Goal: Book appointment/travel/reservation

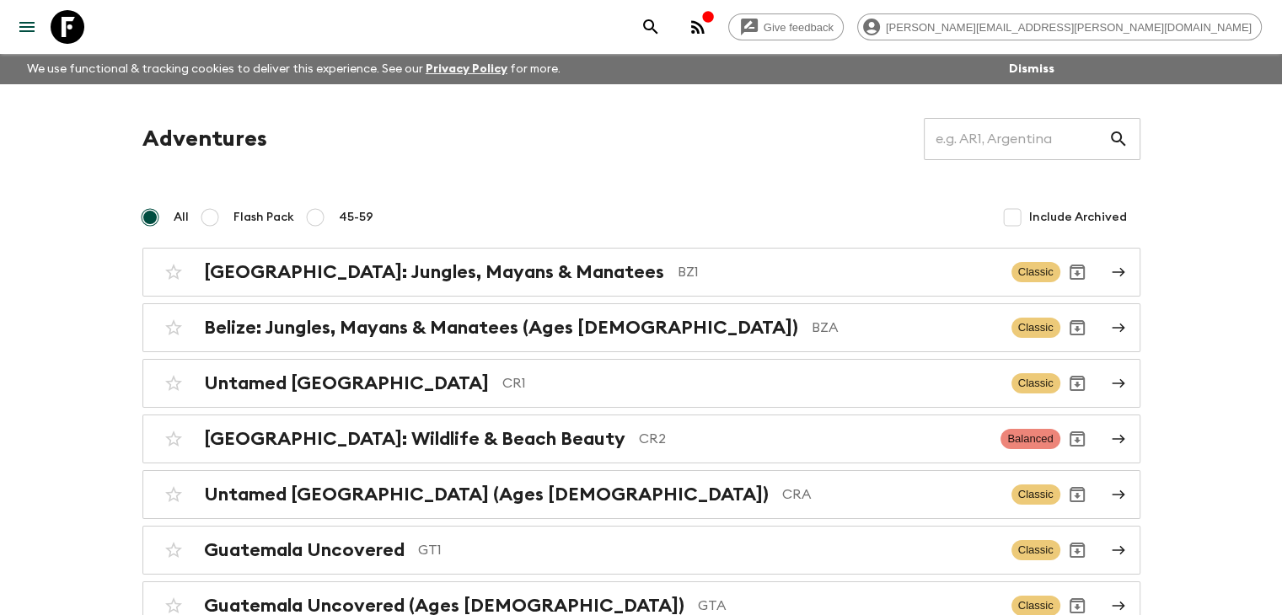
scroll to position [84, 0]
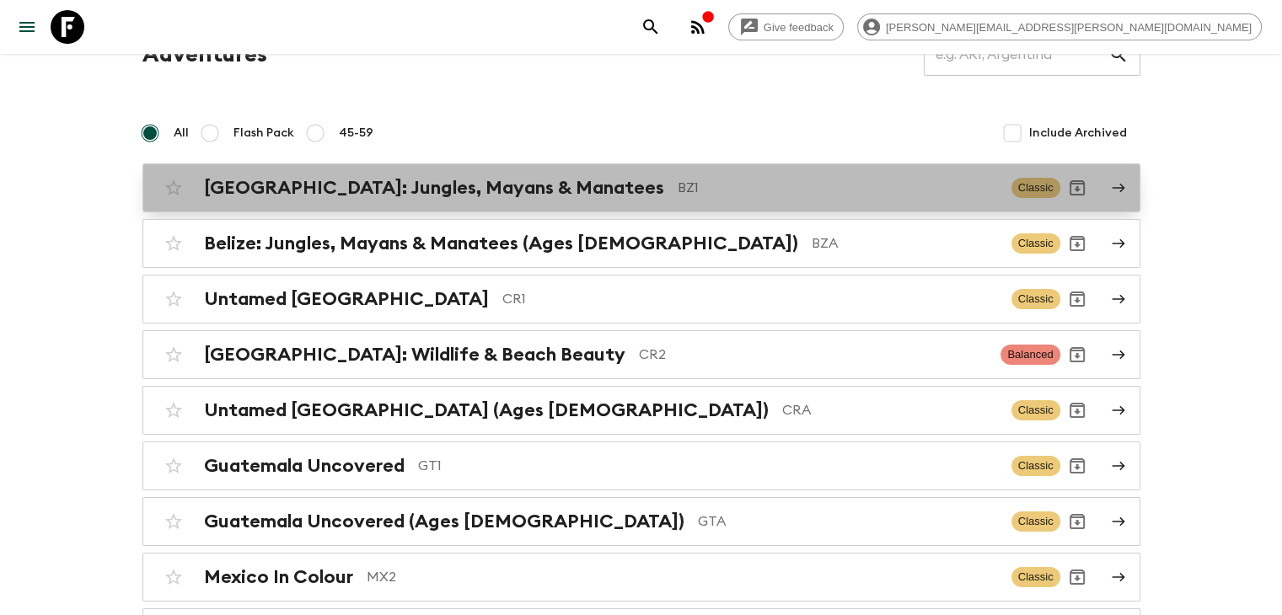
click at [328, 193] on h2 "[GEOGRAPHIC_DATA]: Jungles, Mayans & Manatees" at bounding box center [434, 188] width 460 height 22
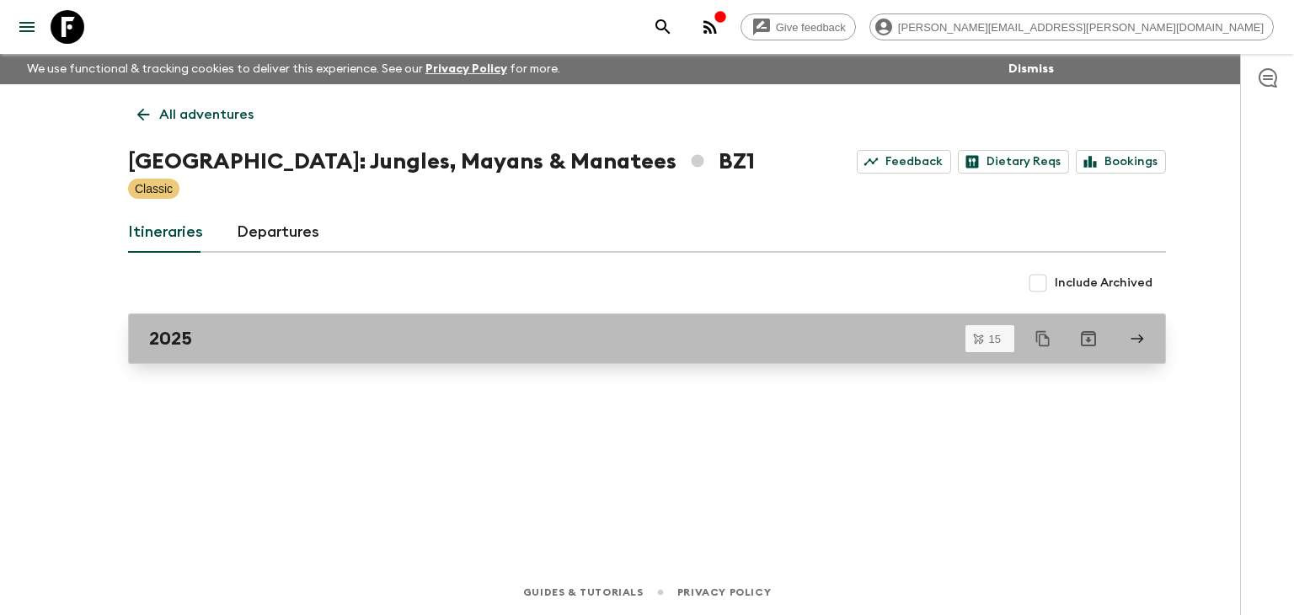
click at [312, 351] on link "2025" at bounding box center [647, 338] width 1038 height 51
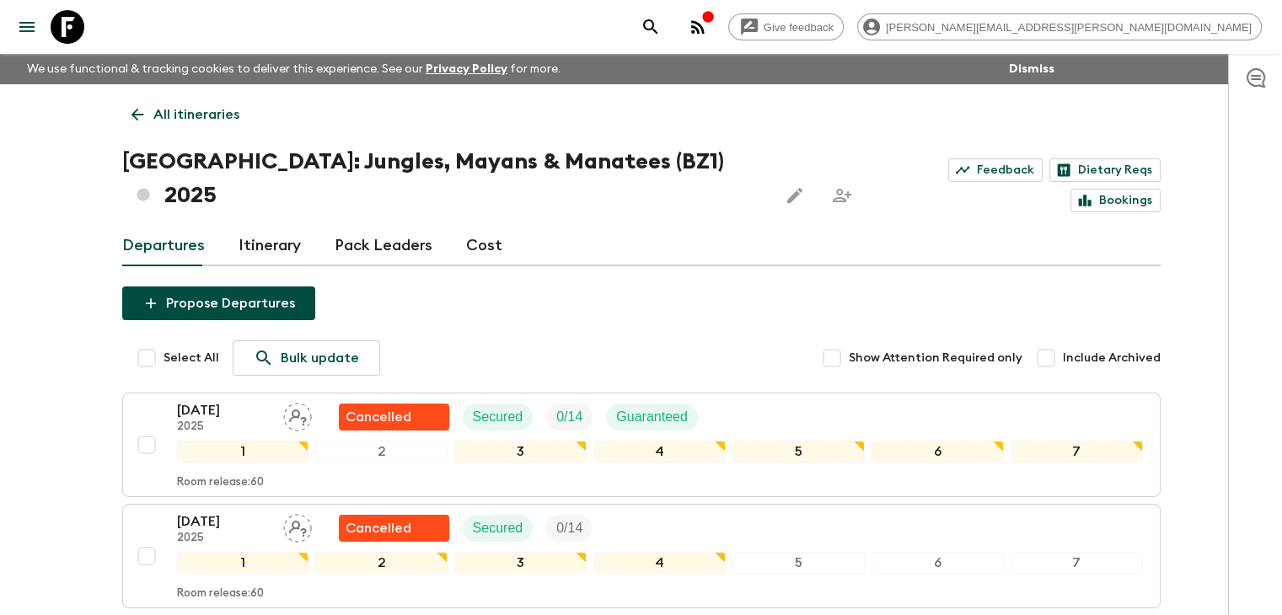
click at [129, 110] on icon at bounding box center [137, 114] width 19 height 19
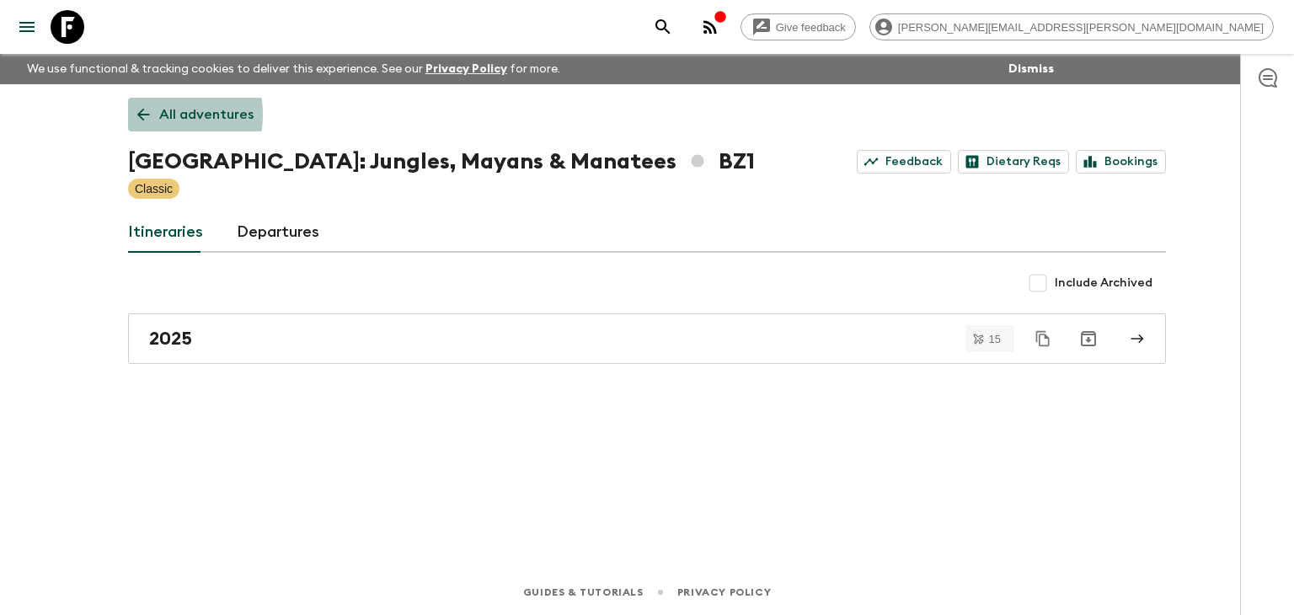
click at [140, 115] on icon at bounding box center [143, 115] width 13 height 13
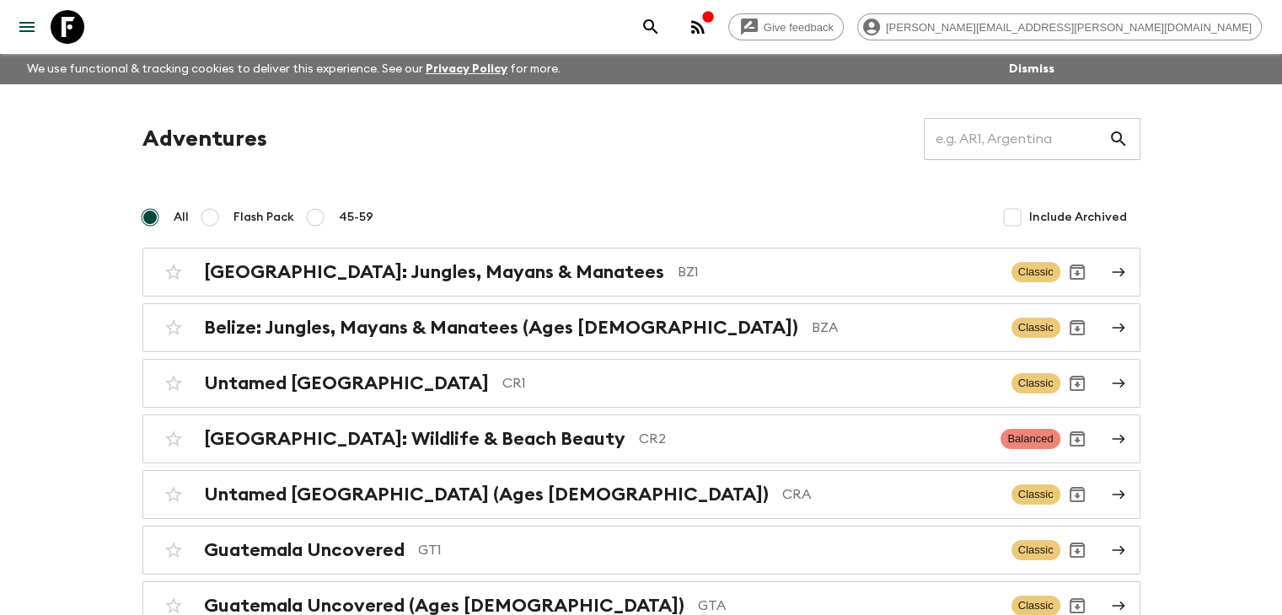
scroll to position [84, 0]
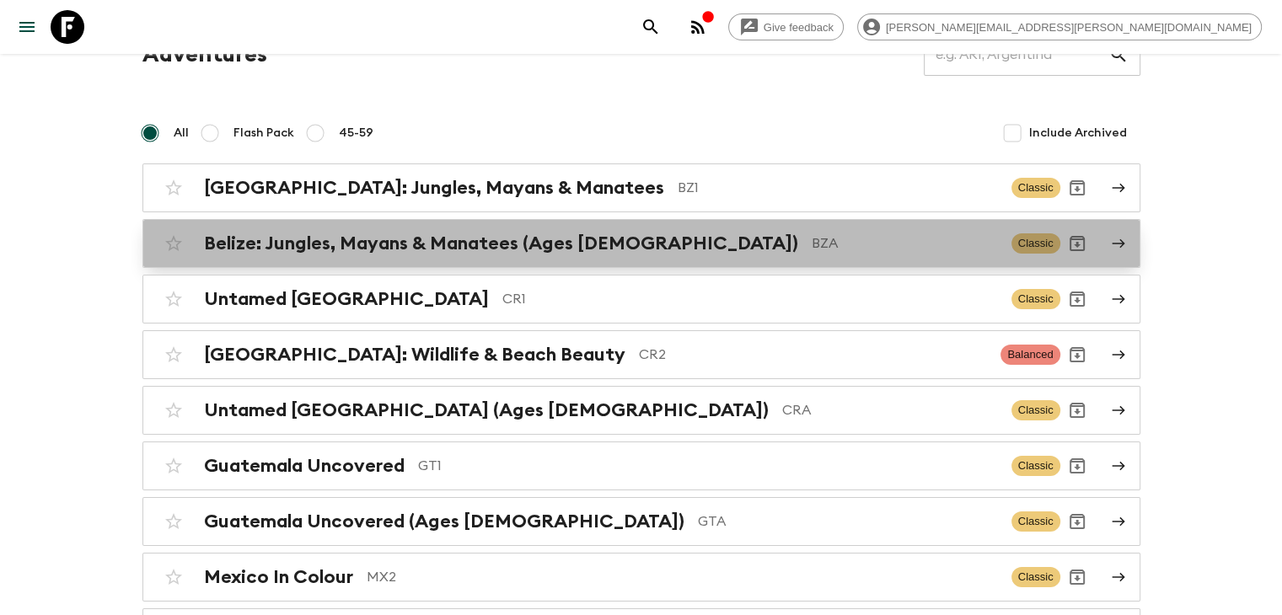
click at [384, 262] on link "[GEOGRAPHIC_DATA]: Jungles, Mayans & Manatees (Ages [DEMOGRAPHIC_DATA]) BZA Cla…" at bounding box center [641, 243] width 998 height 49
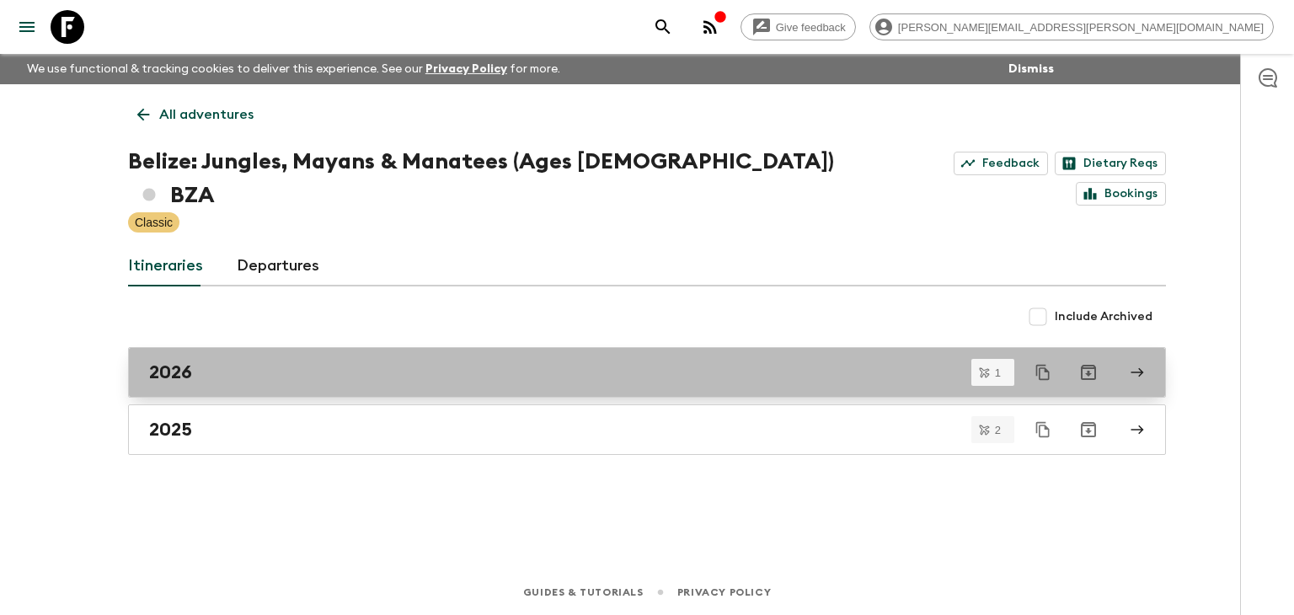
click at [318, 361] on div "2026" at bounding box center [631, 372] width 964 height 22
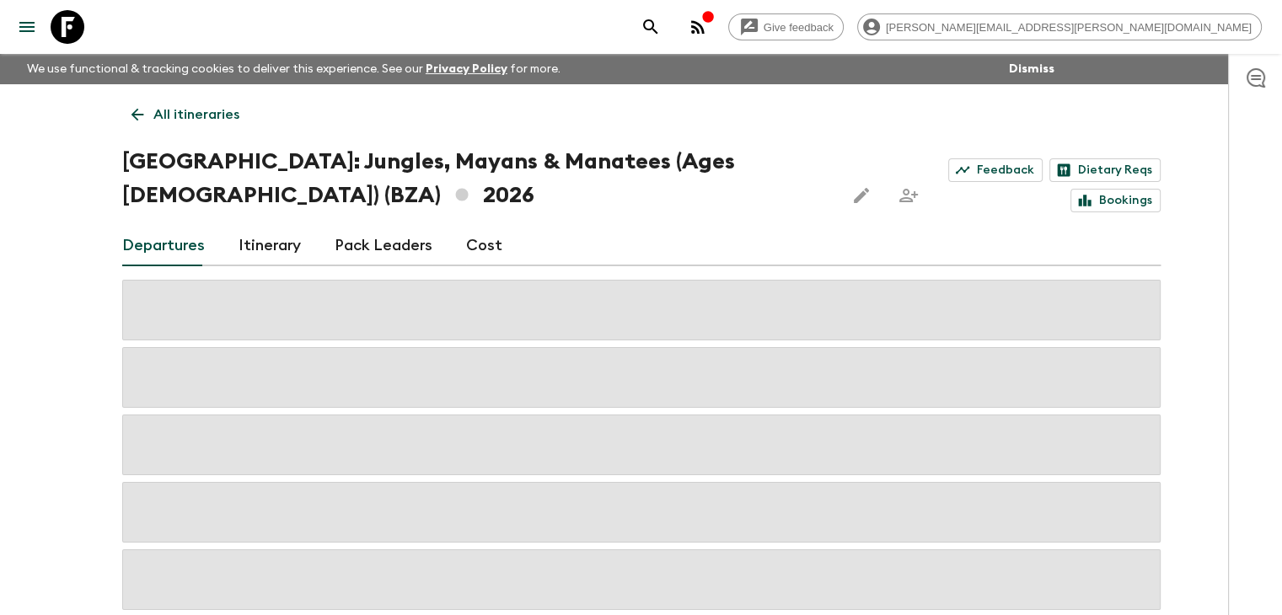
click at [145, 115] on link "All itineraries" at bounding box center [185, 115] width 126 height 34
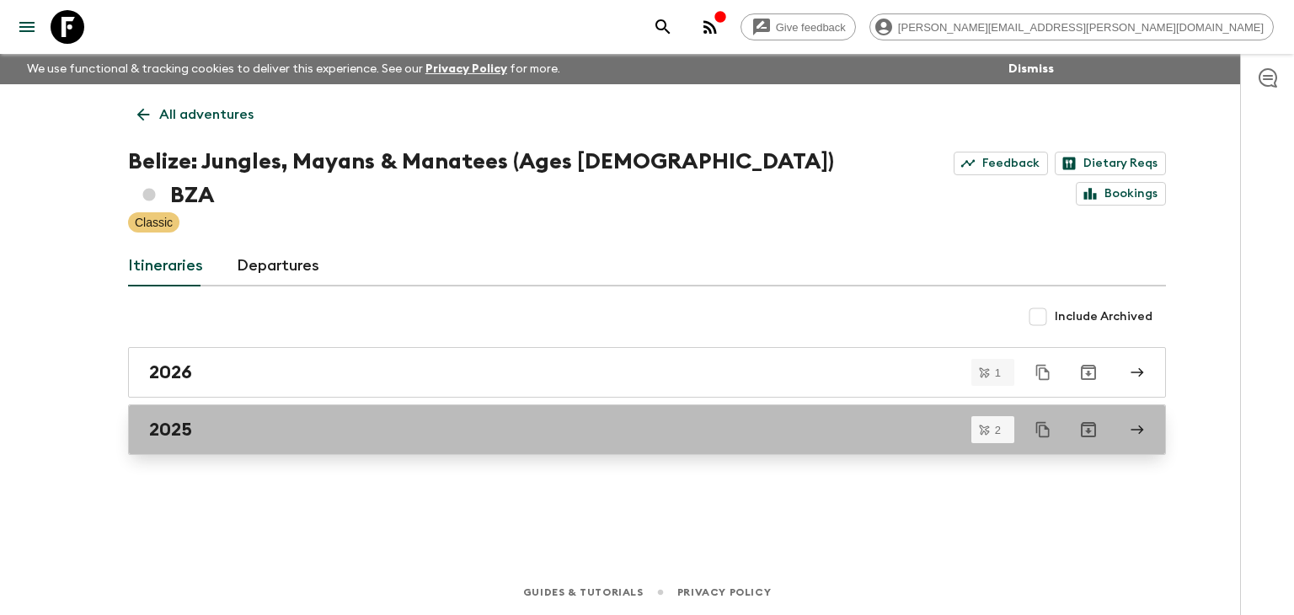
click at [246, 419] on div "2025" at bounding box center [631, 430] width 964 height 22
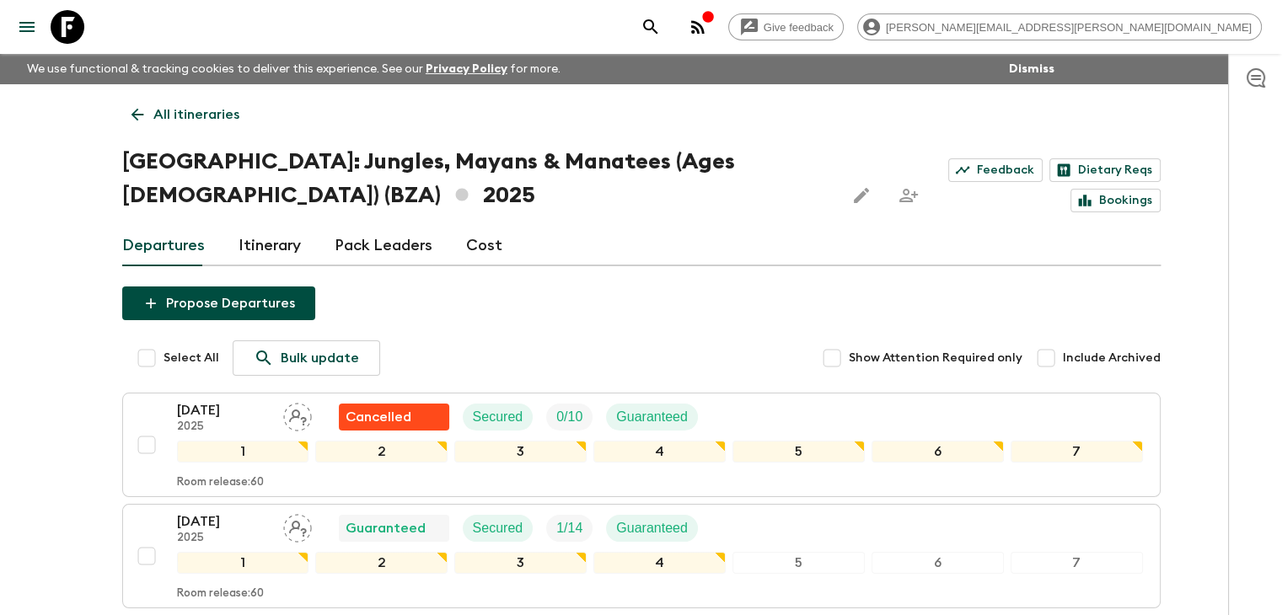
click at [134, 108] on icon at bounding box center [137, 114] width 19 height 19
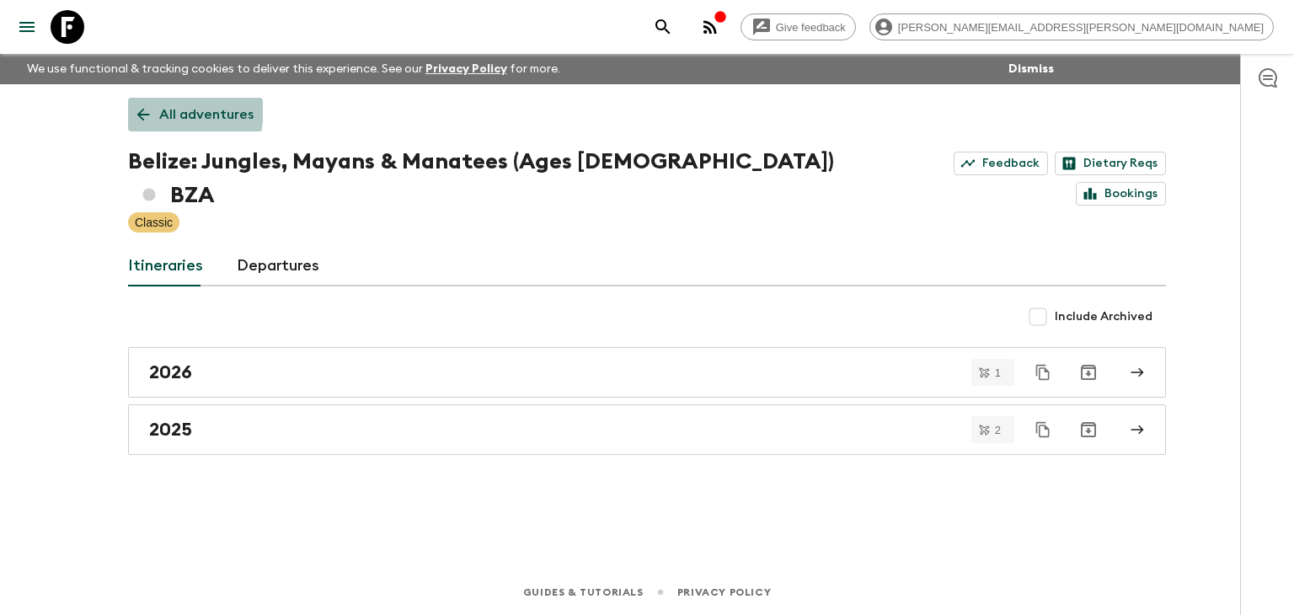
click at [136, 107] on icon at bounding box center [143, 114] width 19 height 19
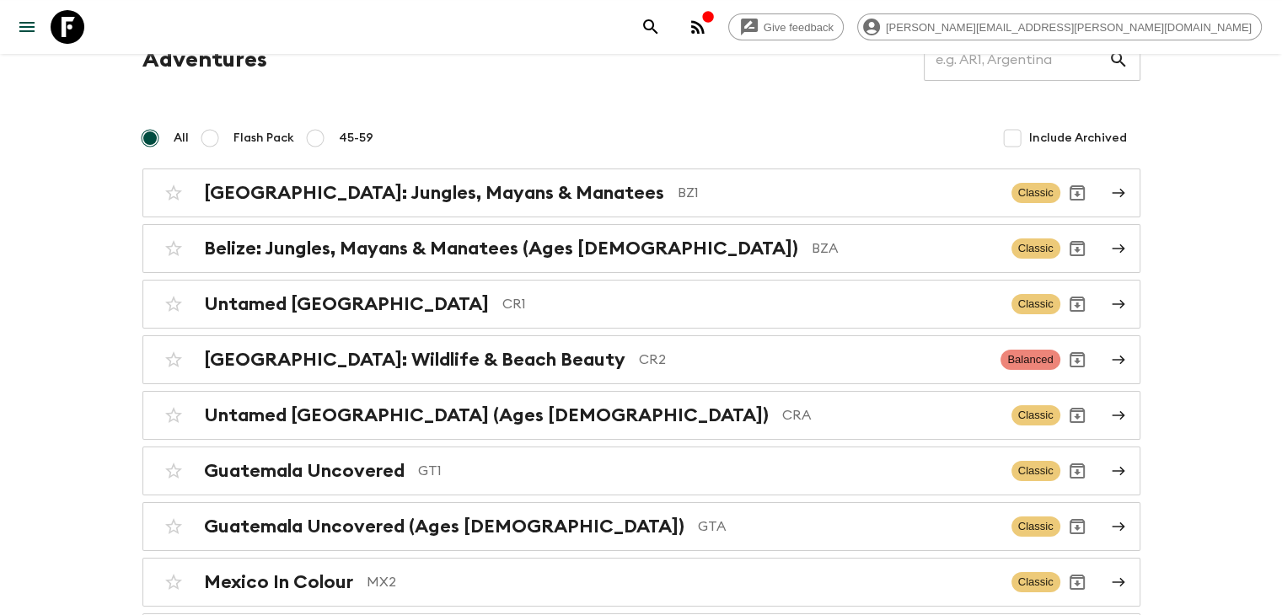
scroll to position [216, 0]
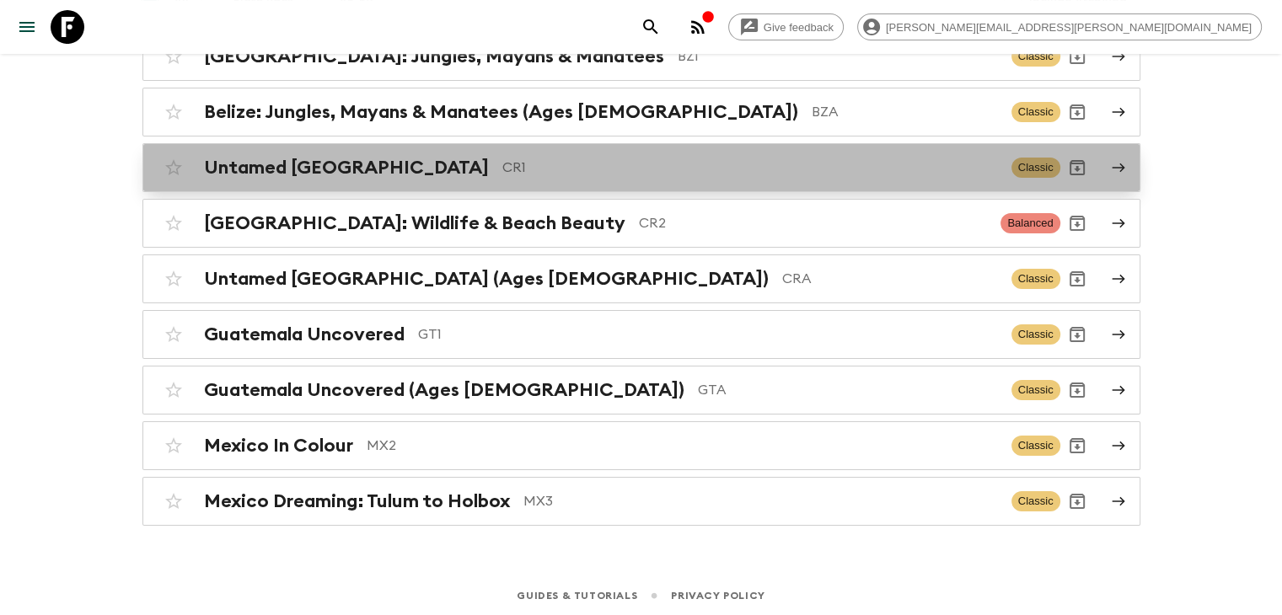
click at [502, 168] on p "CR1" at bounding box center [749, 168] width 495 height 20
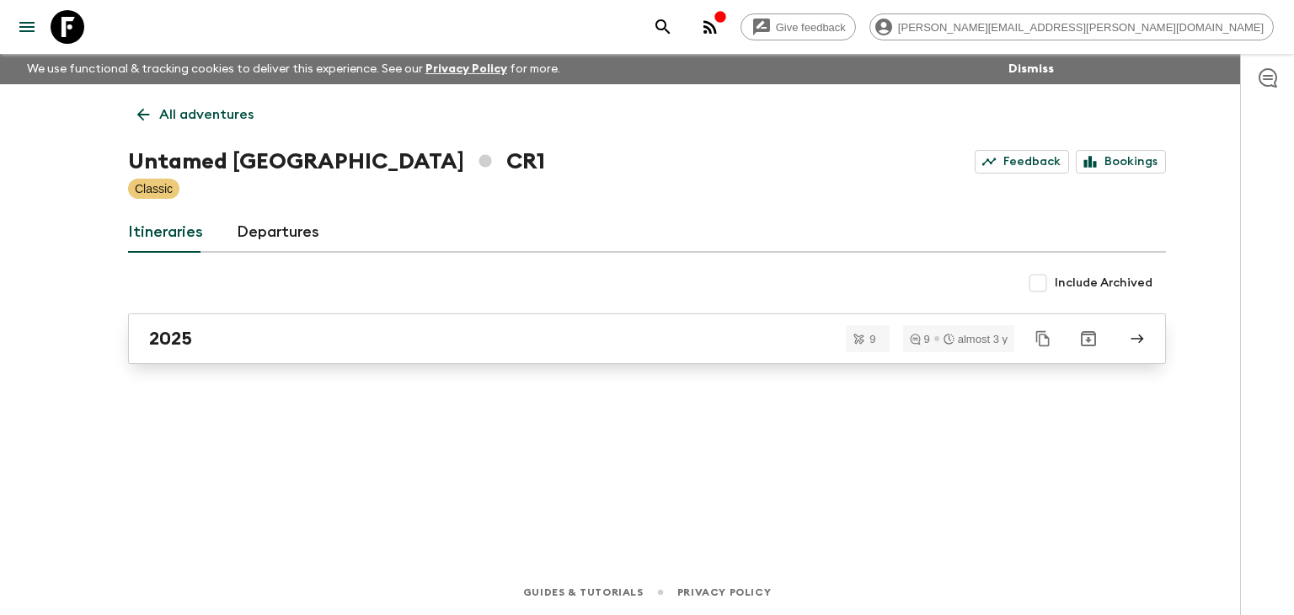
click at [445, 352] on link "2025" at bounding box center [647, 338] width 1038 height 51
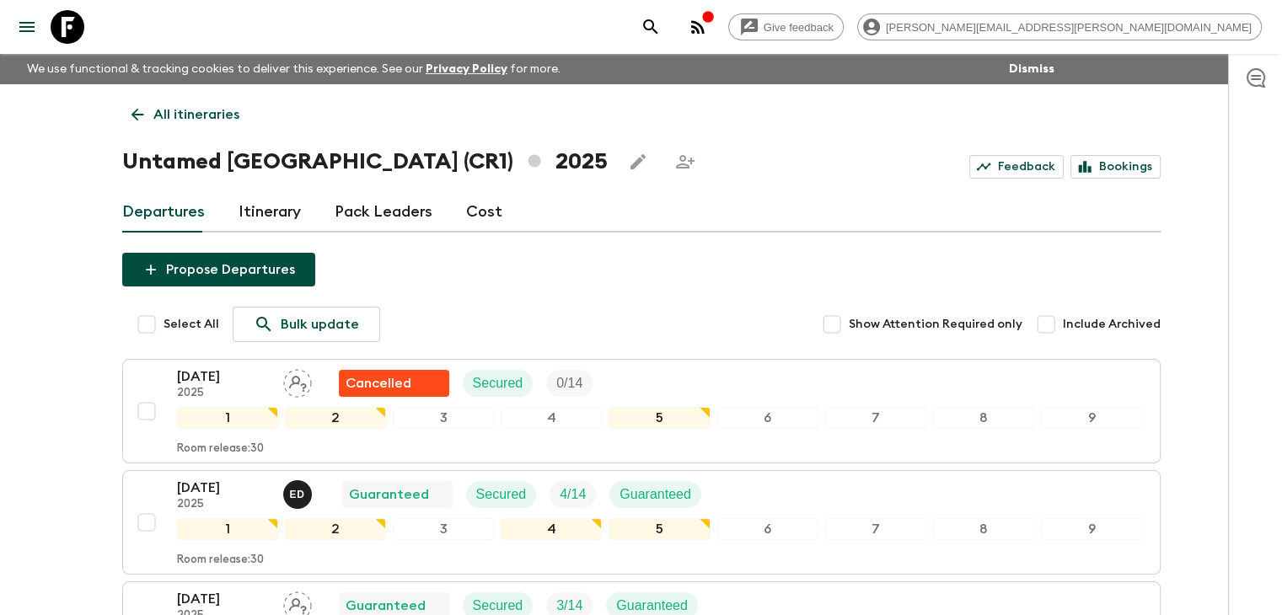
click at [135, 118] on icon at bounding box center [137, 115] width 13 height 13
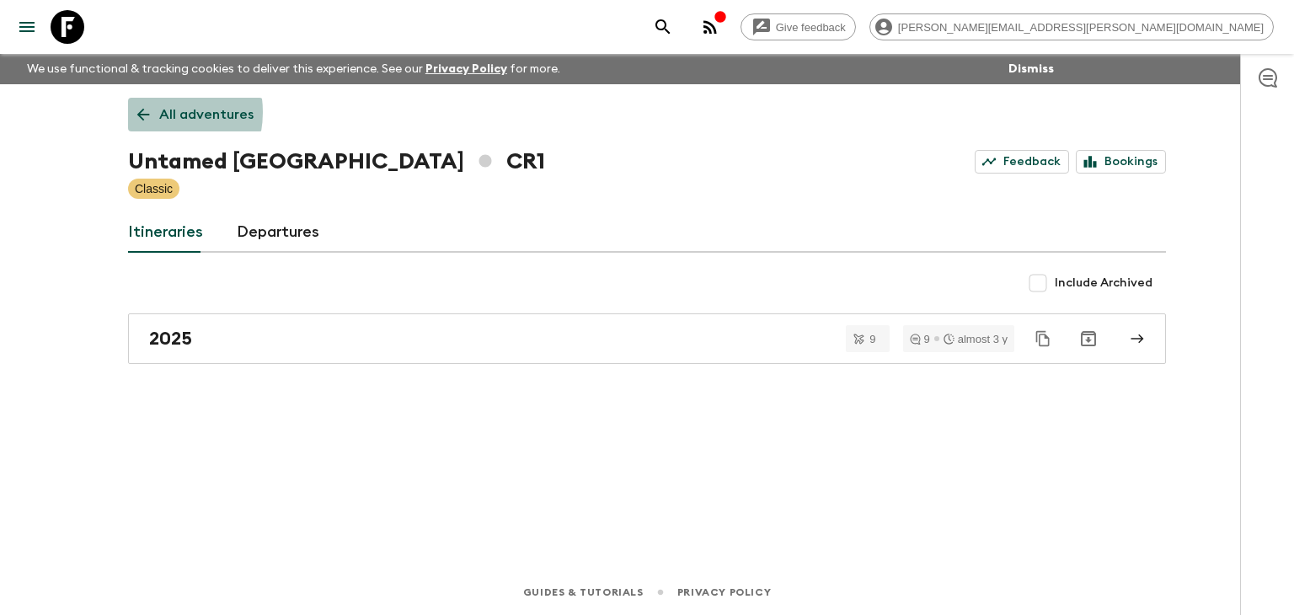
click at [149, 112] on icon at bounding box center [143, 114] width 19 height 19
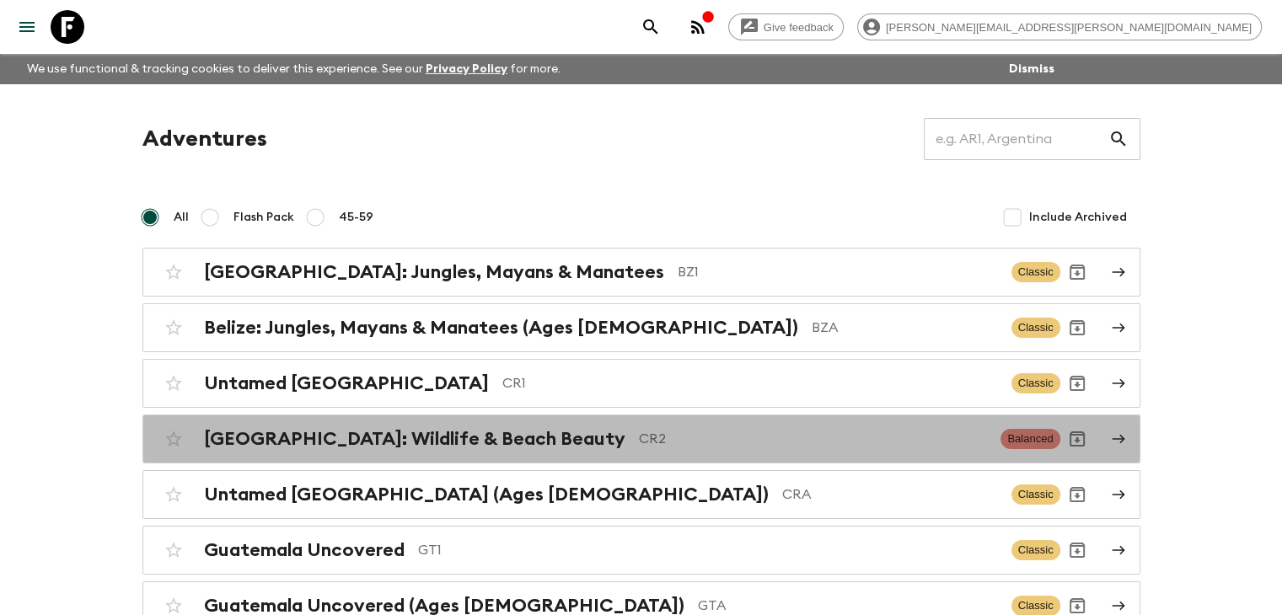
click at [527, 436] on div "[GEOGRAPHIC_DATA]: Wildlife & Beach Beauty CR2" at bounding box center [596, 439] width 784 height 22
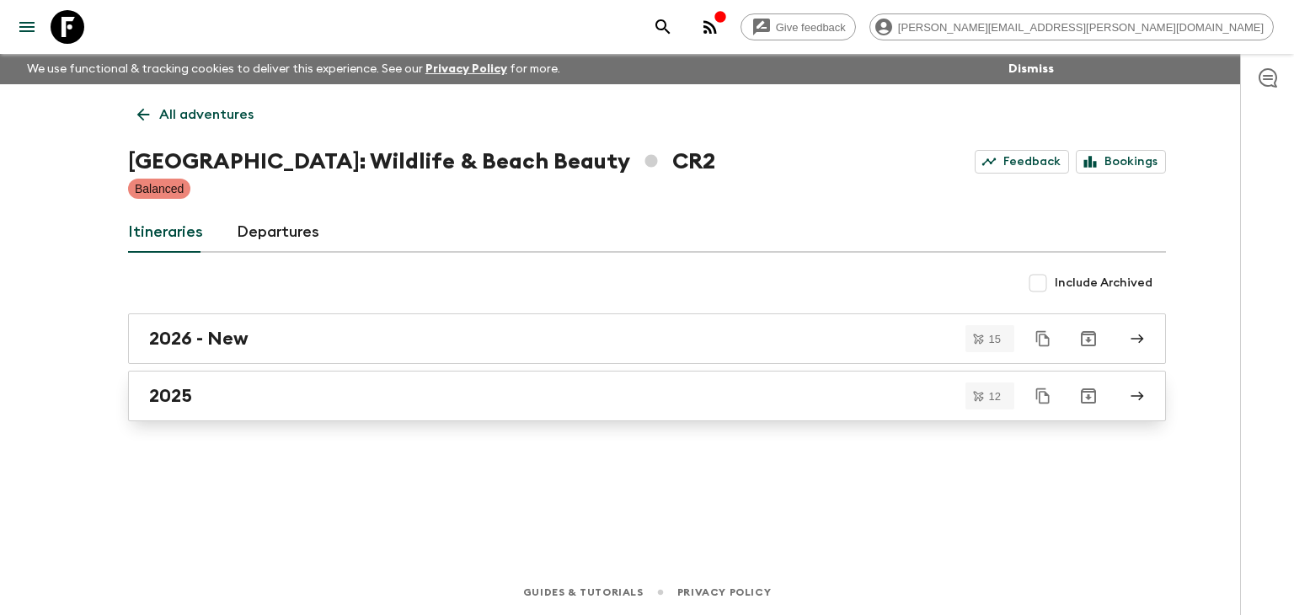
click at [297, 391] on div "2025" at bounding box center [631, 396] width 964 height 22
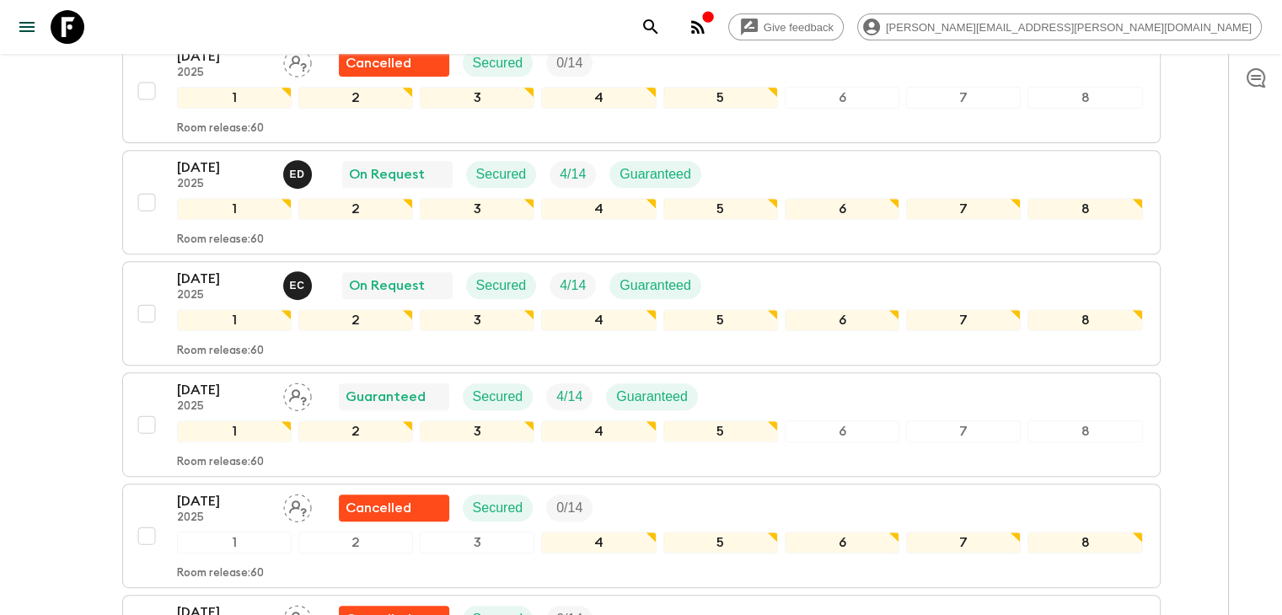
scroll to position [843, 0]
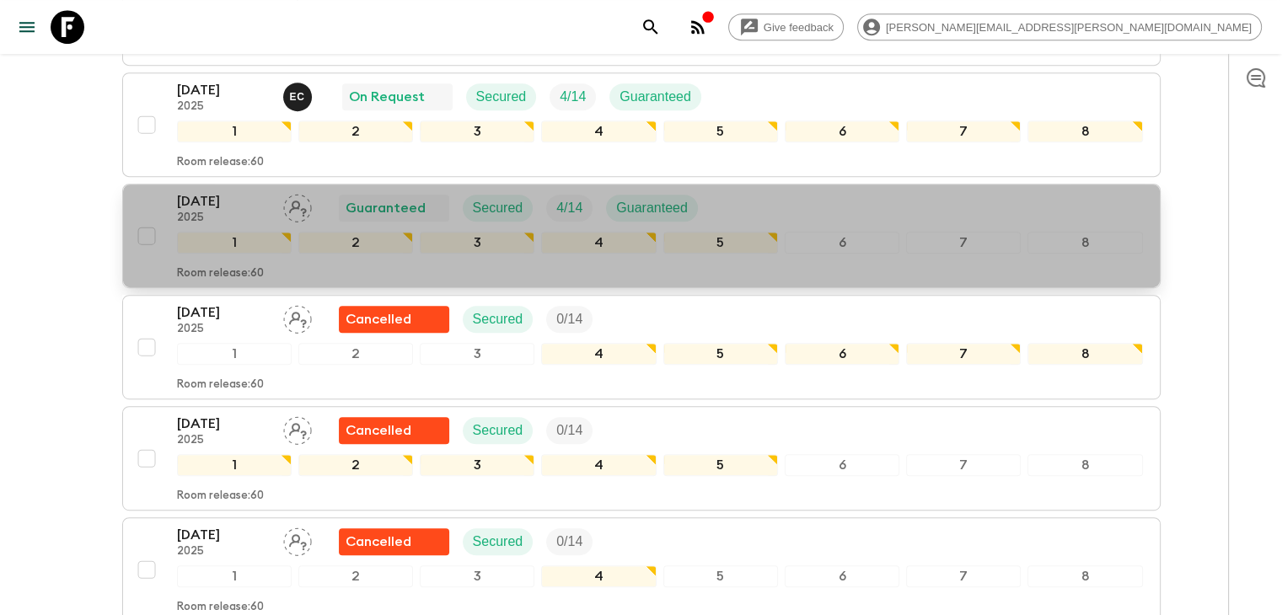
click at [136, 203] on div "[DATE] 2025 Guaranteed Secured 4 / 14 Guaranteed 1 2 3 4 5 6 7 8 Room release: …" at bounding box center [636, 235] width 1013 height 89
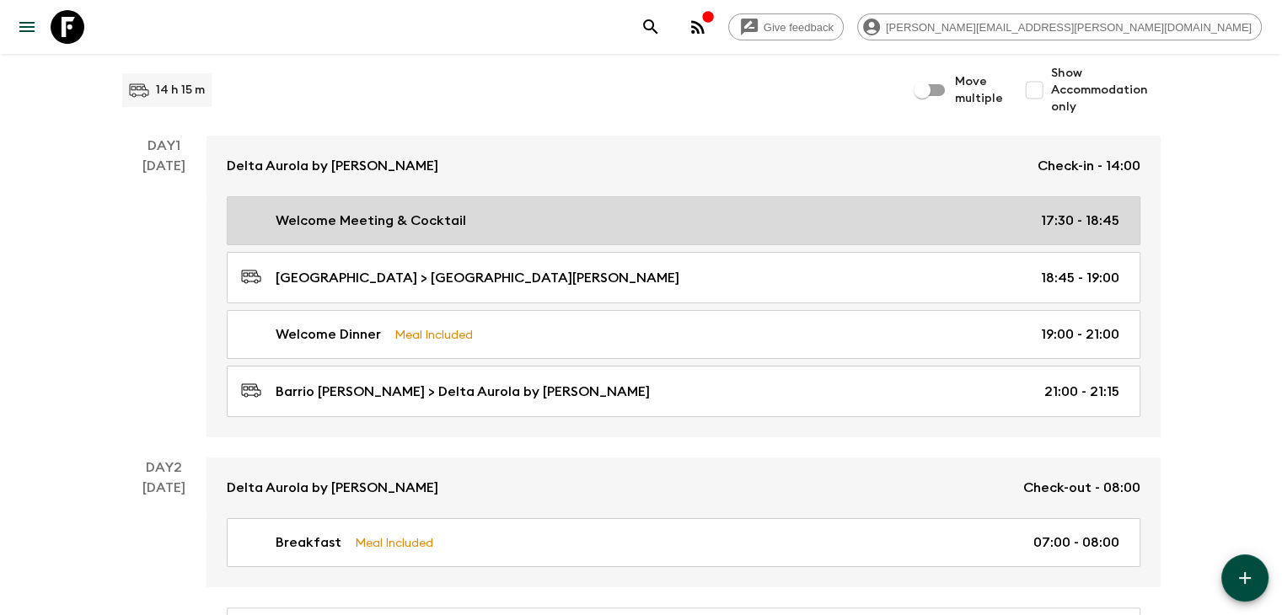
scroll to position [253, 0]
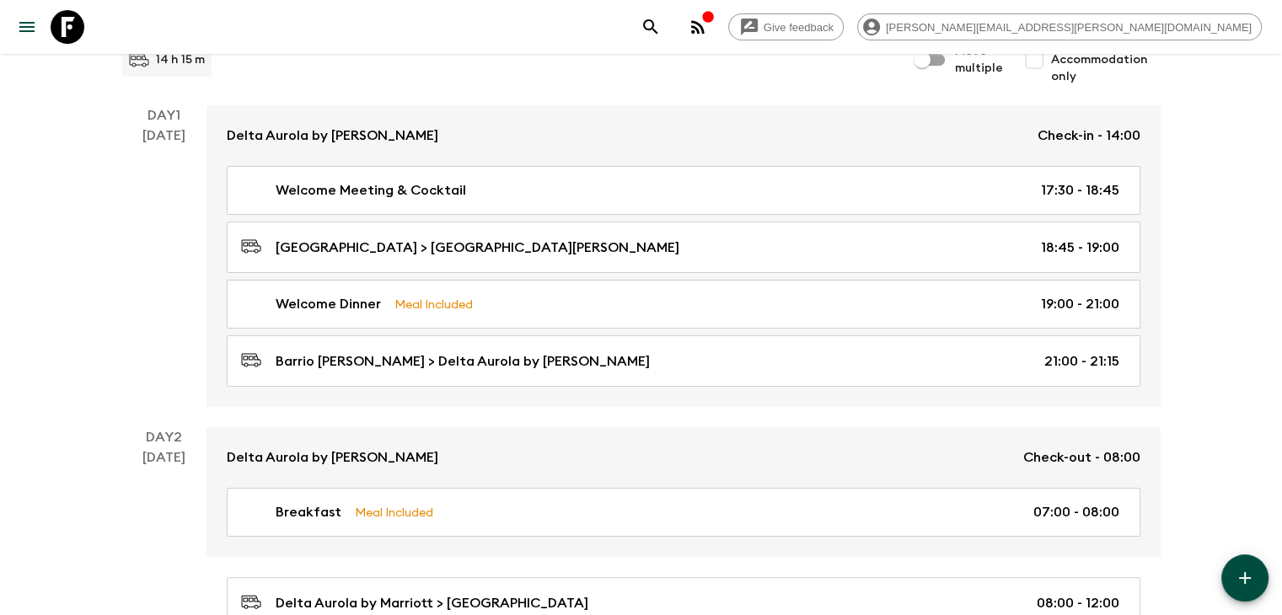
click at [175, 242] on div "[DATE]" at bounding box center [163, 266] width 43 height 281
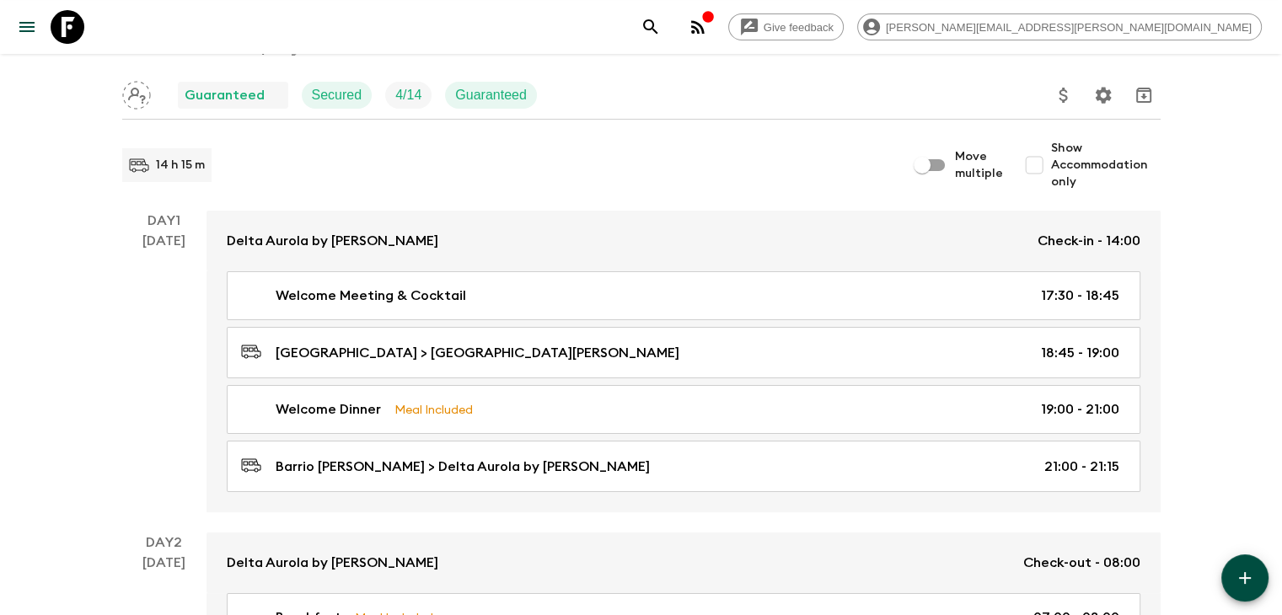
scroll to position [0, 0]
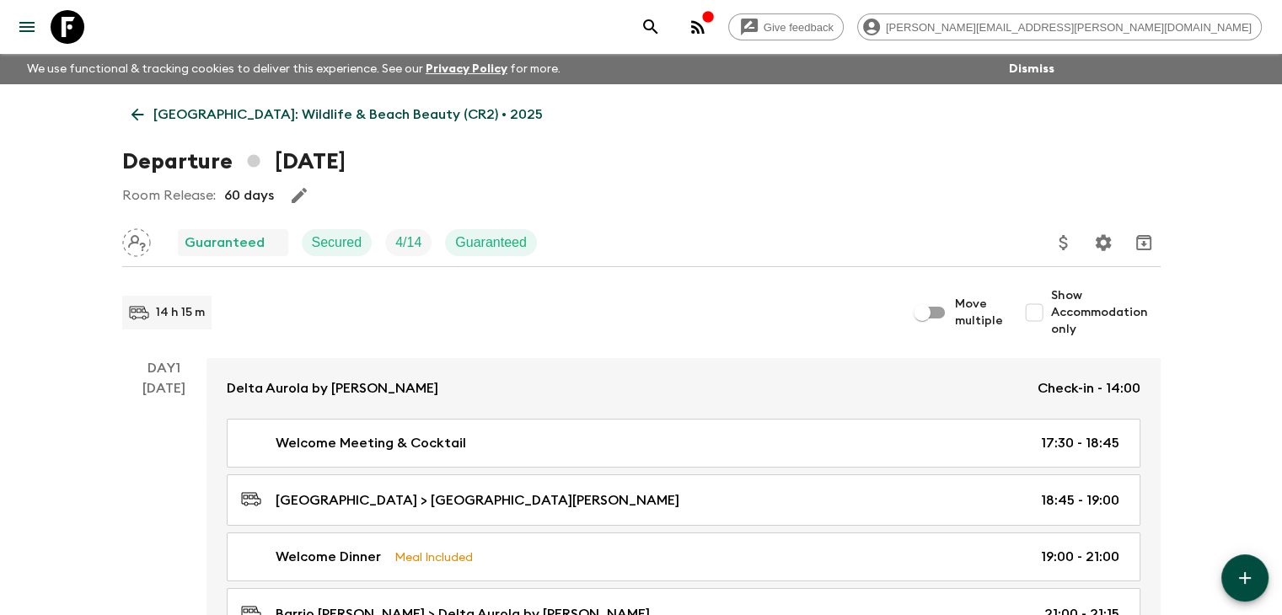
click at [131, 108] on icon at bounding box center [137, 114] width 19 height 19
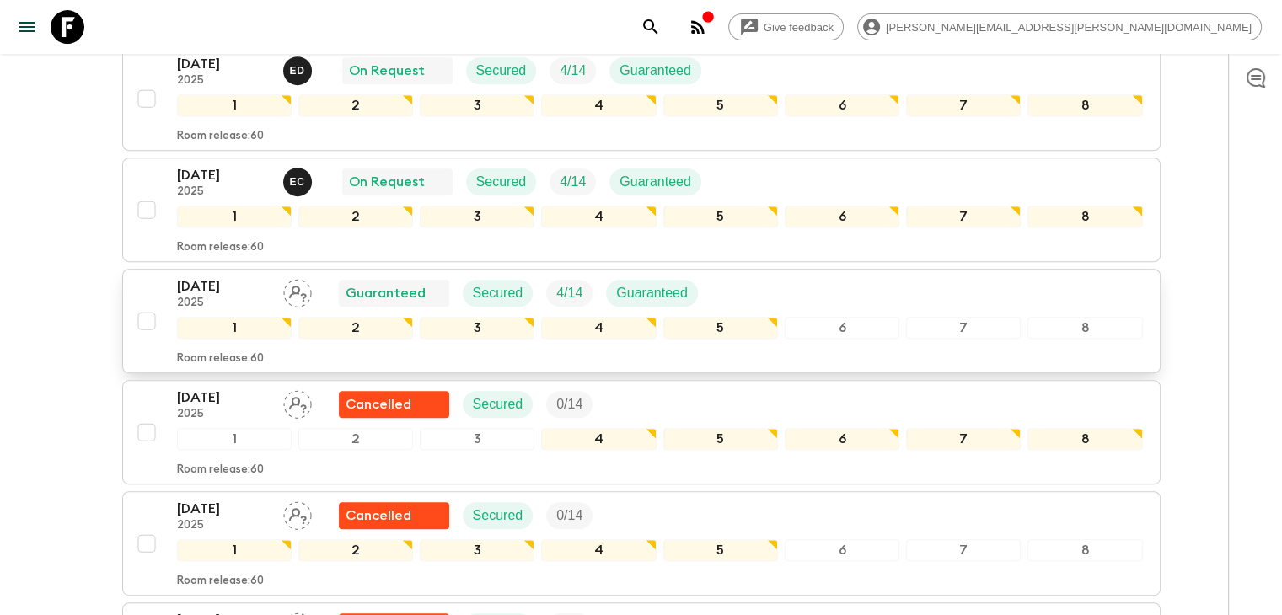
scroll to position [728, 0]
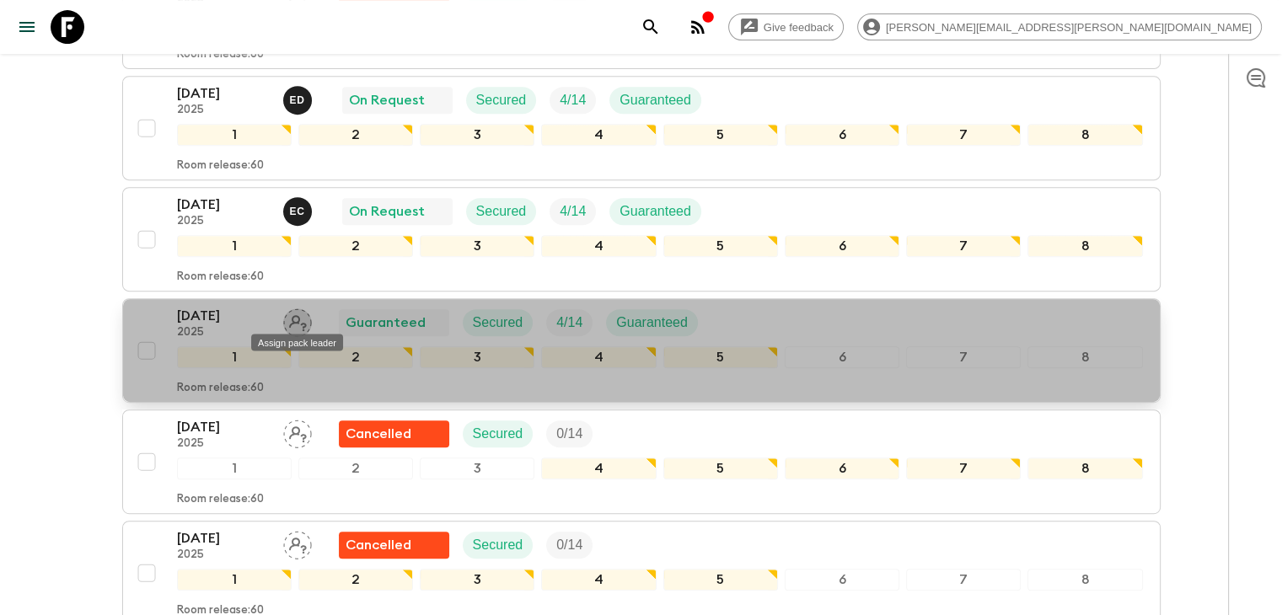
click at [297, 318] on icon "Assign pack leader" at bounding box center [298, 323] width 18 height 16
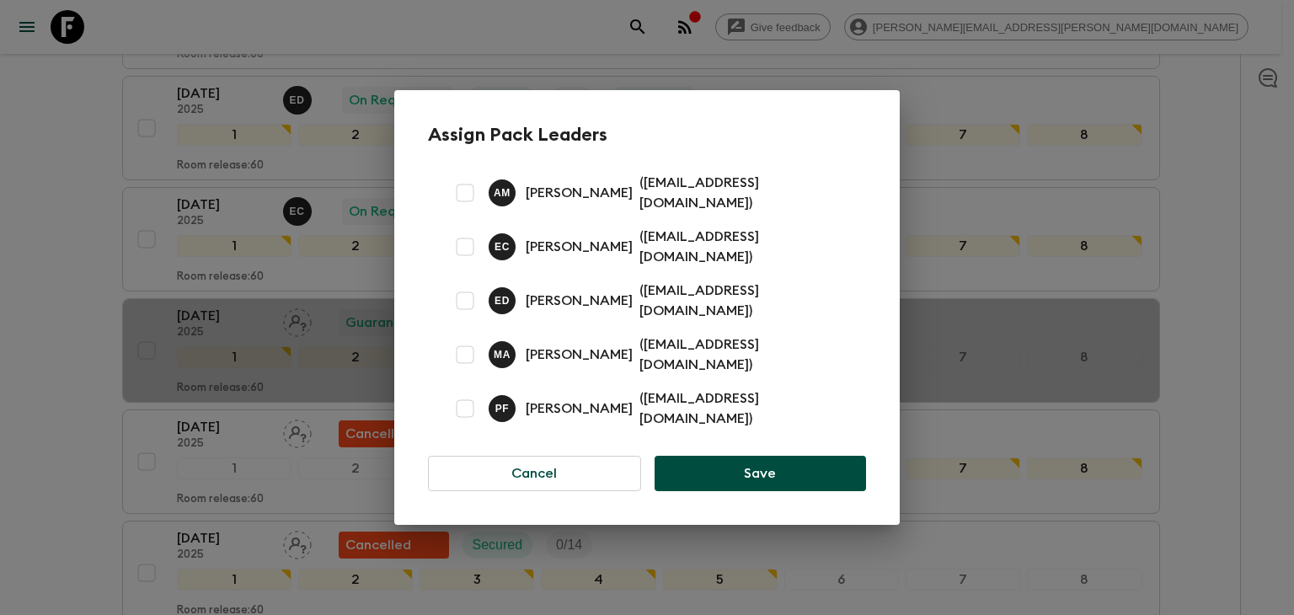
click at [543, 257] on p "[PERSON_NAME]" at bounding box center [579, 247] width 107 height 20
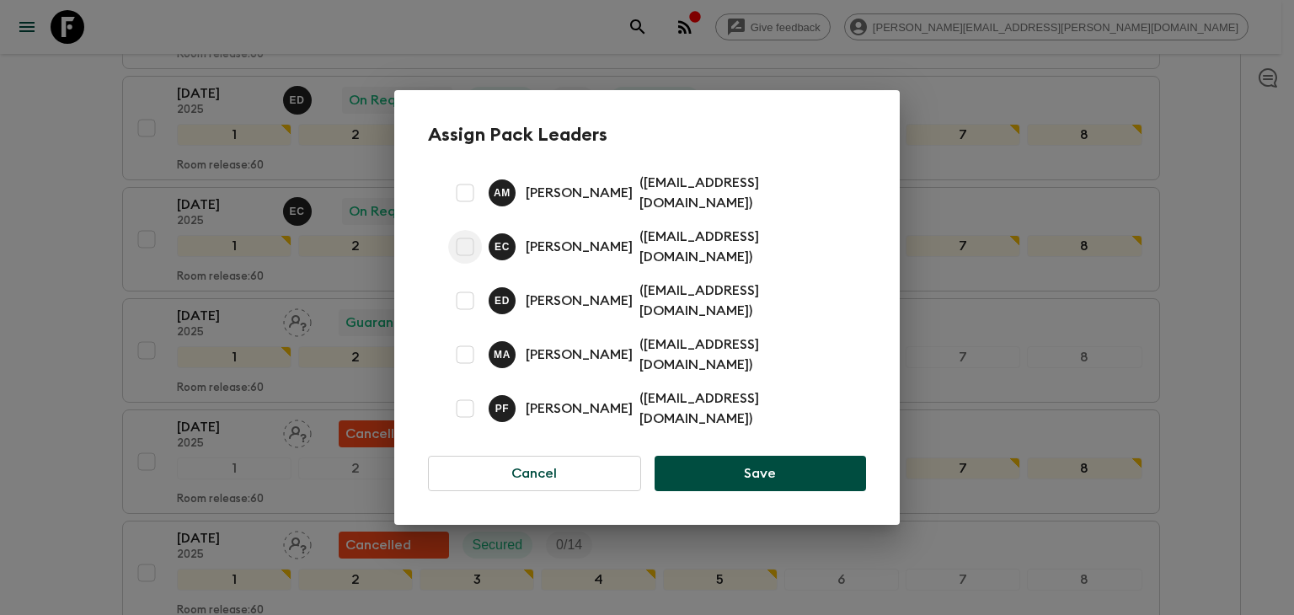
click at [468, 247] on input "checkbox" at bounding box center [465, 247] width 34 height 34
checkbox input "true"
click at [788, 456] on button "Save" at bounding box center [760, 473] width 211 height 35
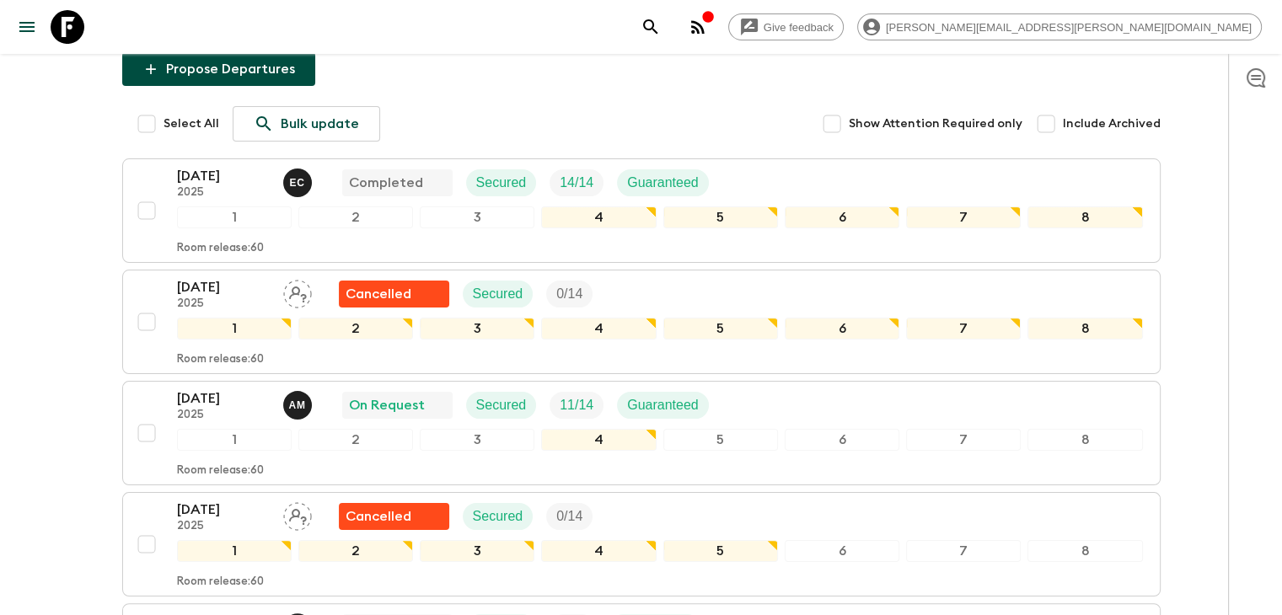
scroll to position [0, 0]
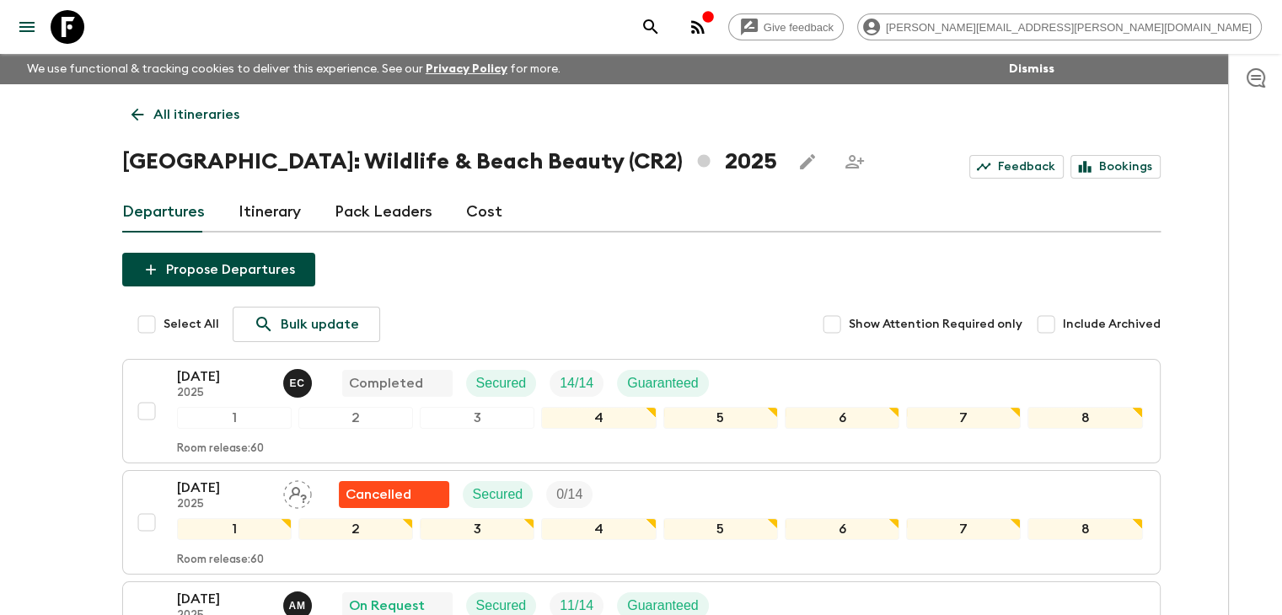
click at [135, 115] on icon at bounding box center [137, 115] width 13 height 13
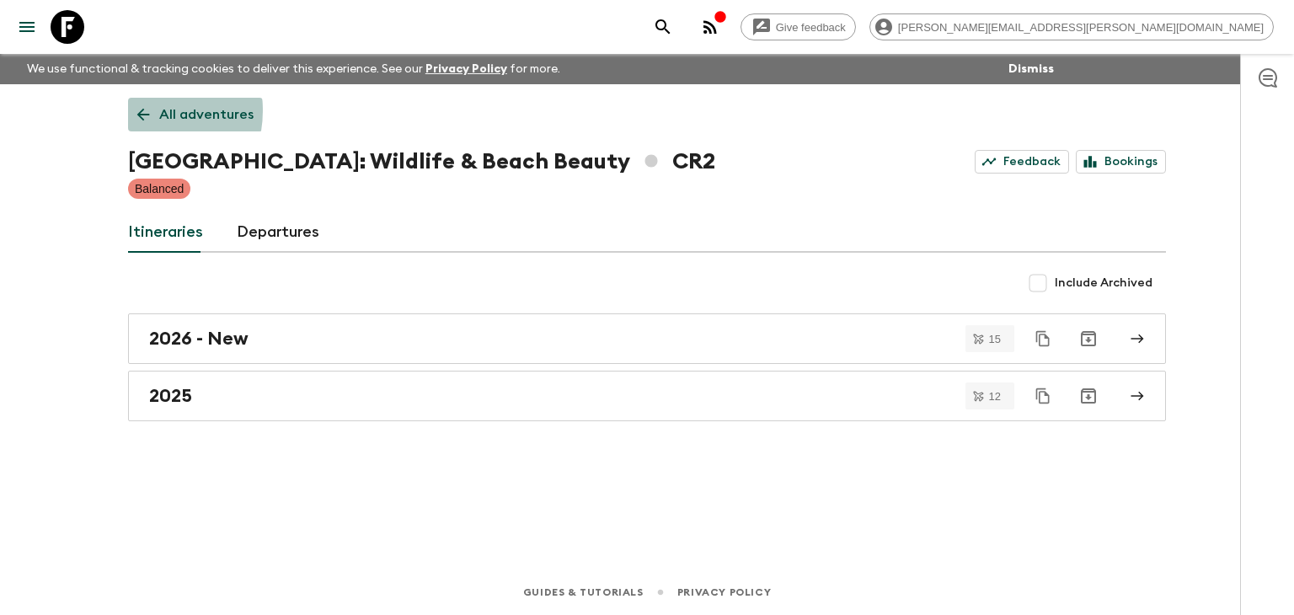
click at [135, 112] on icon at bounding box center [143, 114] width 19 height 19
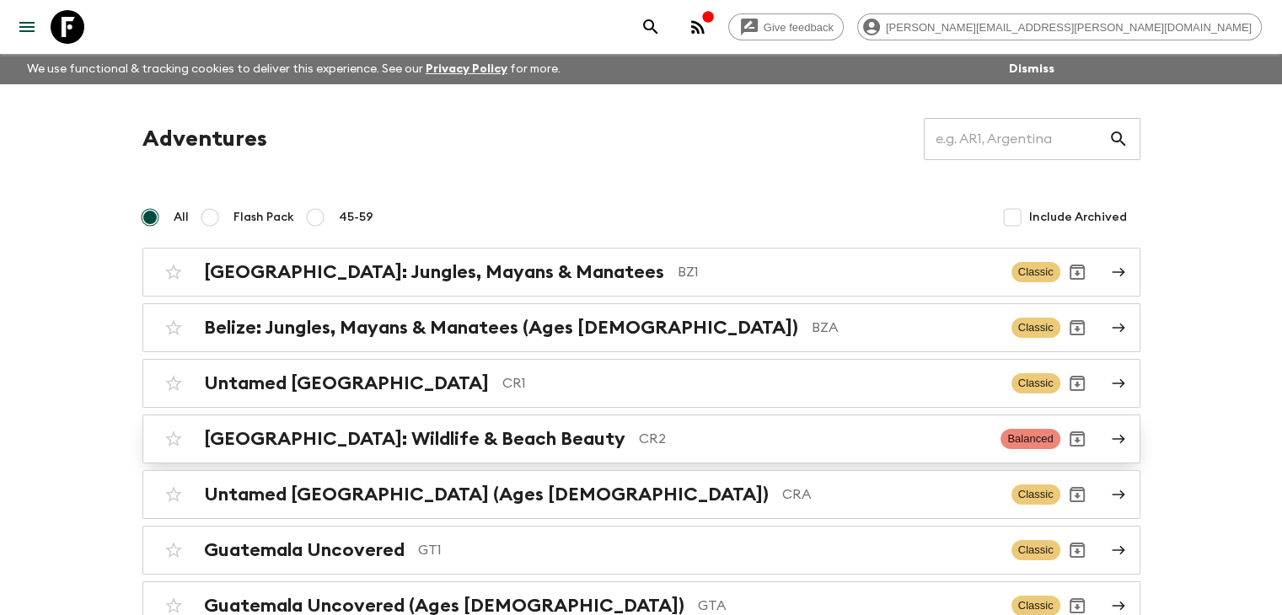
click at [307, 417] on link "[GEOGRAPHIC_DATA]: Wildlife & Beach Beauty CR2 Balanced" at bounding box center [641, 439] width 998 height 49
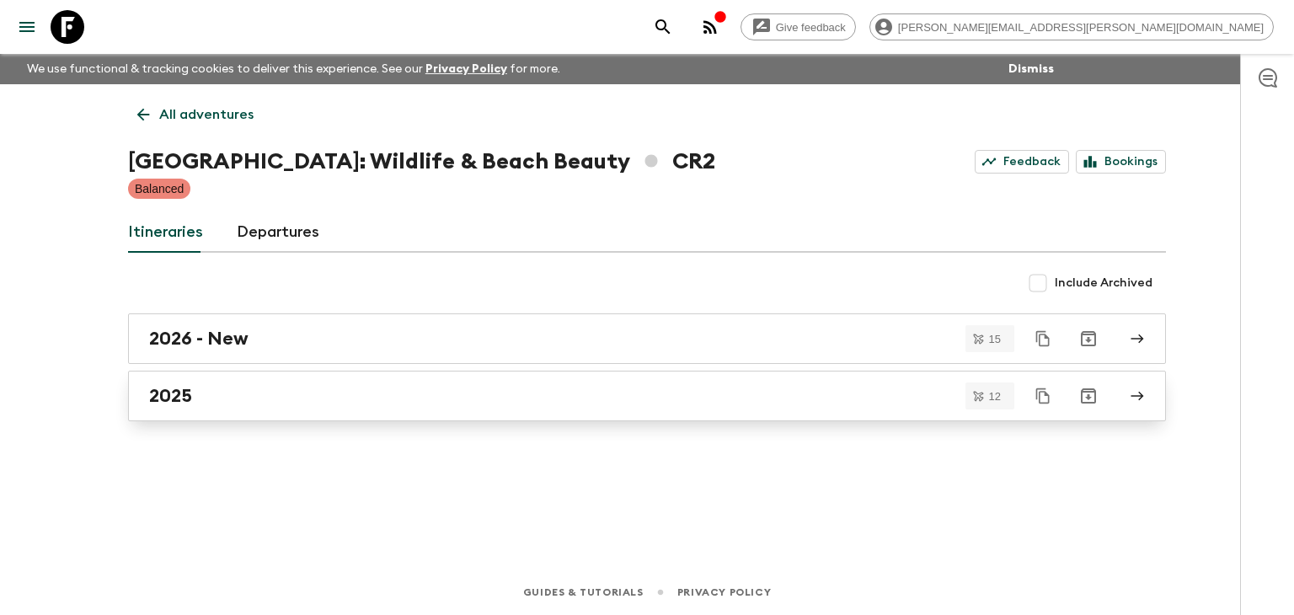
click at [259, 310] on div "All adventures [GEOGRAPHIC_DATA]: Wildlife & Beach Beauty CR2 Feedback Bookings…" at bounding box center [647, 303] width 1079 height 438
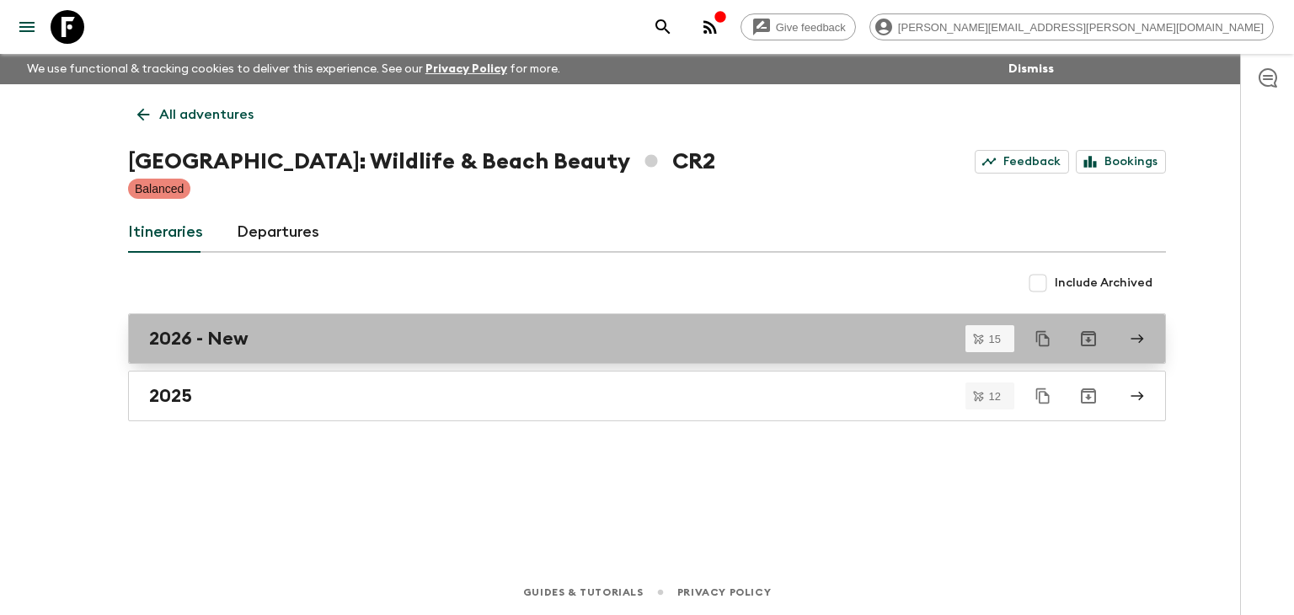
click at [268, 336] on div "2026 - New" at bounding box center [631, 339] width 964 height 22
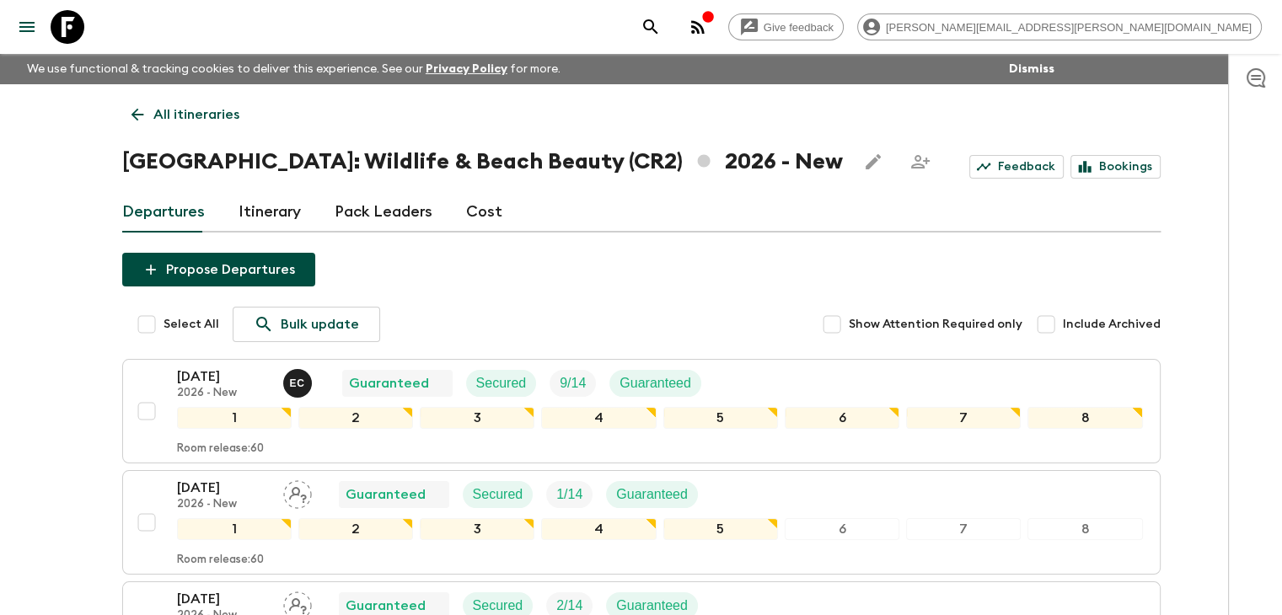
click at [142, 115] on icon at bounding box center [137, 114] width 19 height 19
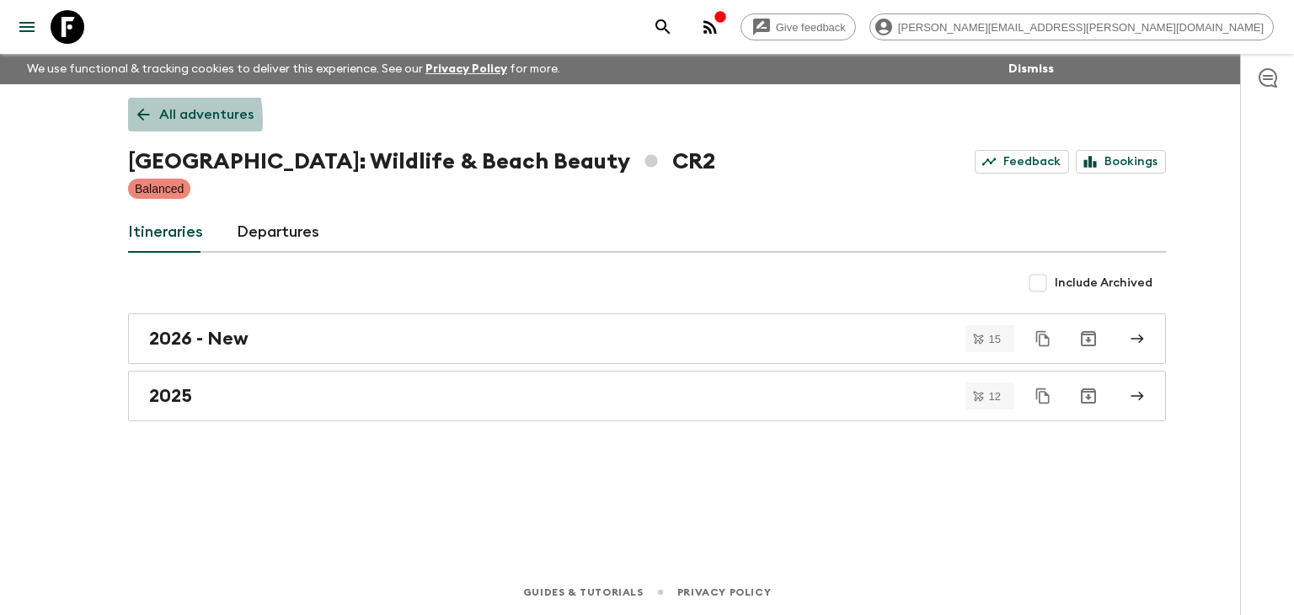
click at [138, 120] on icon at bounding box center [143, 114] width 19 height 19
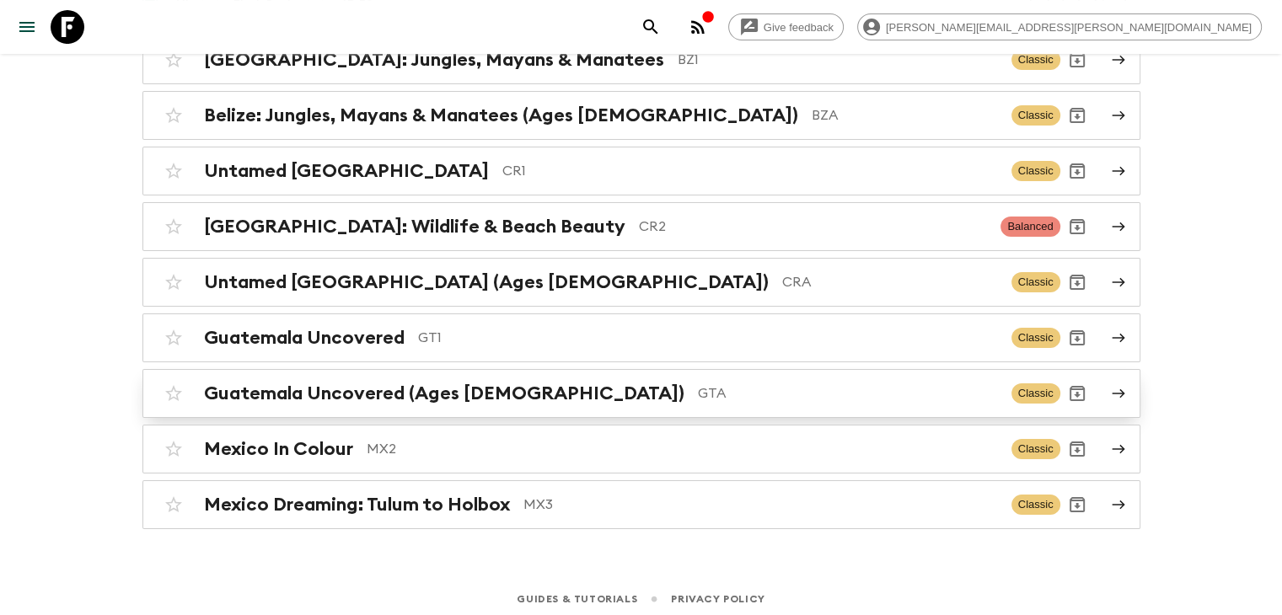
scroll to position [216, 0]
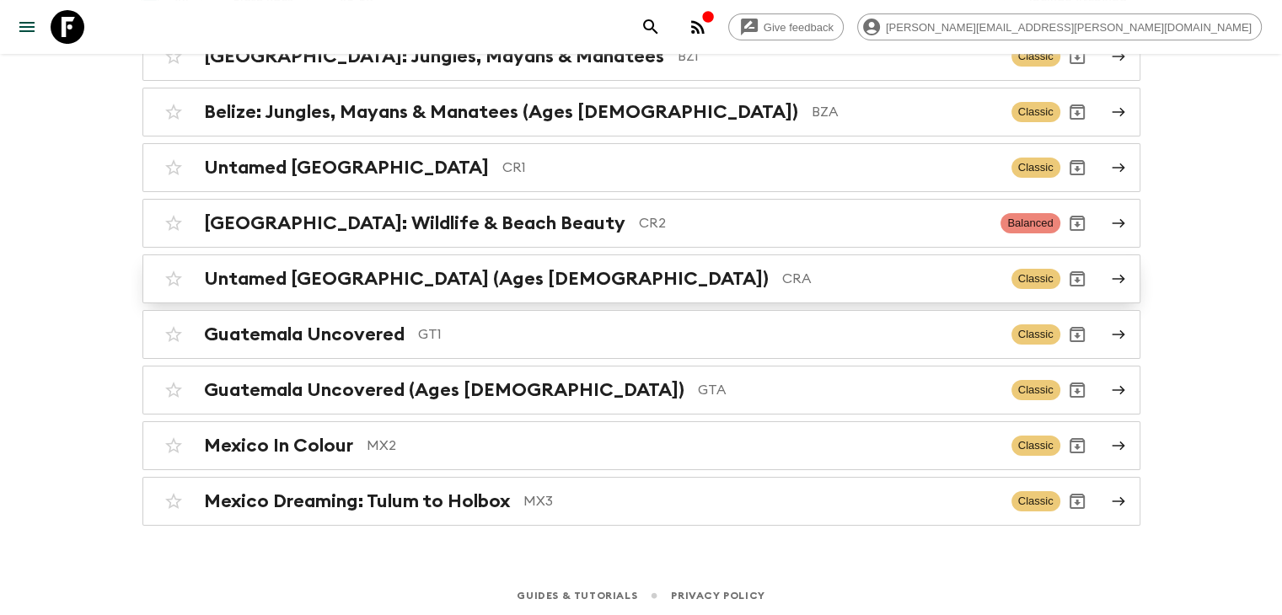
click at [313, 282] on h2 "Untamed [GEOGRAPHIC_DATA] (Ages [DEMOGRAPHIC_DATA])" at bounding box center [486, 279] width 565 height 22
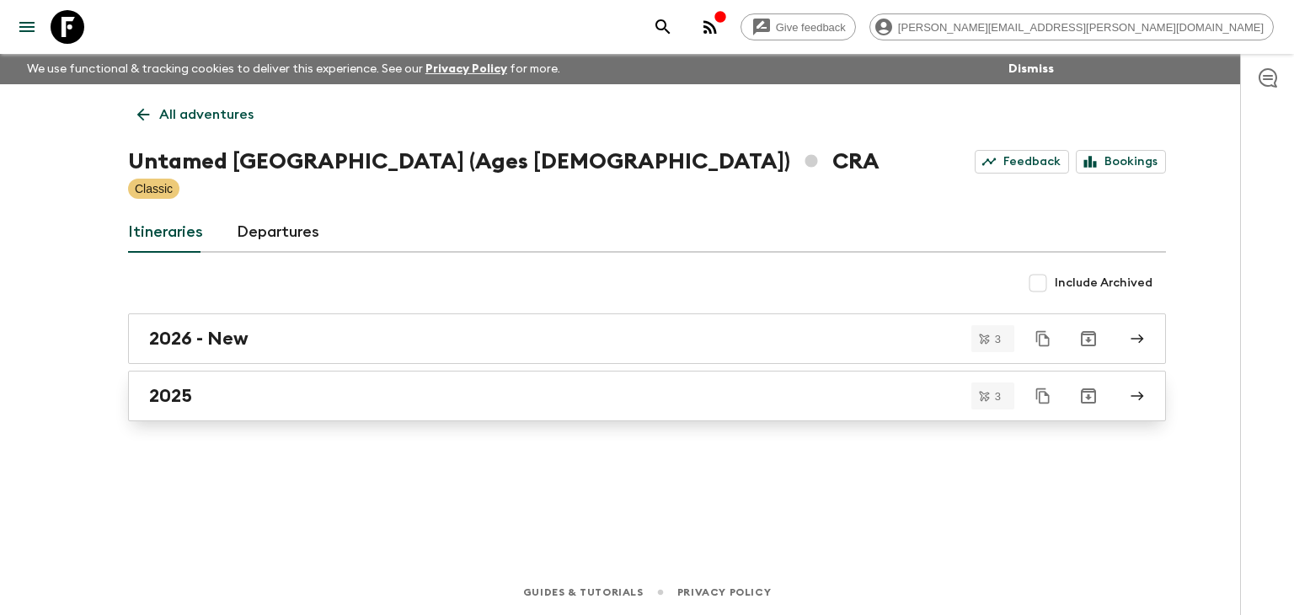
click at [249, 375] on link "2025" at bounding box center [647, 396] width 1038 height 51
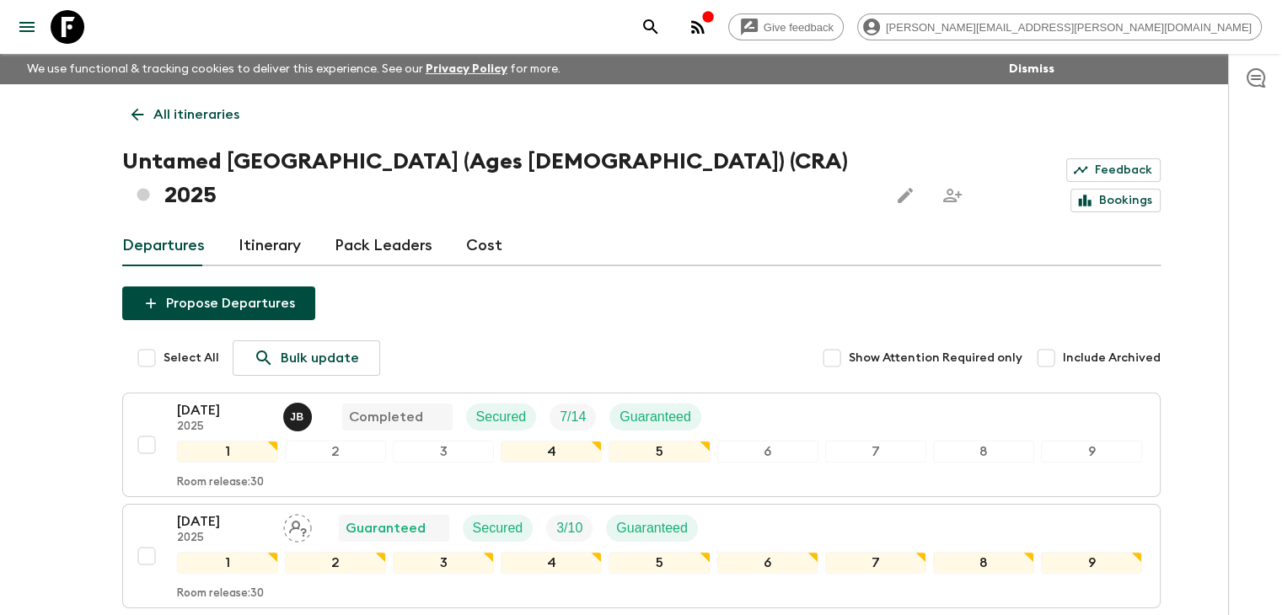
click at [138, 105] on icon at bounding box center [137, 114] width 19 height 19
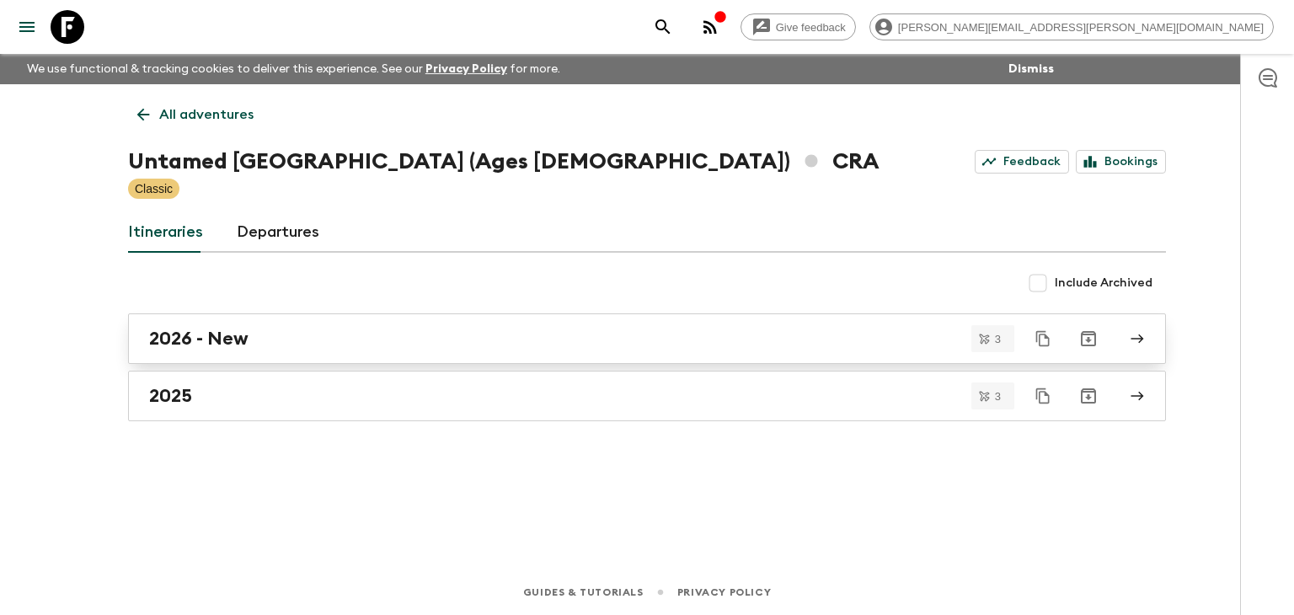
click at [240, 338] on h2 "2026 - New" at bounding box center [198, 339] width 99 height 22
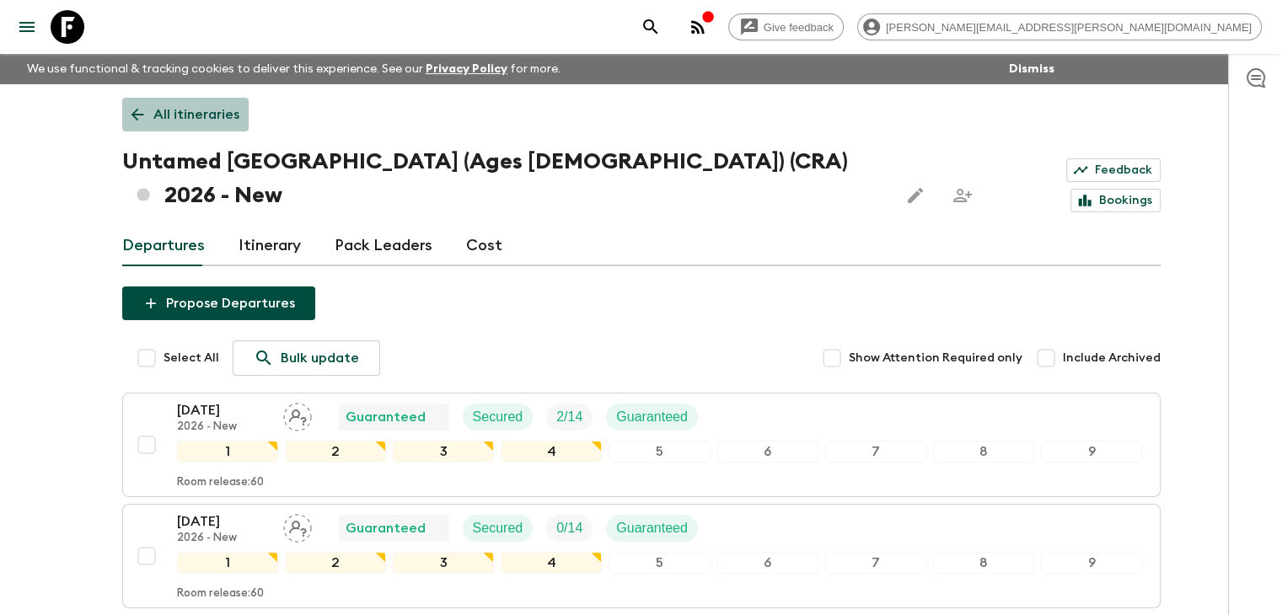
click at [138, 105] on link "All itineraries" at bounding box center [185, 115] width 126 height 34
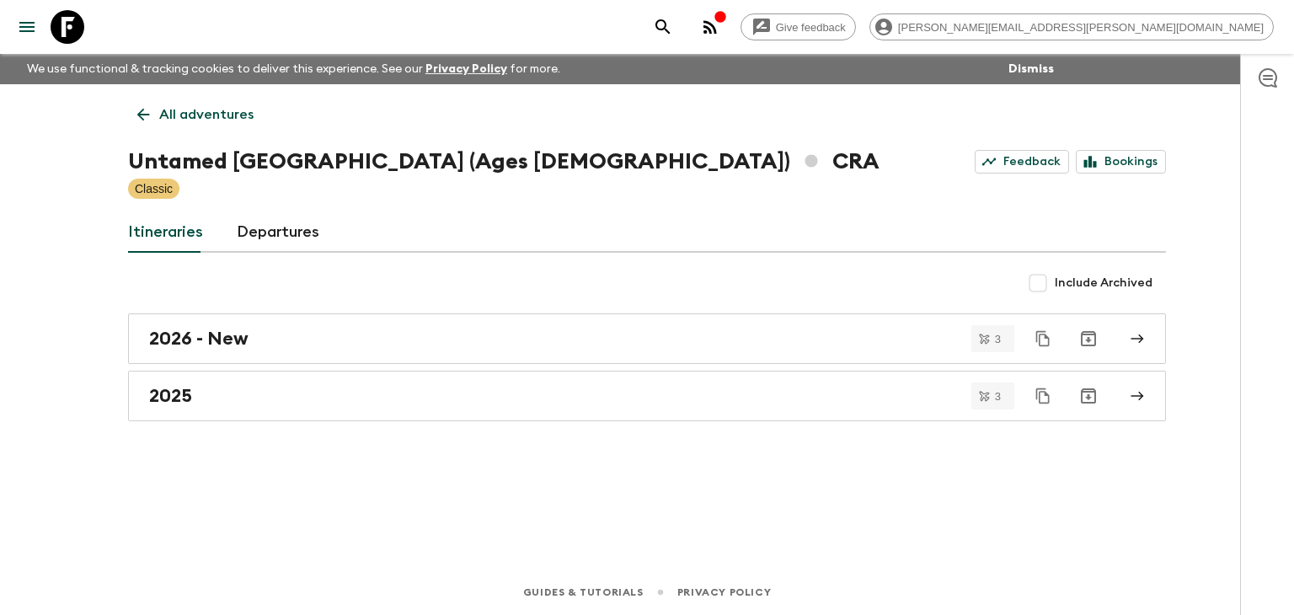
click at [148, 113] on icon at bounding box center [143, 114] width 19 height 19
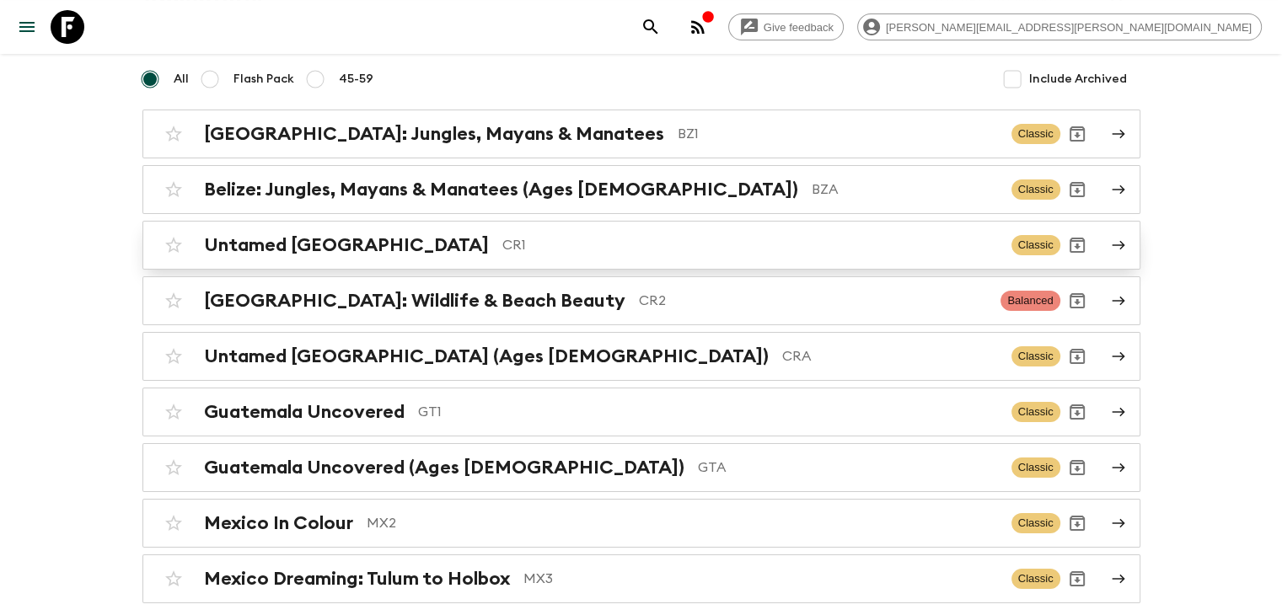
scroll to position [169, 0]
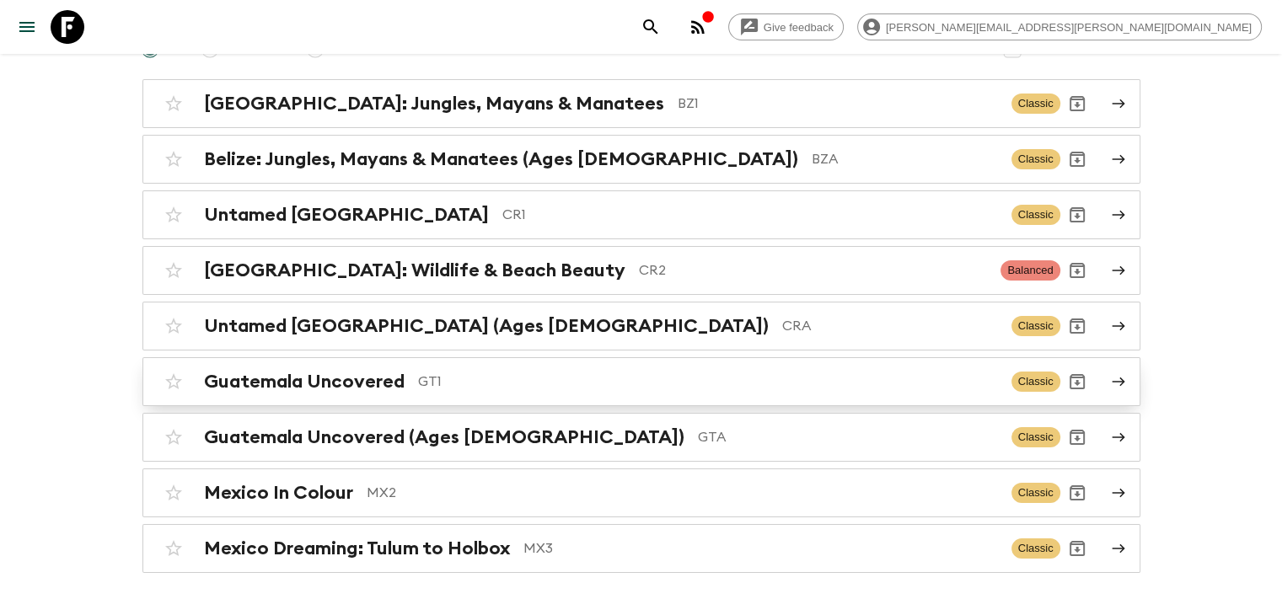
click at [244, 382] on h2 "Guatemala Uncovered" at bounding box center [304, 382] width 201 height 22
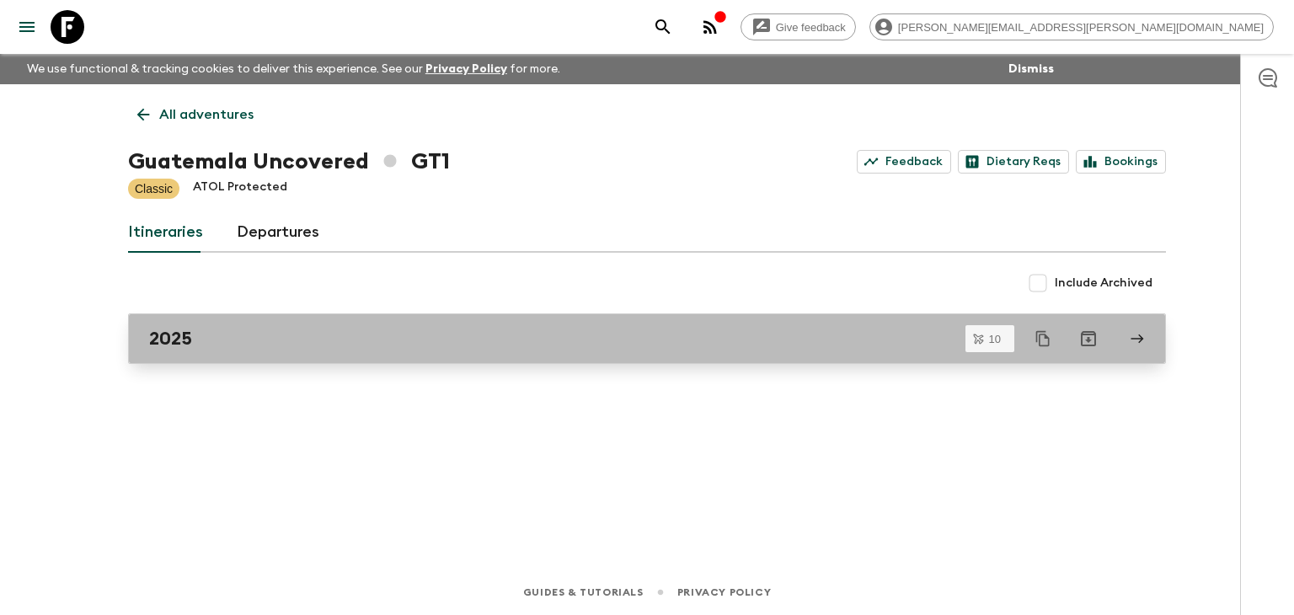
click at [216, 331] on div "2025" at bounding box center [631, 339] width 964 height 22
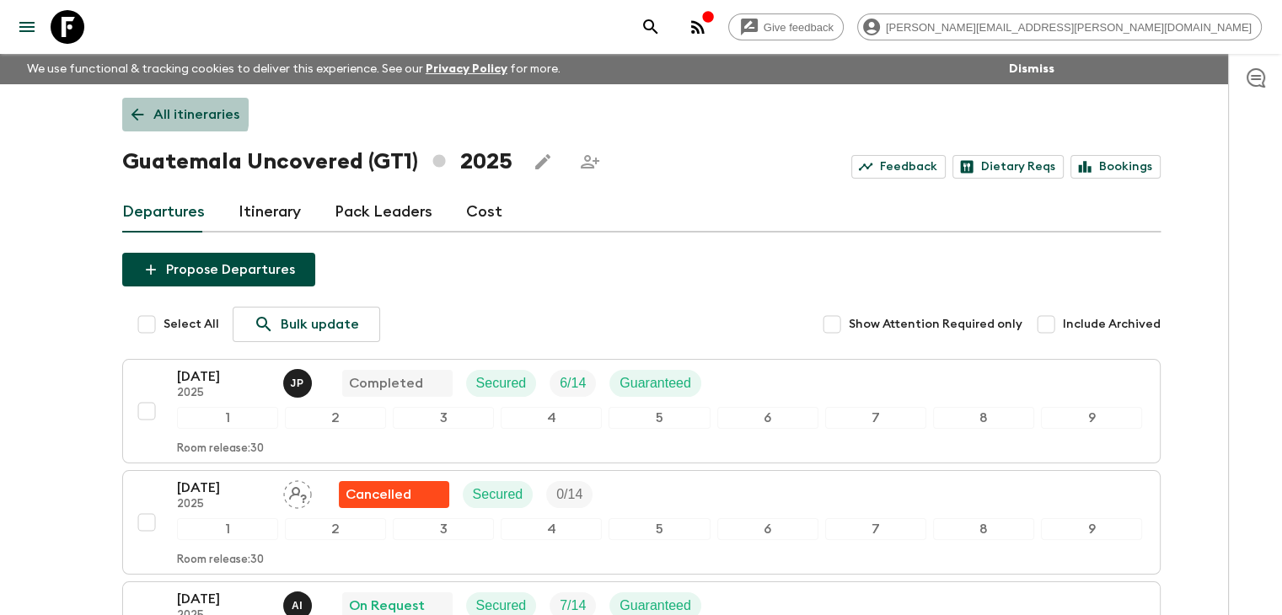
click at [135, 105] on icon at bounding box center [137, 114] width 19 height 19
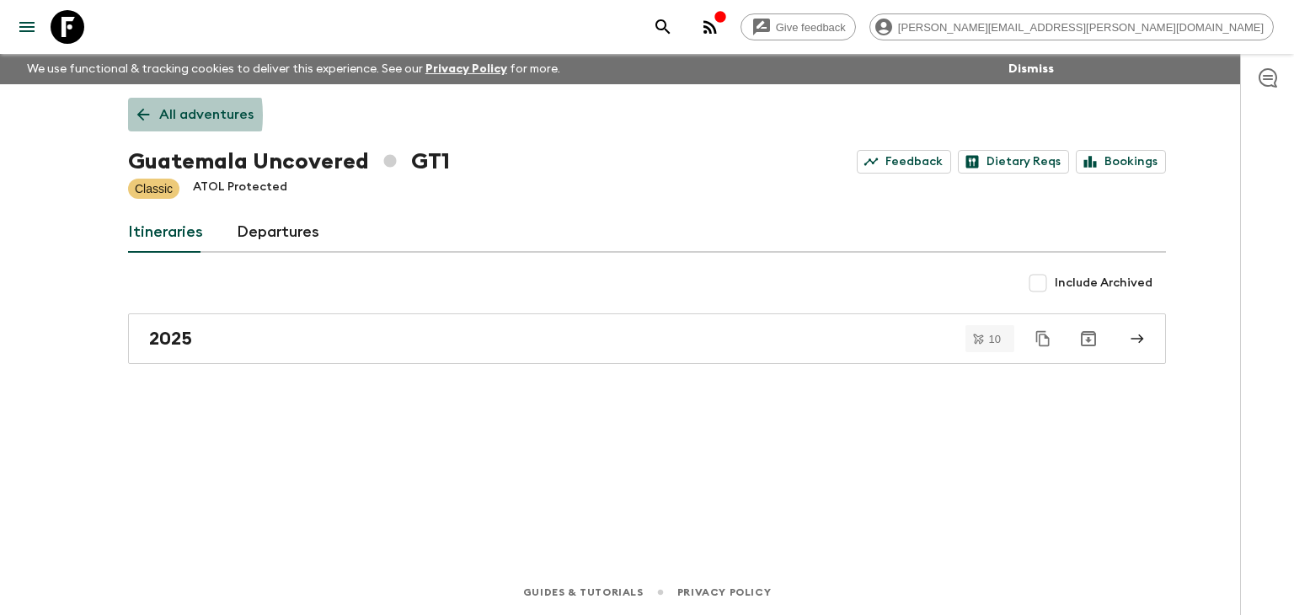
click at [134, 115] on icon at bounding box center [143, 114] width 19 height 19
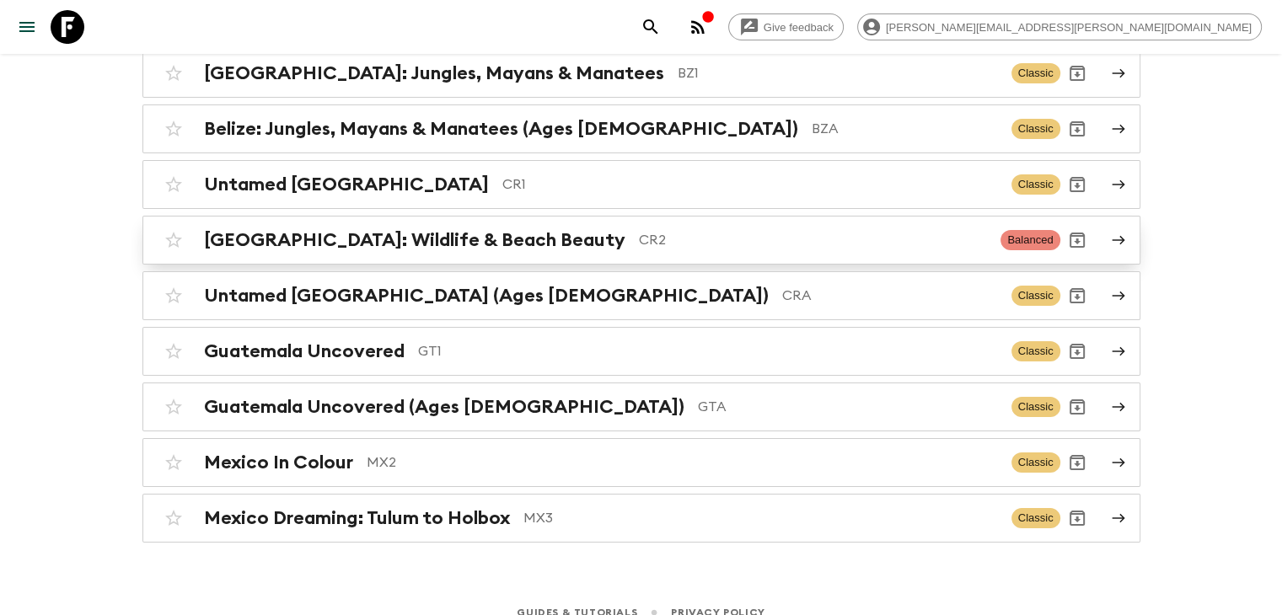
scroll to position [216, 0]
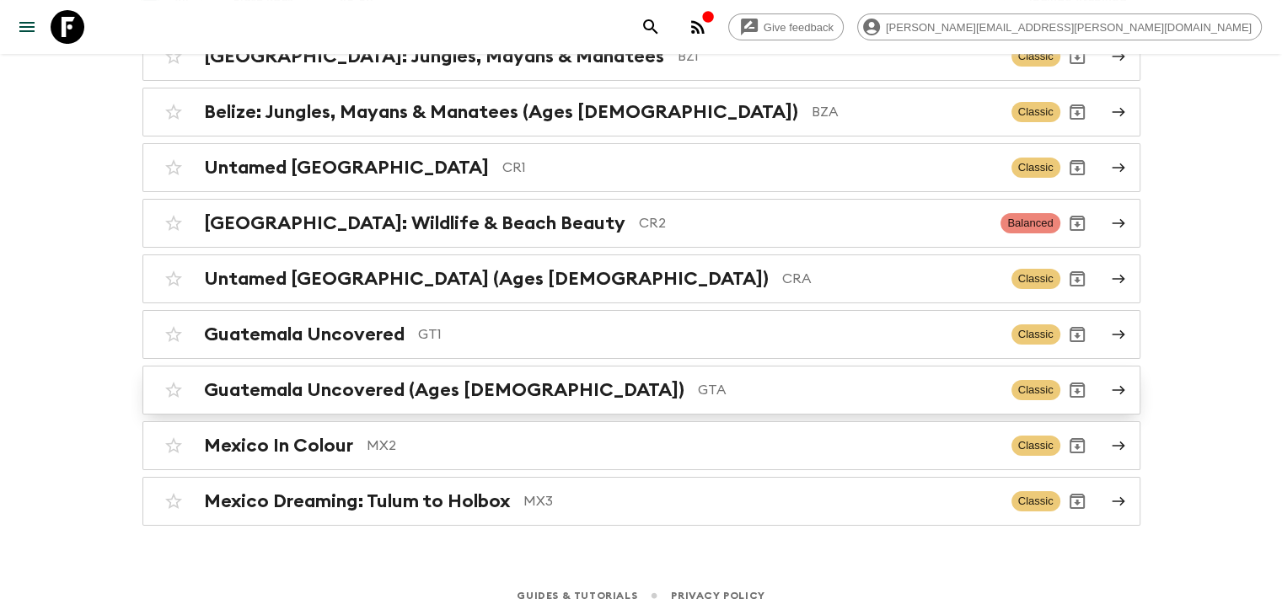
click at [421, 403] on div "Guatemala Uncovered (Ages [DEMOGRAPHIC_DATA]) GTA Classic" at bounding box center [608, 390] width 903 height 34
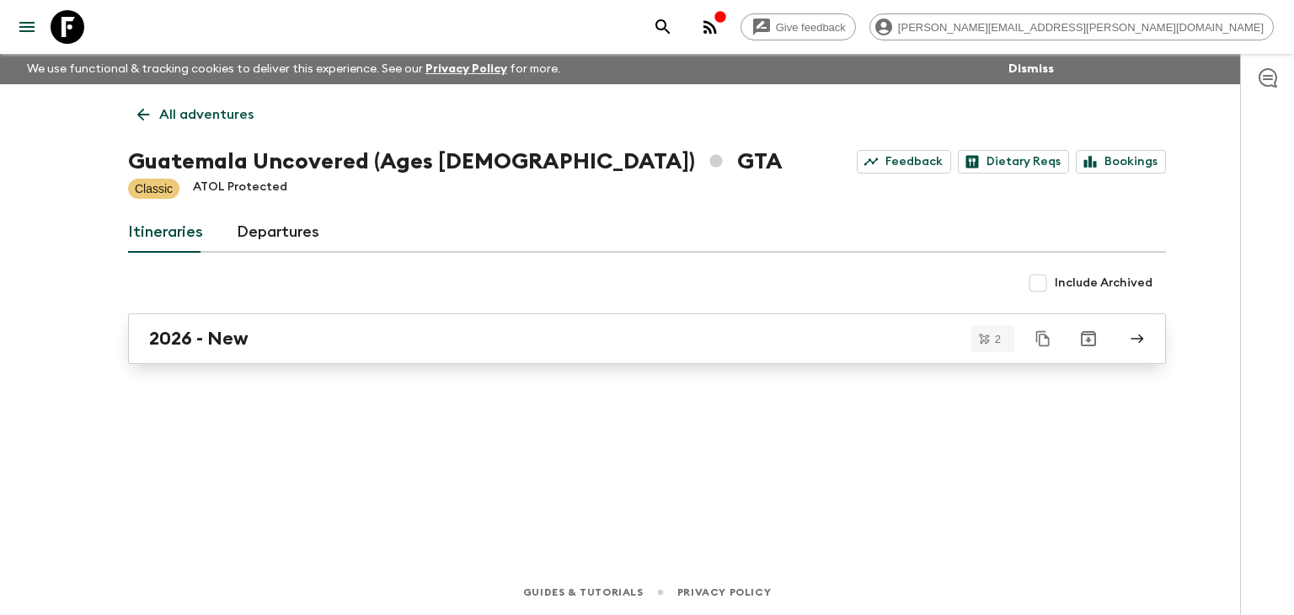
click at [398, 345] on div "2026 - New" at bounding box center [631, 339] width 964 height 22
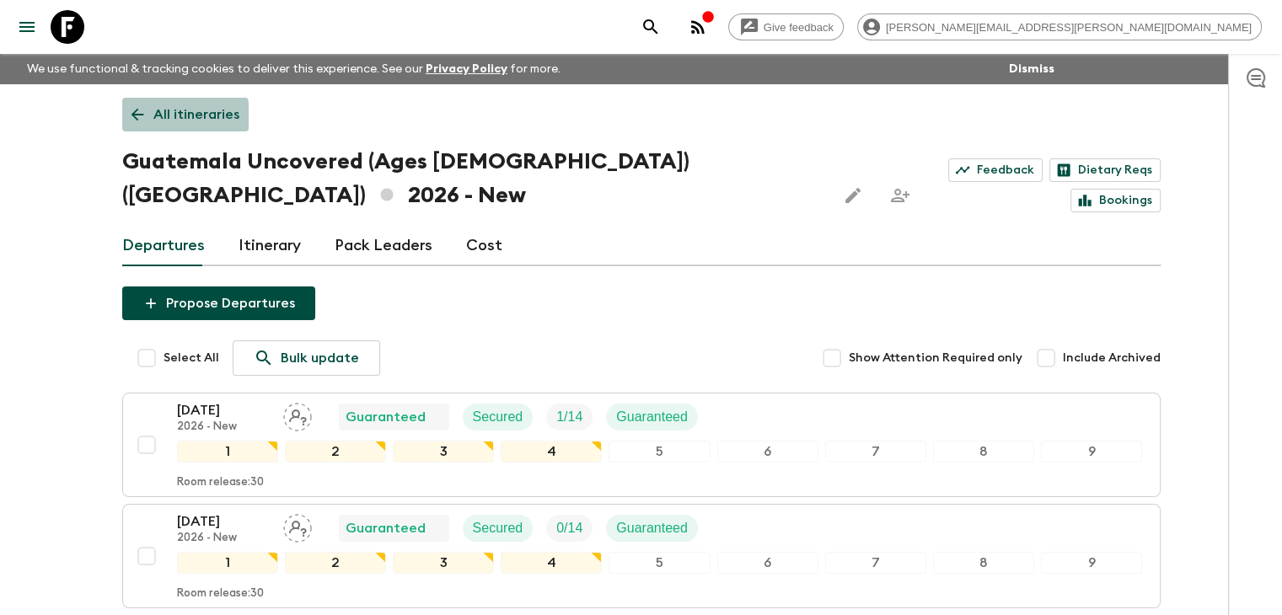
click at [129, 123] on icon at bounding box center [137, 114] width 19 height 19
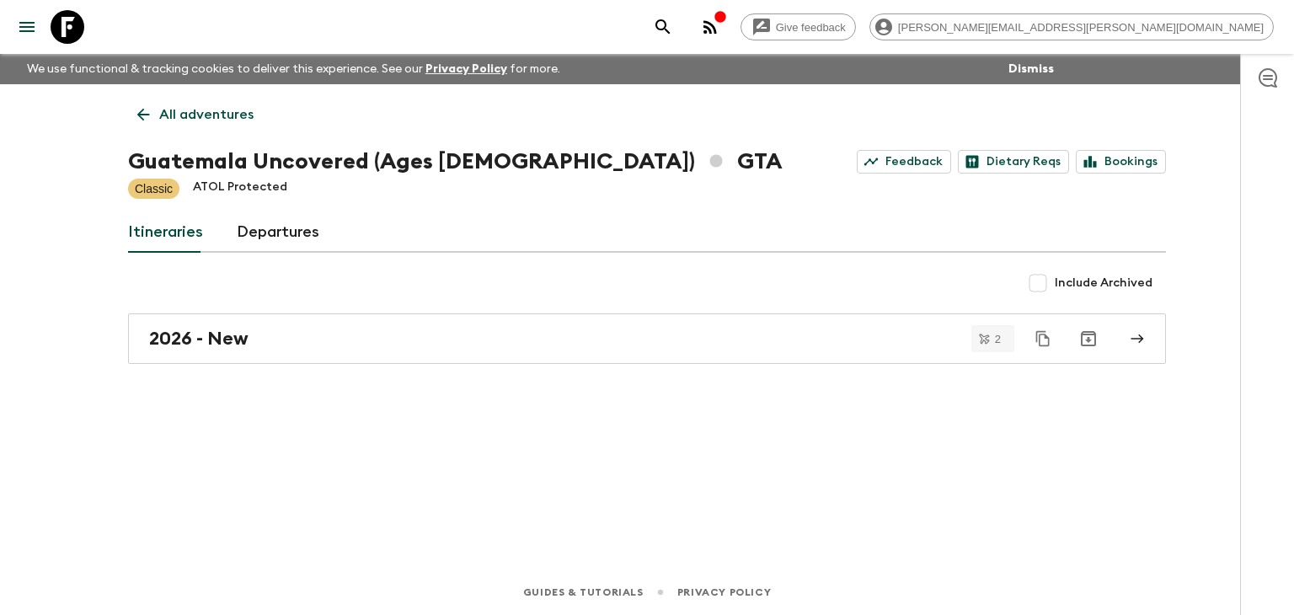
click at [137, 115] on icon at bounding box center [143, 114] width 19 height 19
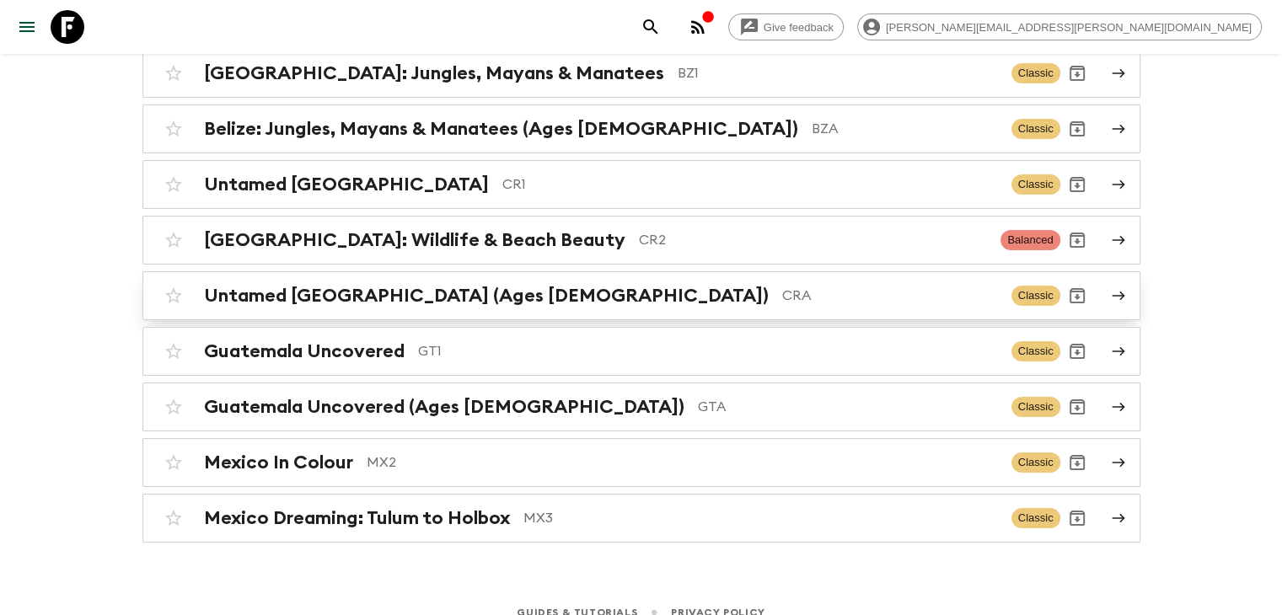
scroll to position [216, 0]
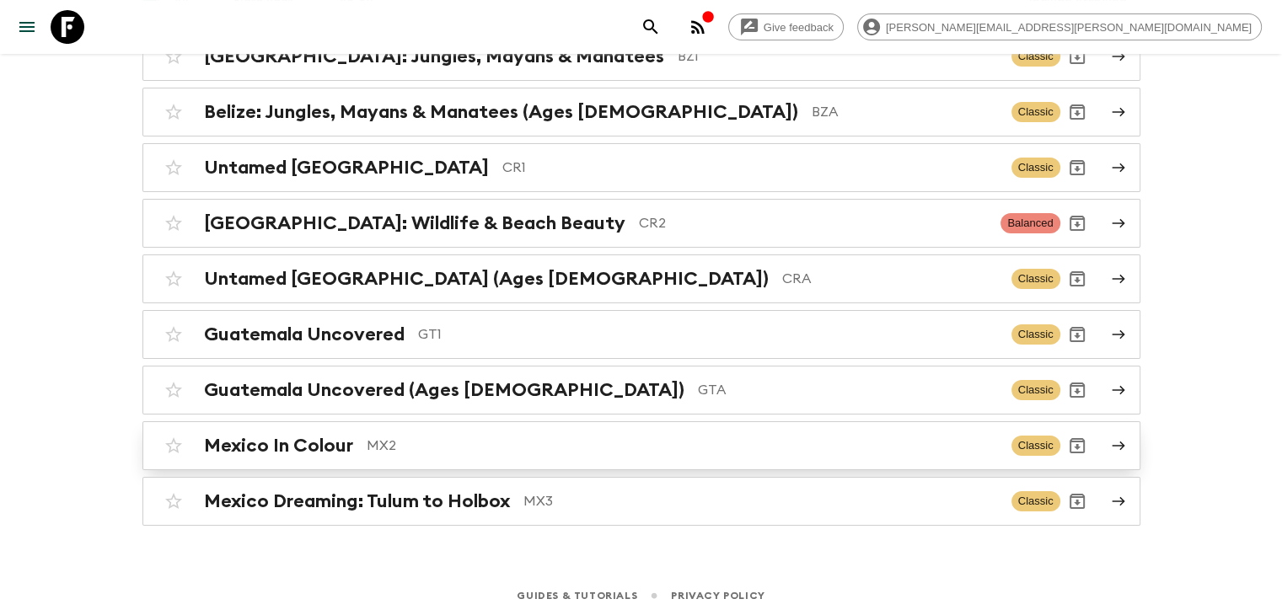
click at [366, 462] on link "Mexico In Colour MX2 Classic" at bounding box center [641, 445] width 998 height 49
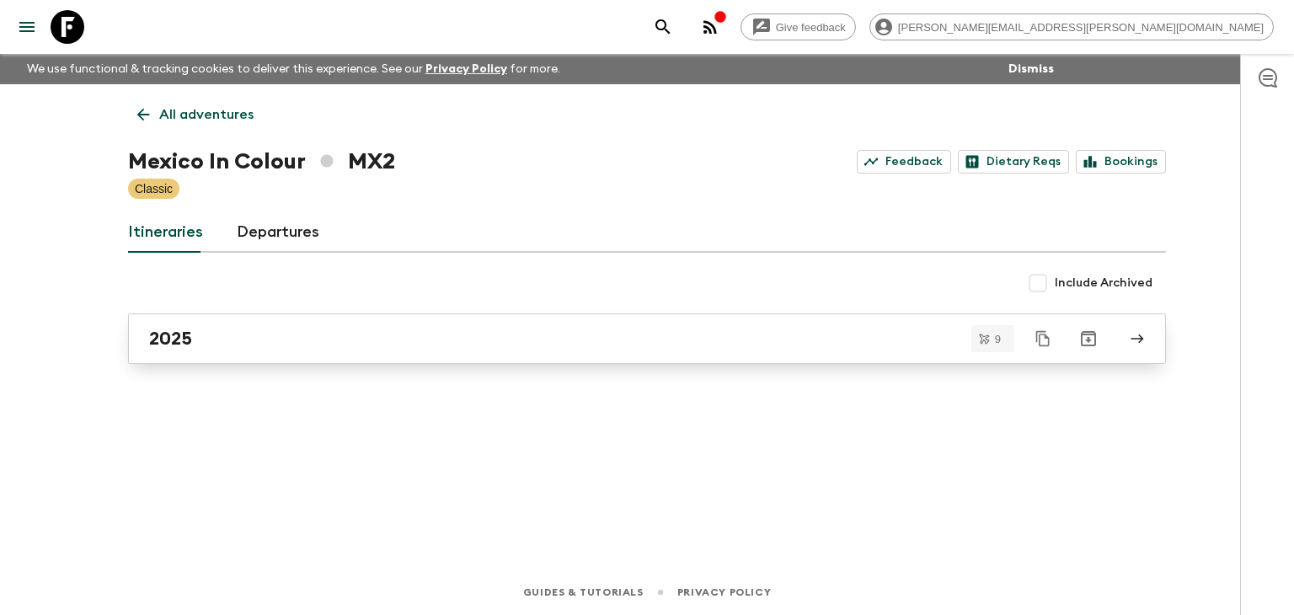
click at [280, 330] on div "2025" at bounding box center [631, 339] width 964 height 22
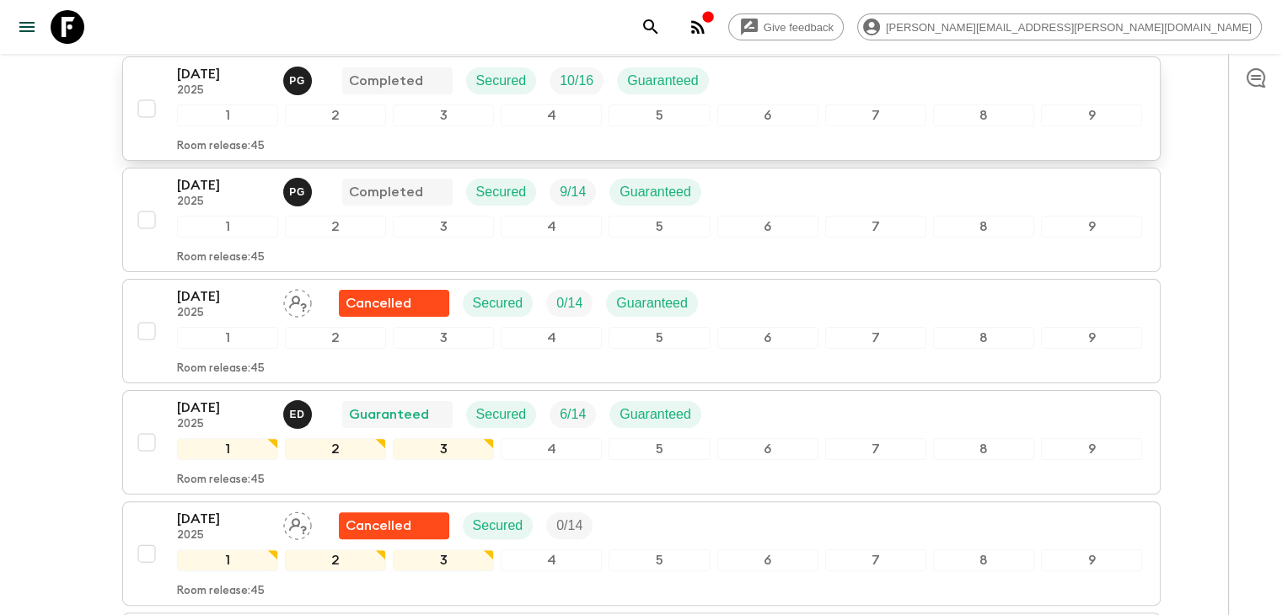
scroll to position [43, 0]
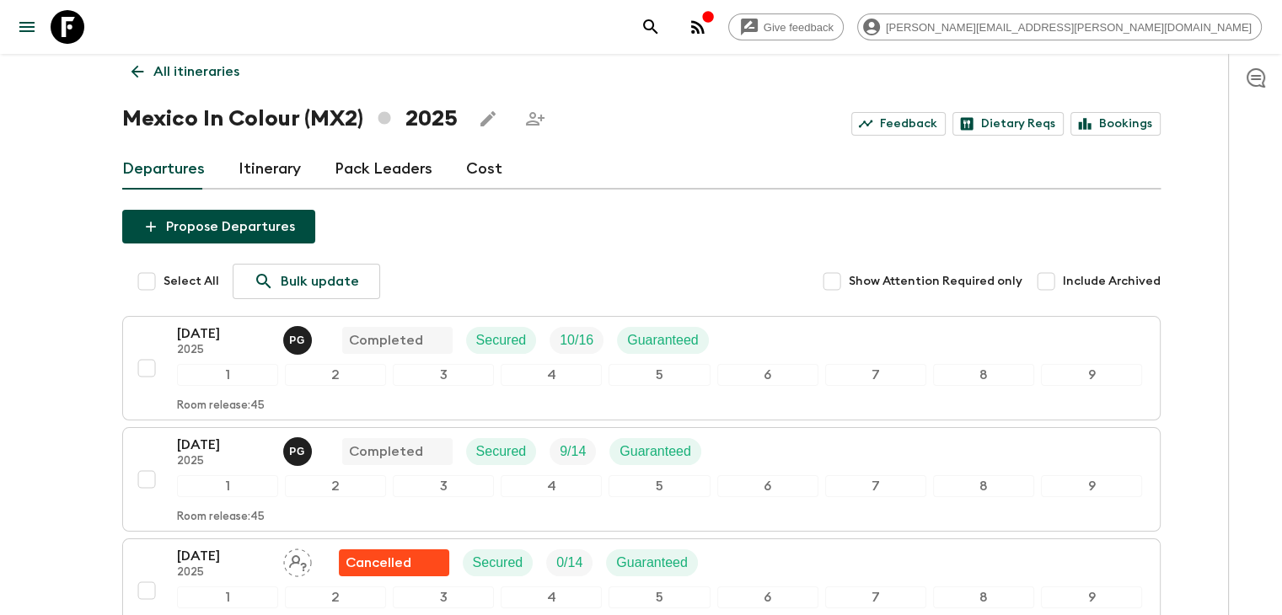
click at [135, 80] on icon at bounding box center [137, 71] width 19 height 19
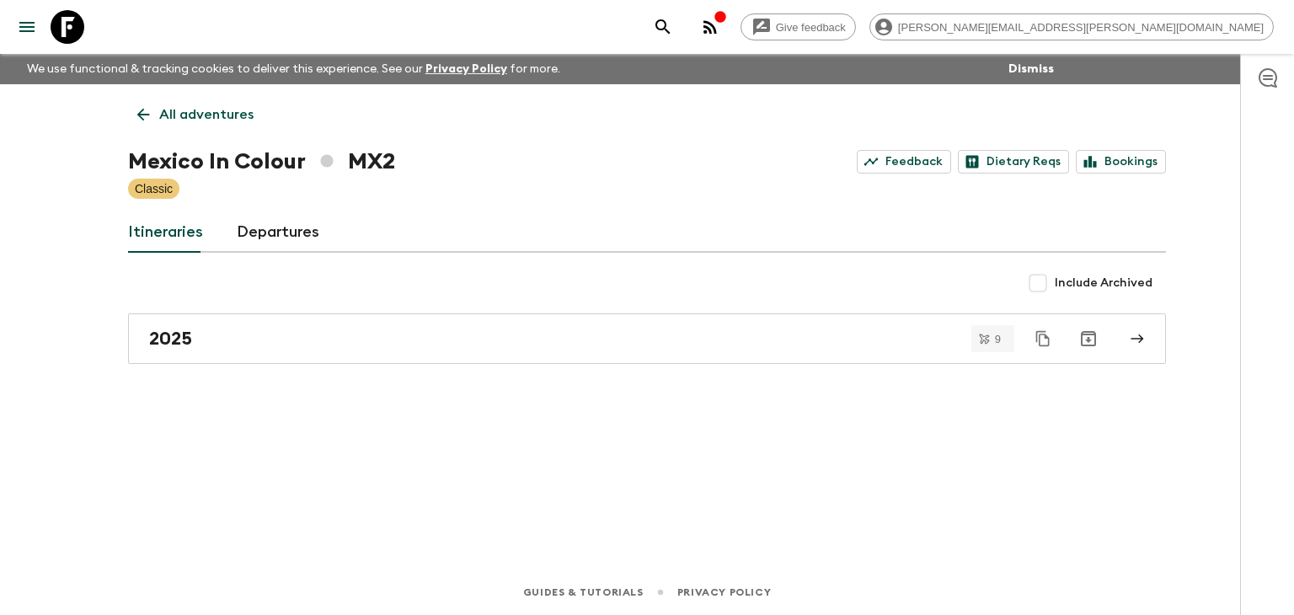
click at [128, 113] on link "All adventures" at bounding box center [195, 115] width 135 height 34
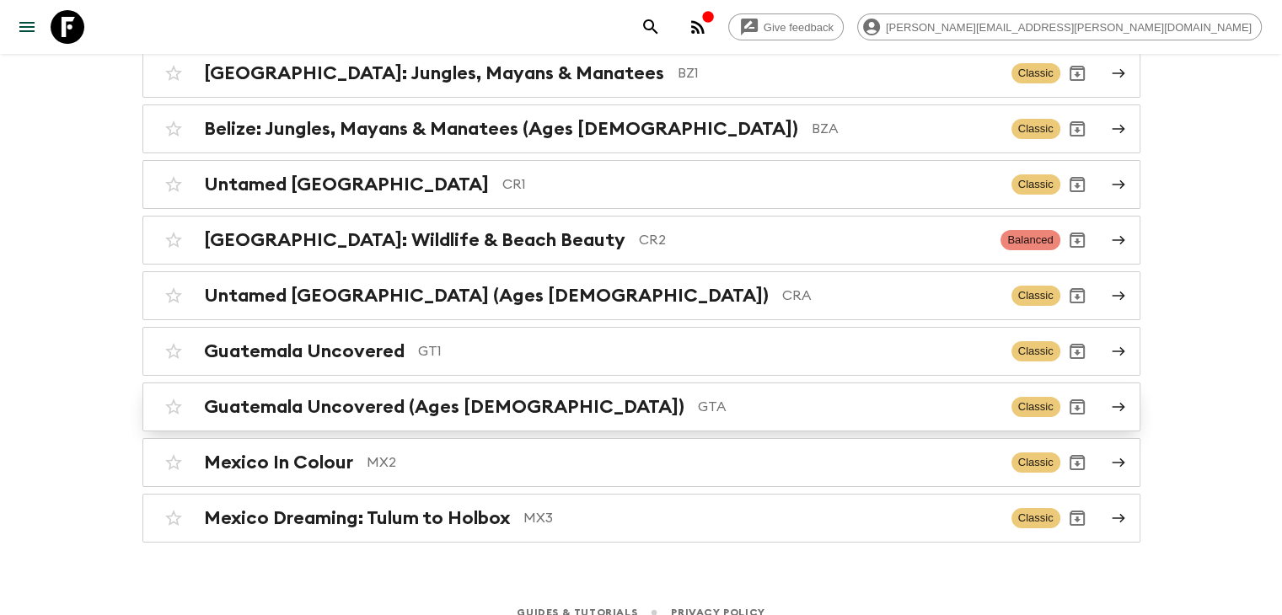
scroll to position [216, 0]
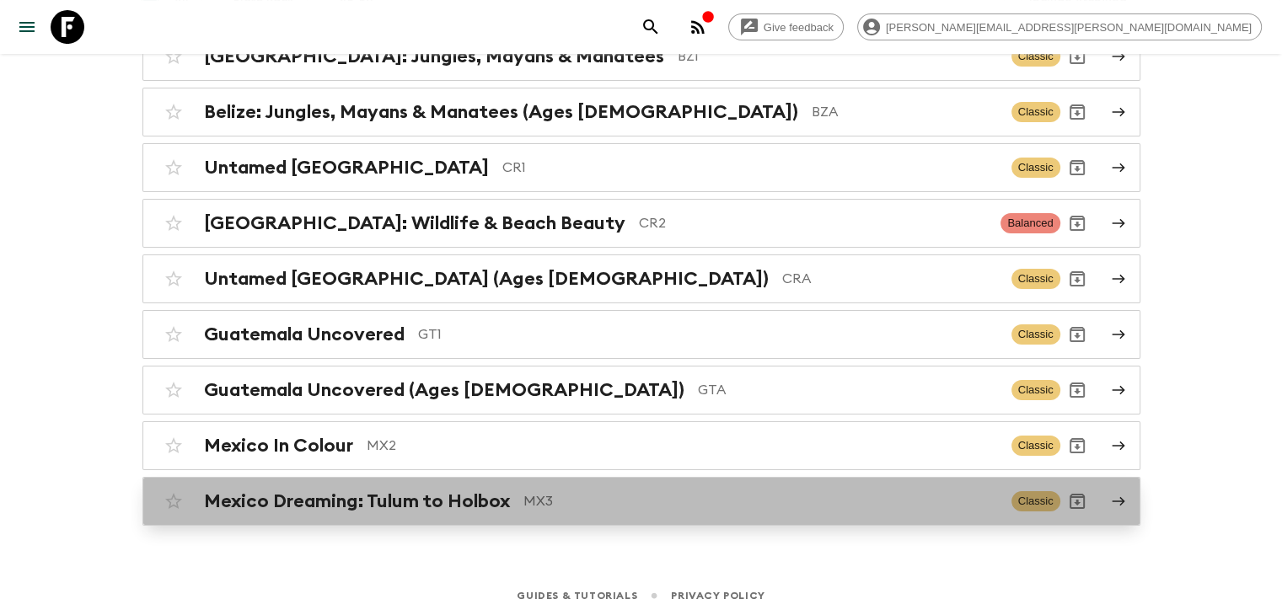
click at [453, 504] on h2 "Mexico Dreaming: Tulum to Holbox" at bounding box center [357, 501] width 306 height 22
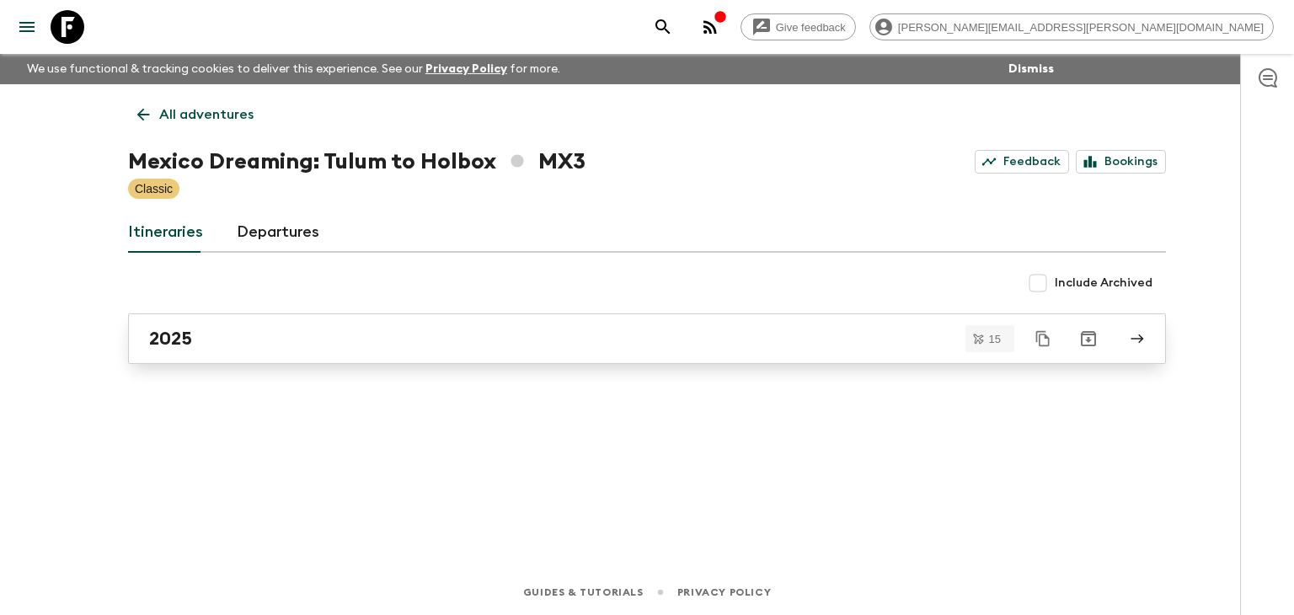
click at [238, 328] on div "2025" at bounding box center [631, 339] width 964 height 22
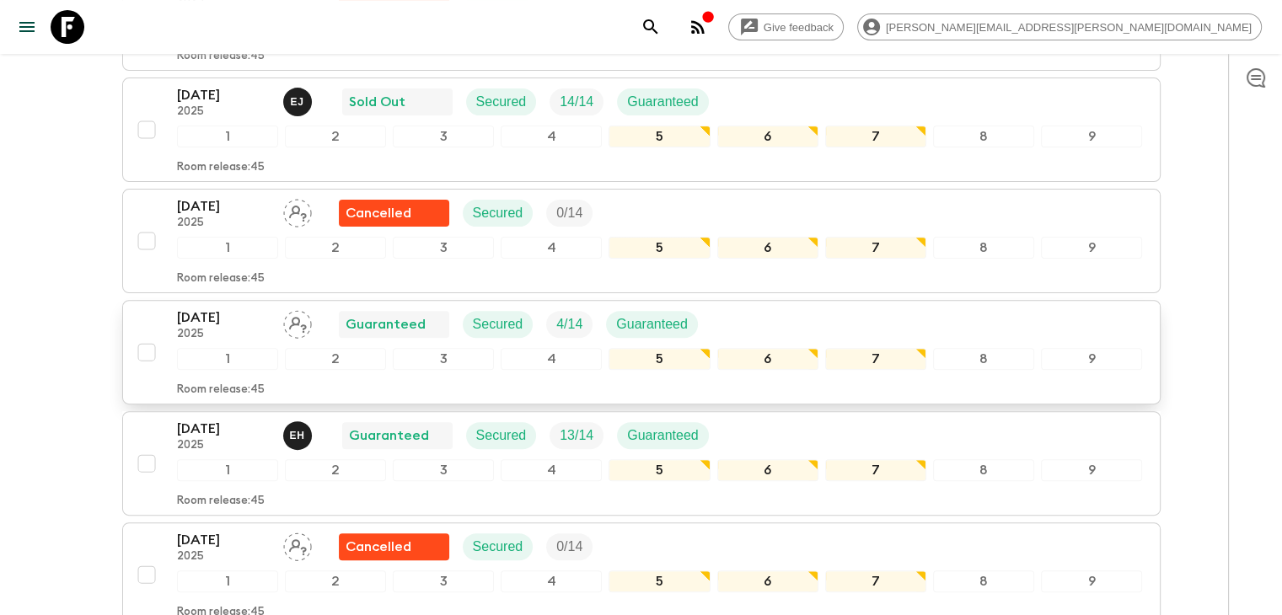
scroll to position [475, 0]
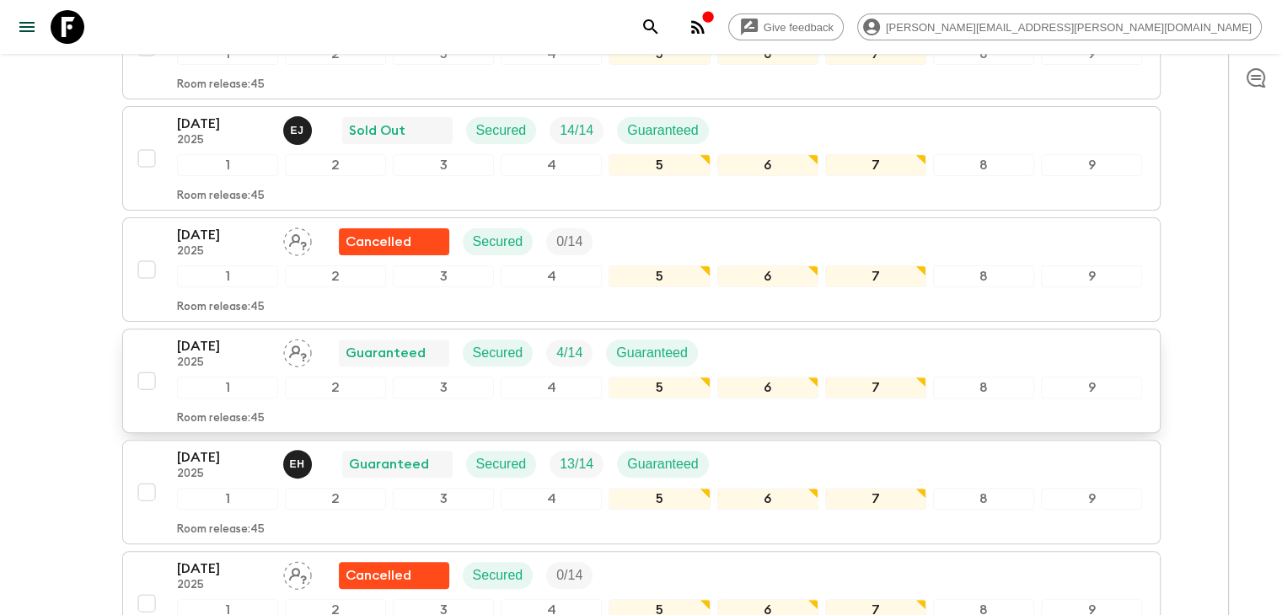
click at [171, 343] on div "[DATE] 2025 Guaranteed Secured 4 / 14 Guaranteed 1 2 3 4 5 6 7 8 9 Room release…" at bounding box center [636, 380] width 1013 height 89
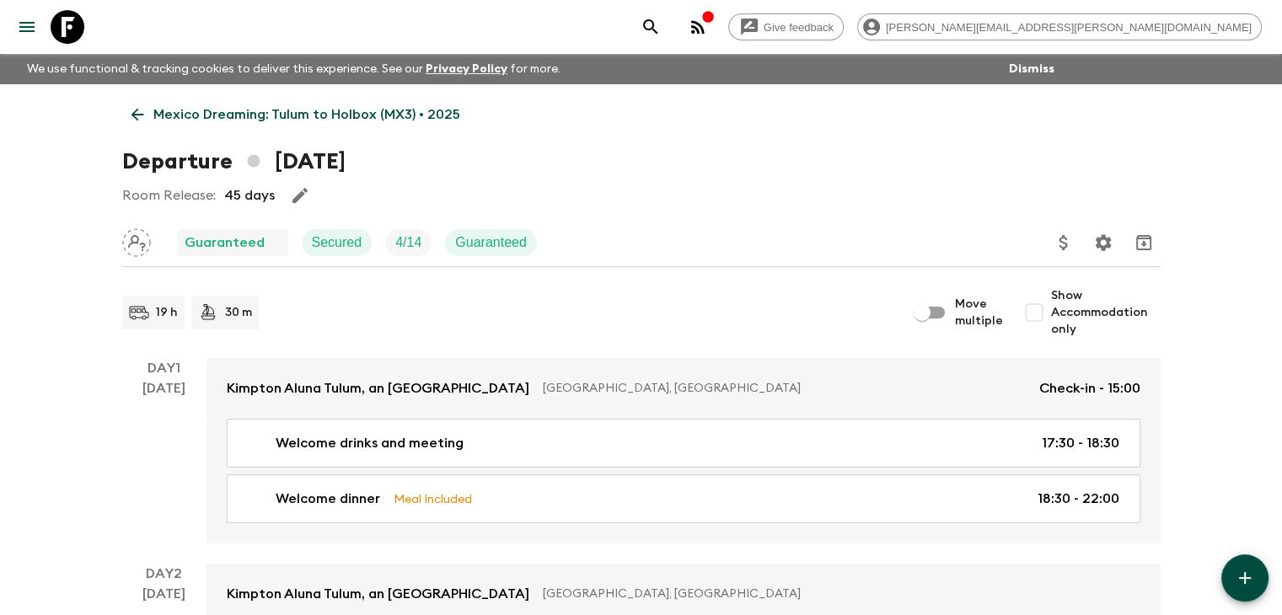
click at [143, 118] on icon at bounding box center [137, 114] width 19 height 19
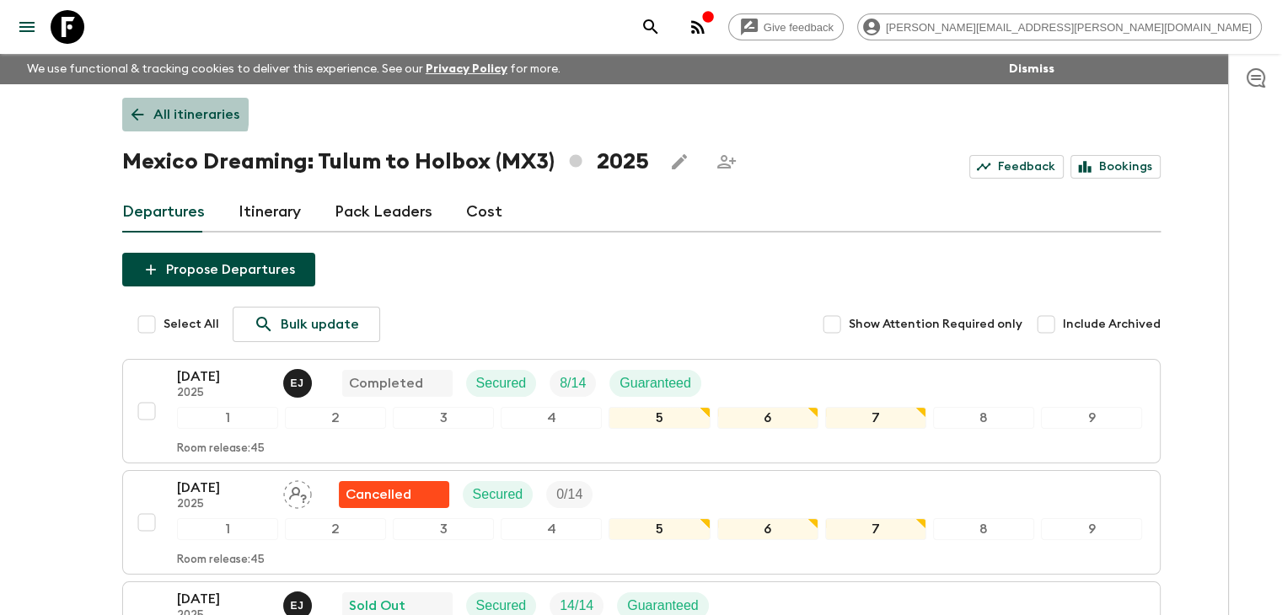
click at [140, 111] on icon at bounding box center [137, 114] width 19 height 19
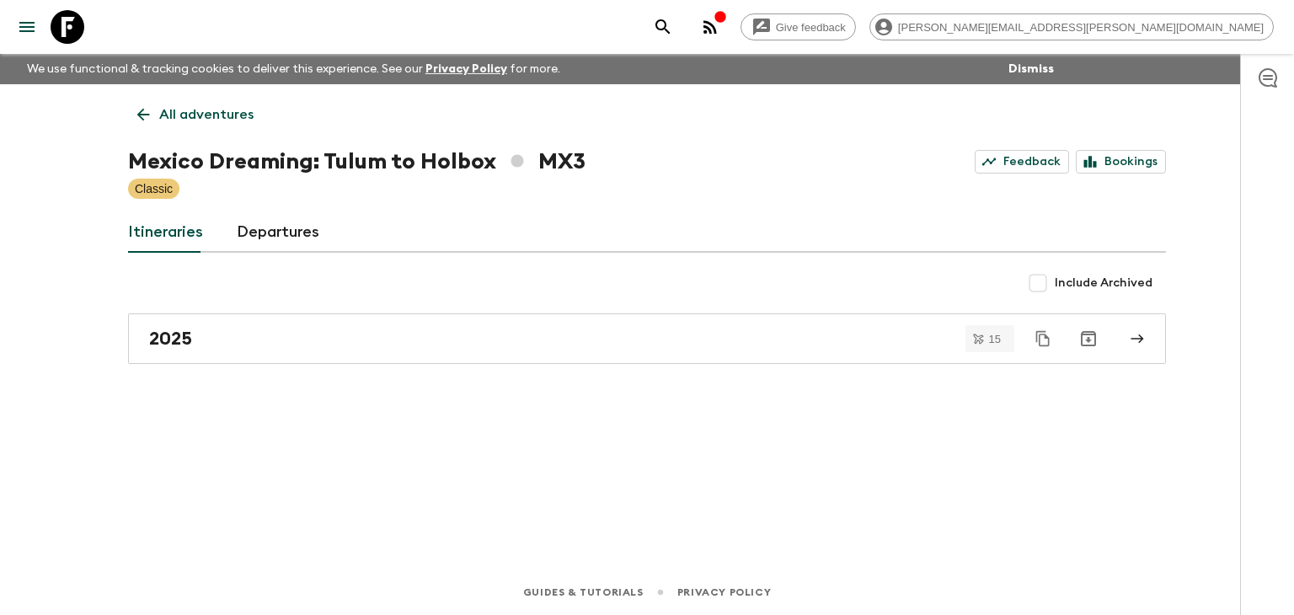
click at [145, 105] on icon at bounding box center [143, 114] width 19 height 19
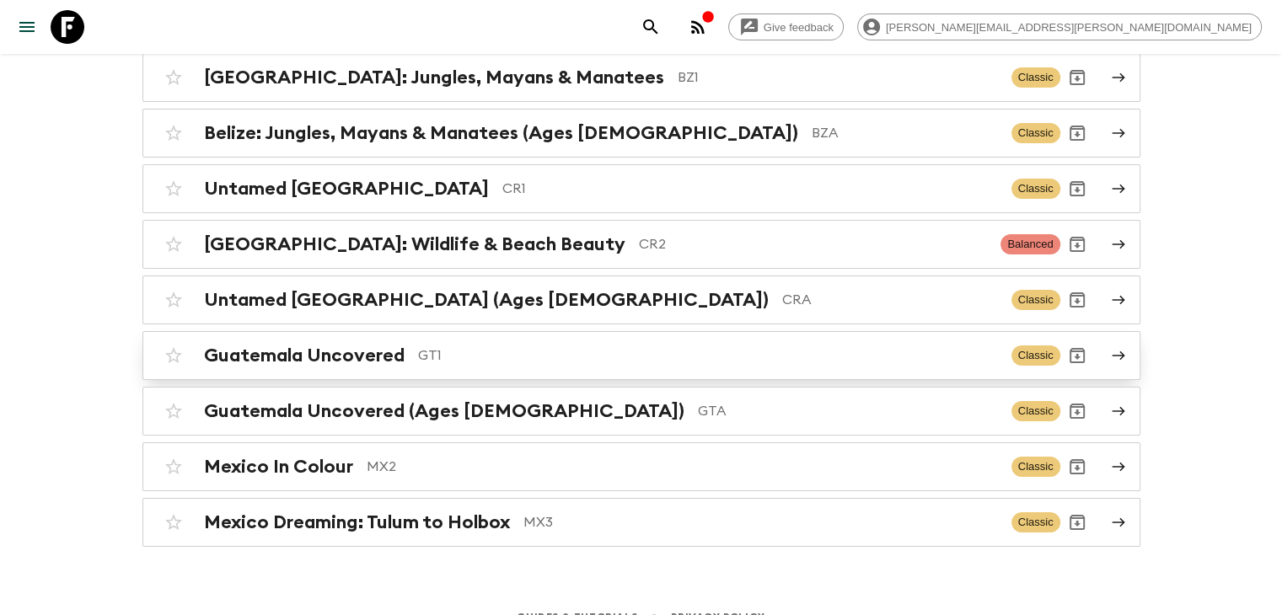
scroll to position [216, 0]
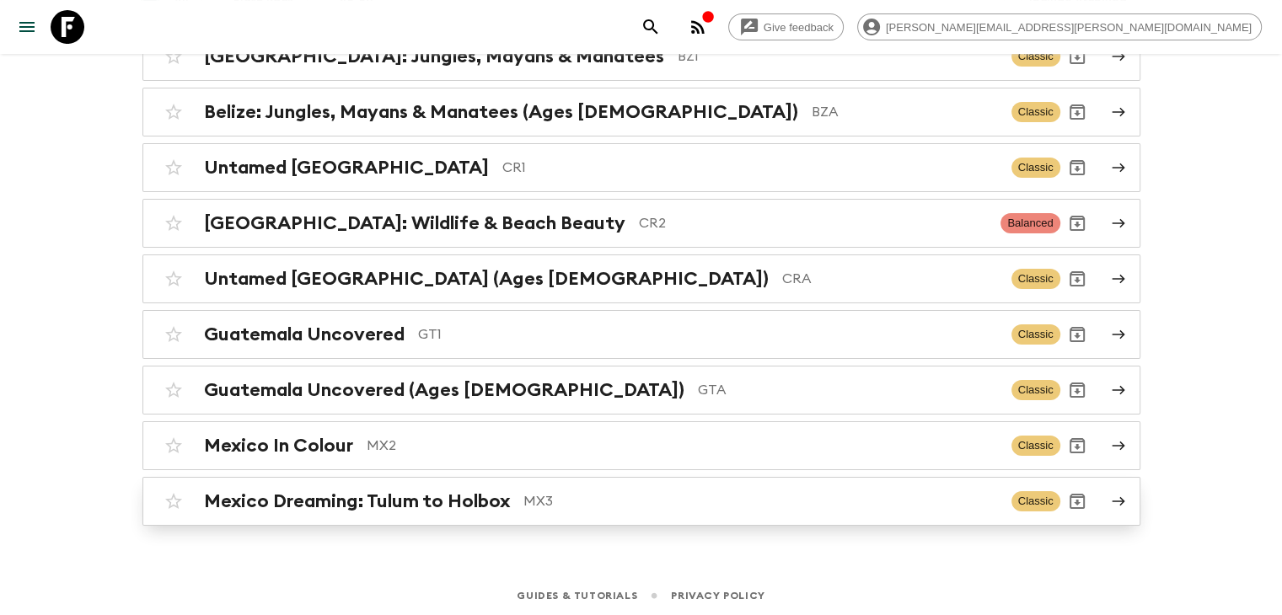
click at [415, 510] on div "Mexico Dreaming: Tulum to Holbox MX3 Classic" at bounding box center [608, 501] width 903 height 34
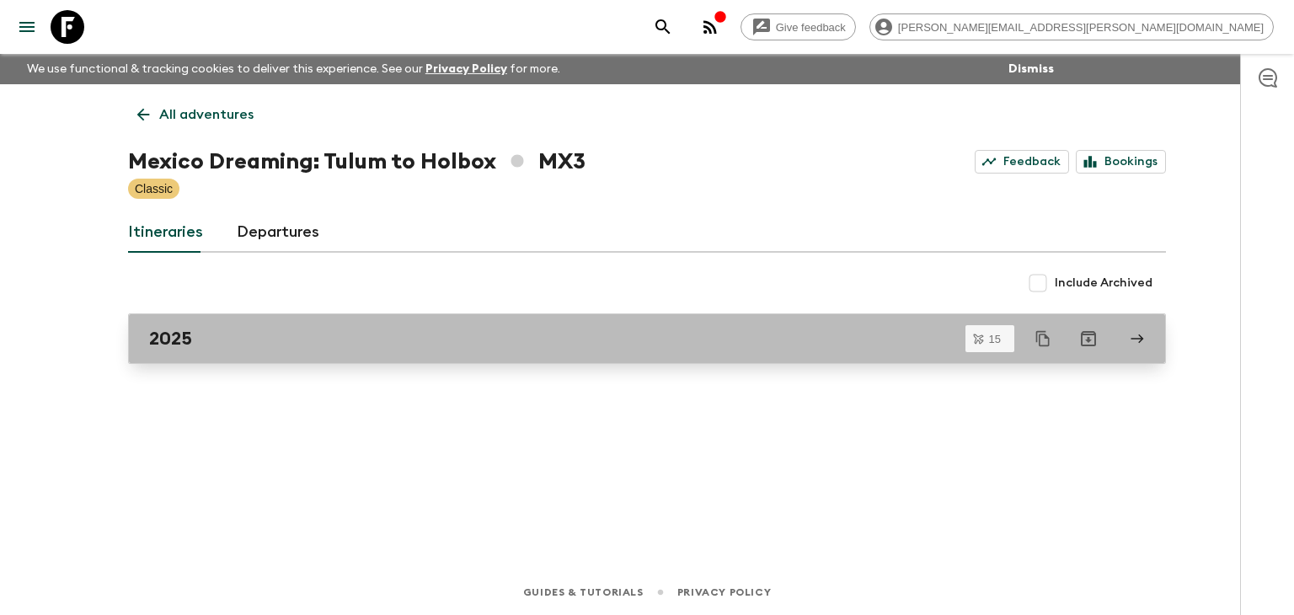
click at [243, 328] on div "2025" at bounding box center [631, 339] width 964 height 22
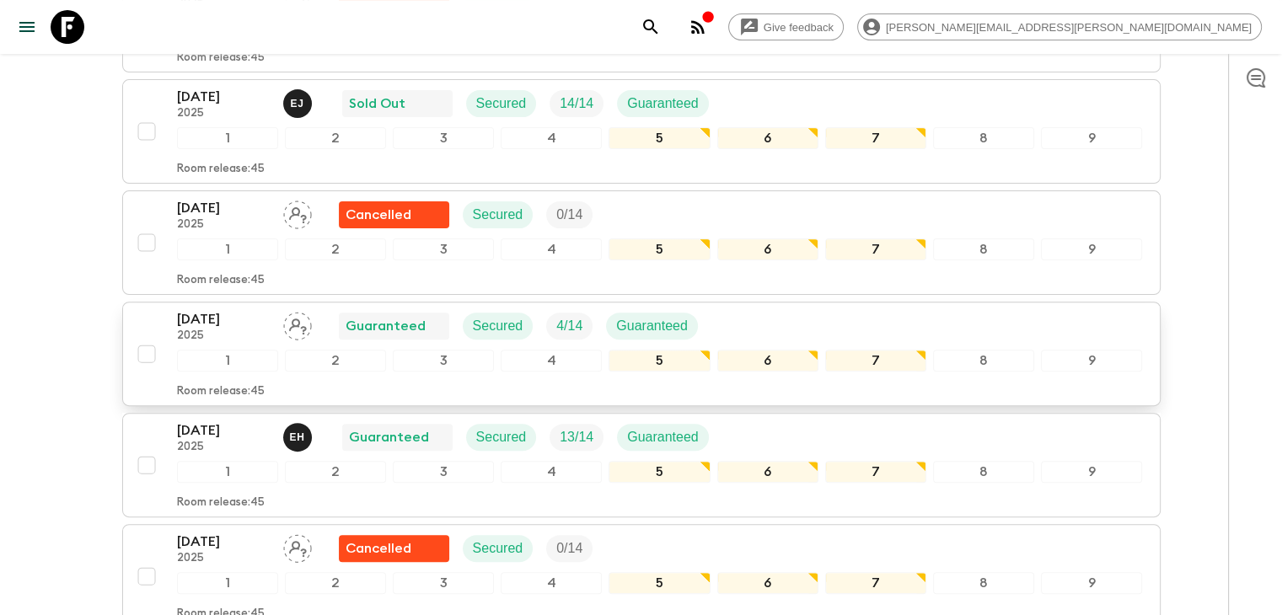
scroll to position [475, 0]
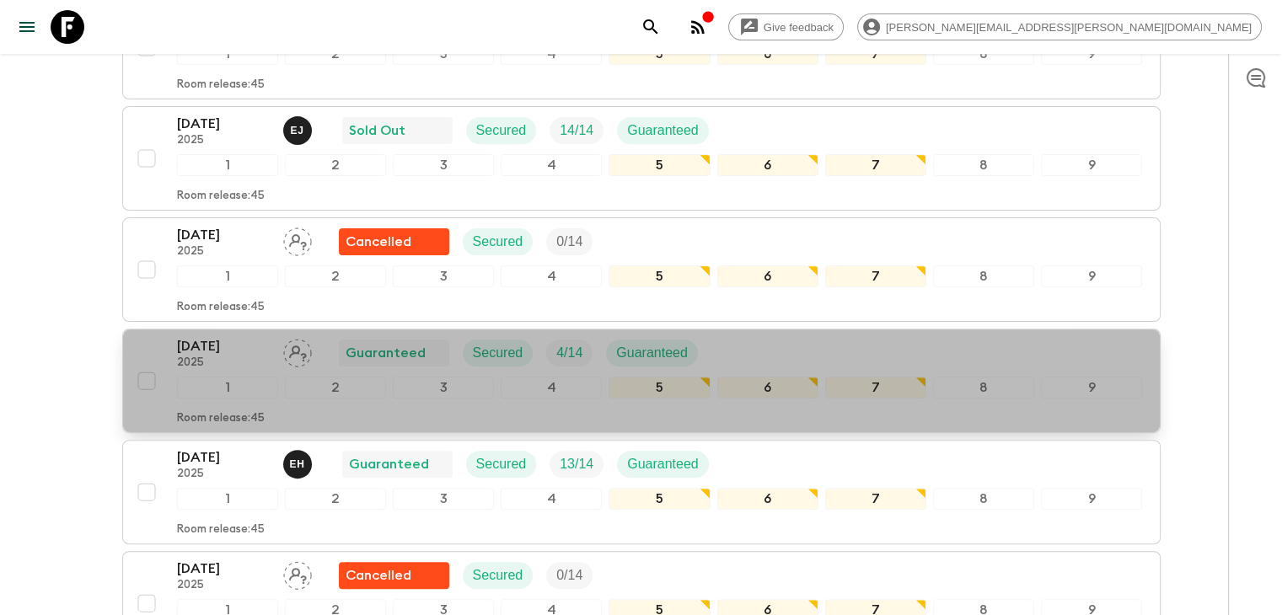
click at [256, 356] on p "2025" at bounding box center [223, 362] width 93 height 13
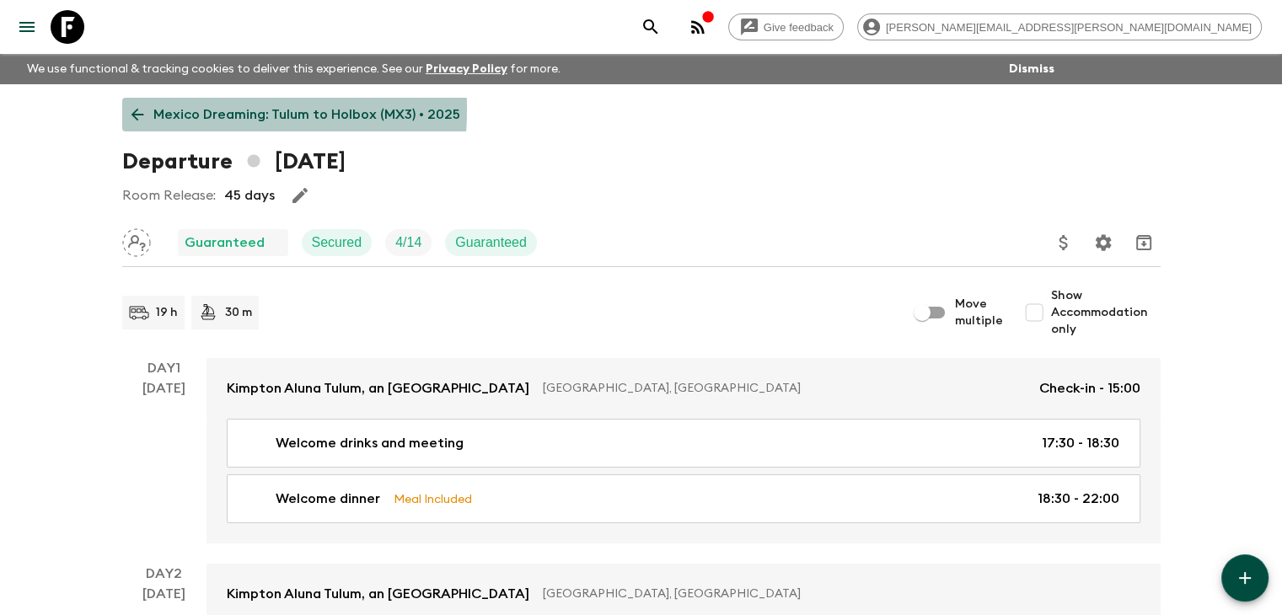
click at [134, 109] on icon at bounding box center [137, 114] width 19 height 19
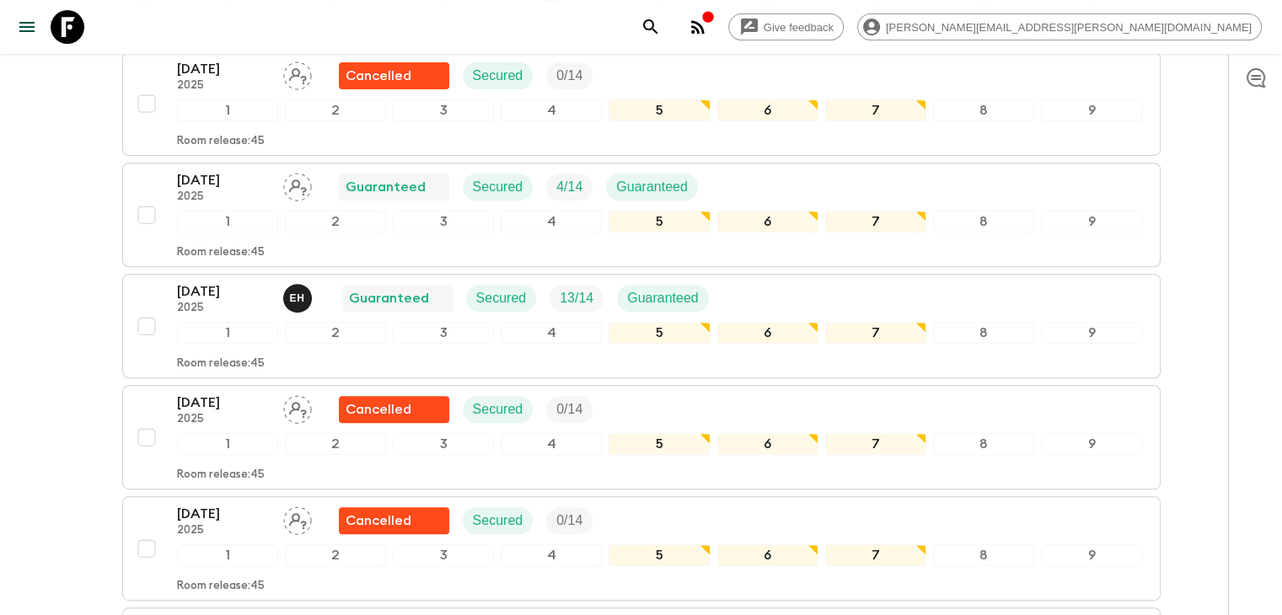
scroll to position [506, 0]
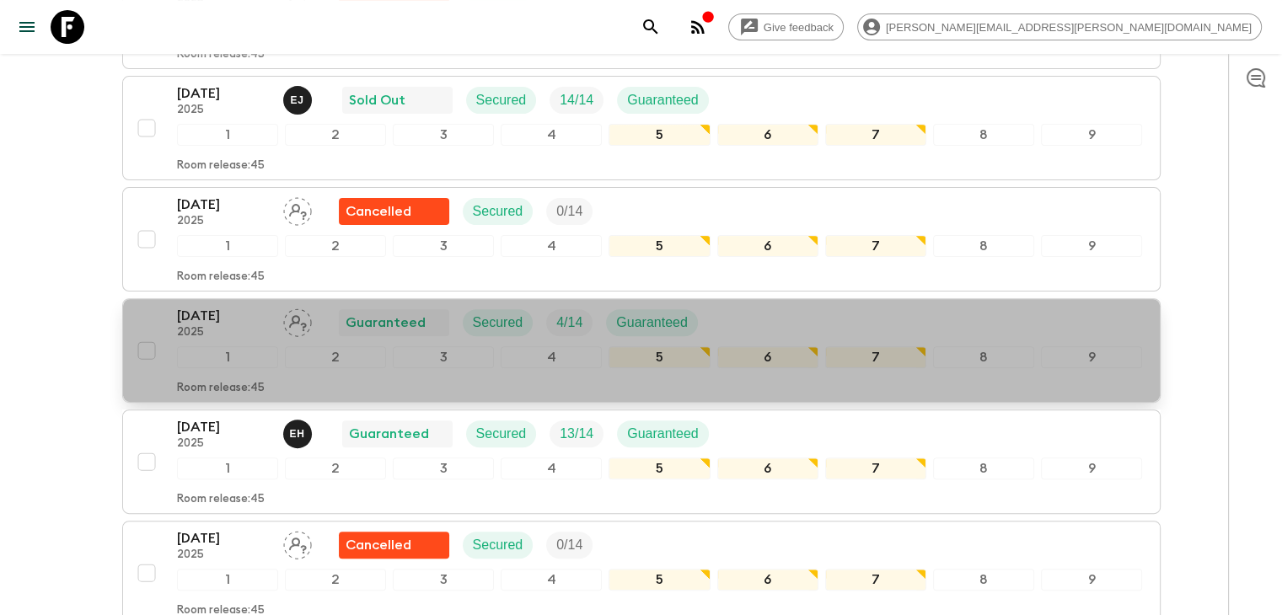
click at [235, 326] on p "2025" at bounding box center [223, 332] width 93 height 13
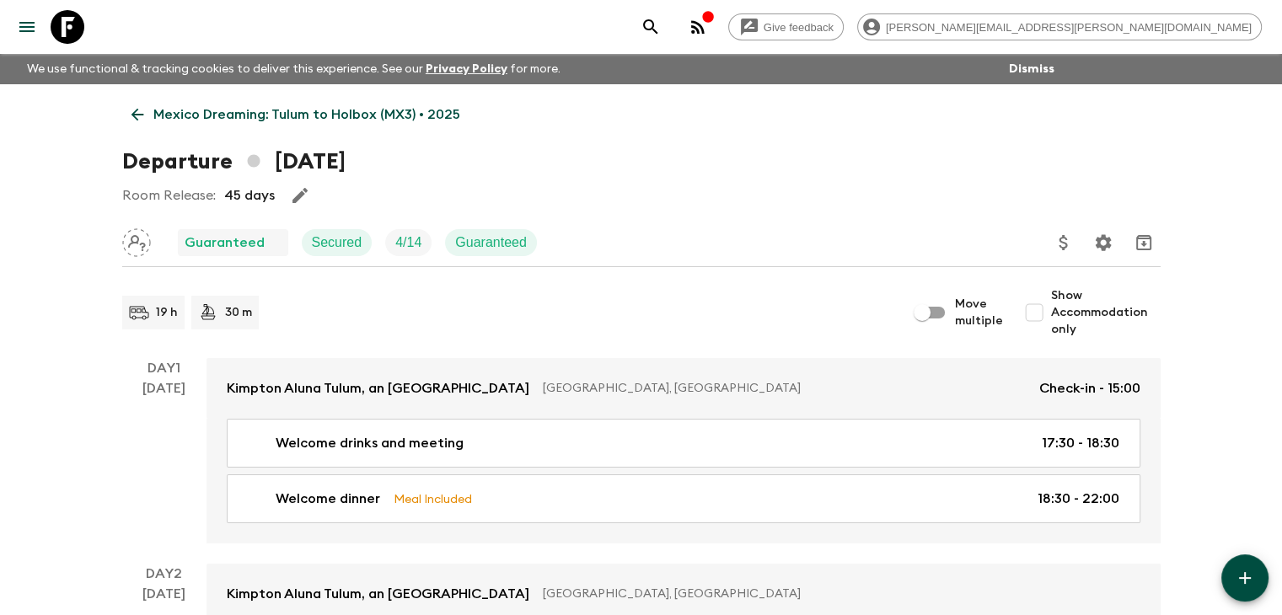
click at [143, 107] on icon at bounding box center [137, 114] width 19 height 19
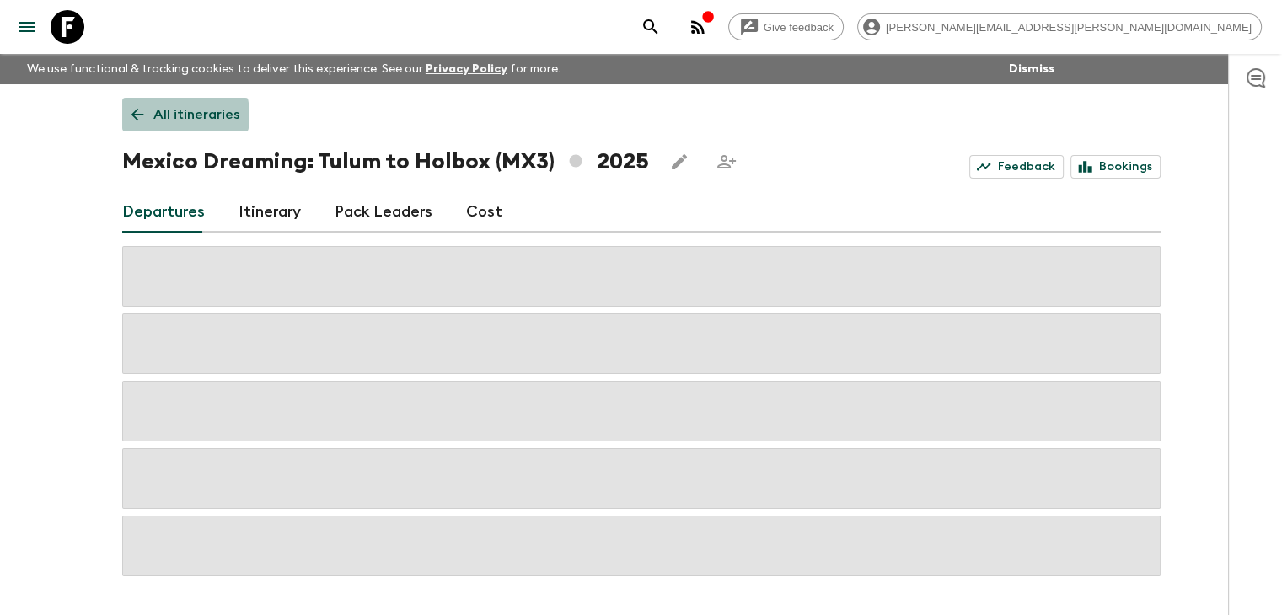
click at [151, 115] on link "All itineraries" at bounding box center [185, 115] width 126 height 34
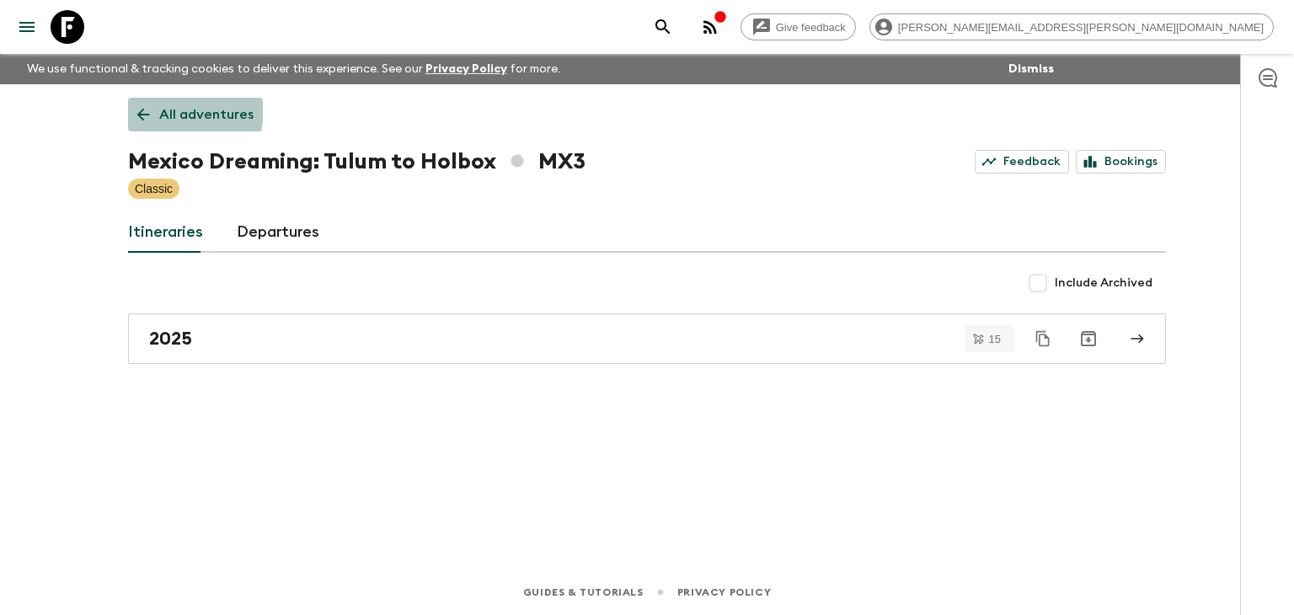
click at [152, 108] on icon at bounding box center [143, 114] width 19 height 19
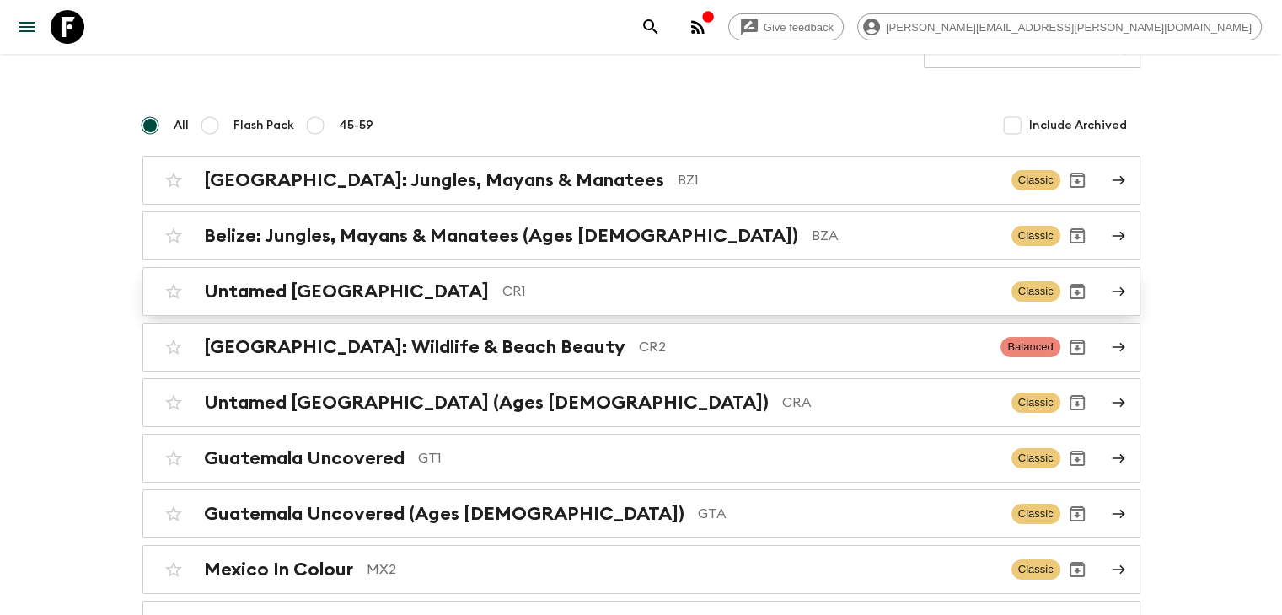
scroll to position [216, 0]
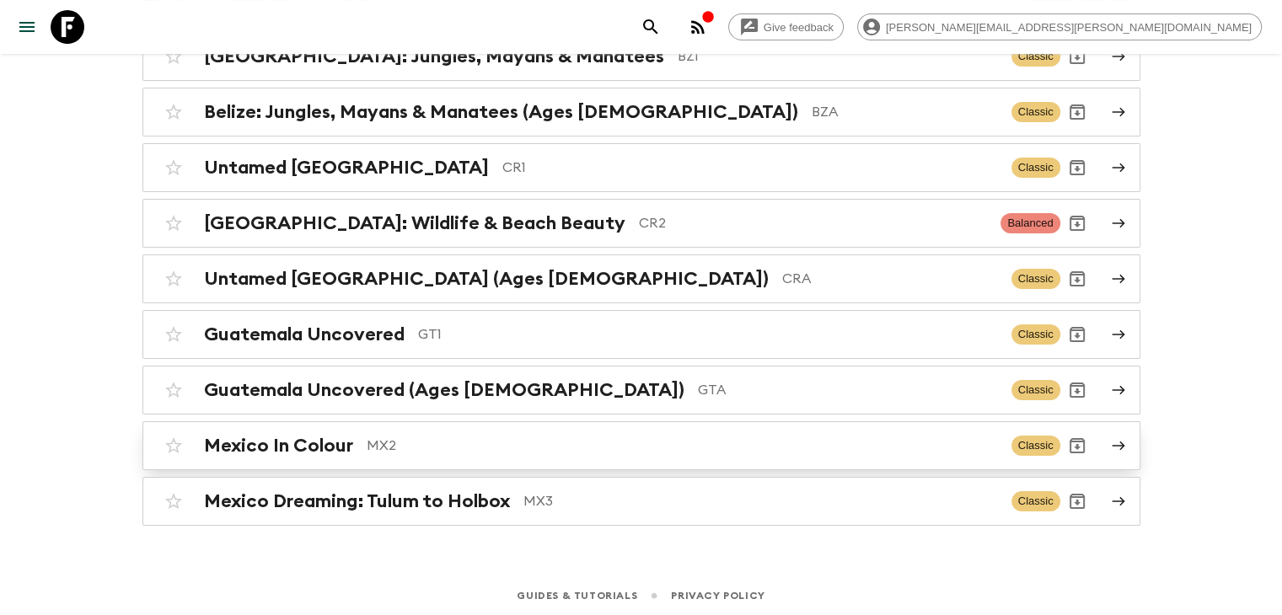
click at [339, 429] on div "Mexico In Colour MX2 Classic" at bounding box center [608, 446] width 903 height 34
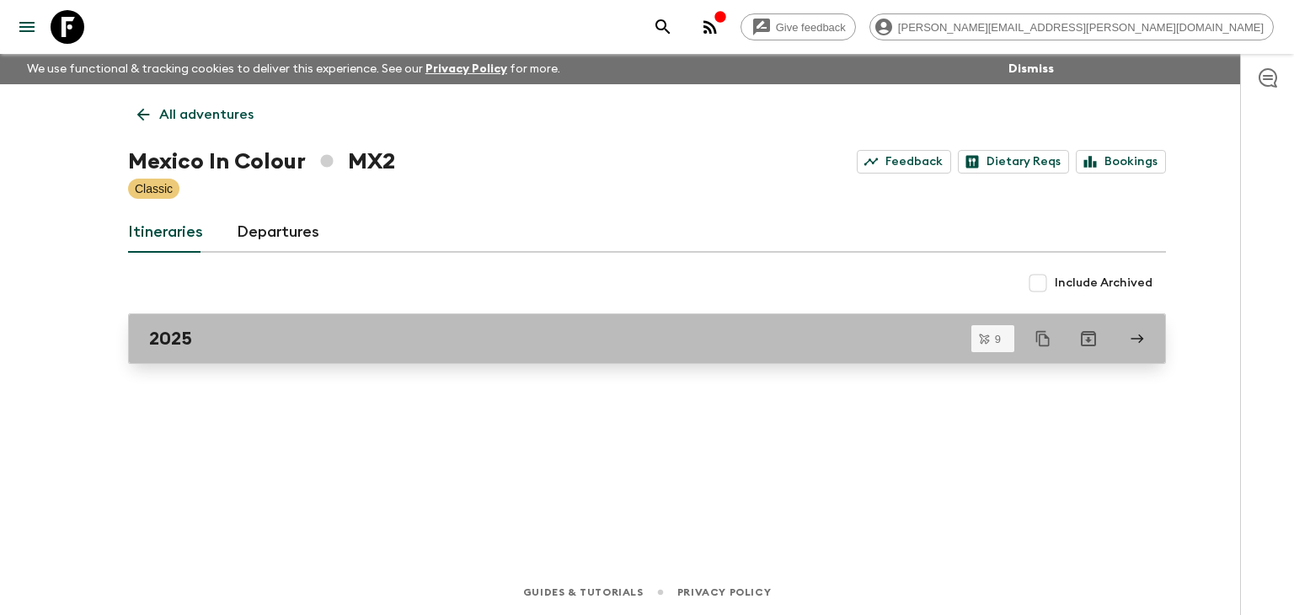
click at [280, 340] on div "2025" at bounding box center [631, 339] width 964 height 22
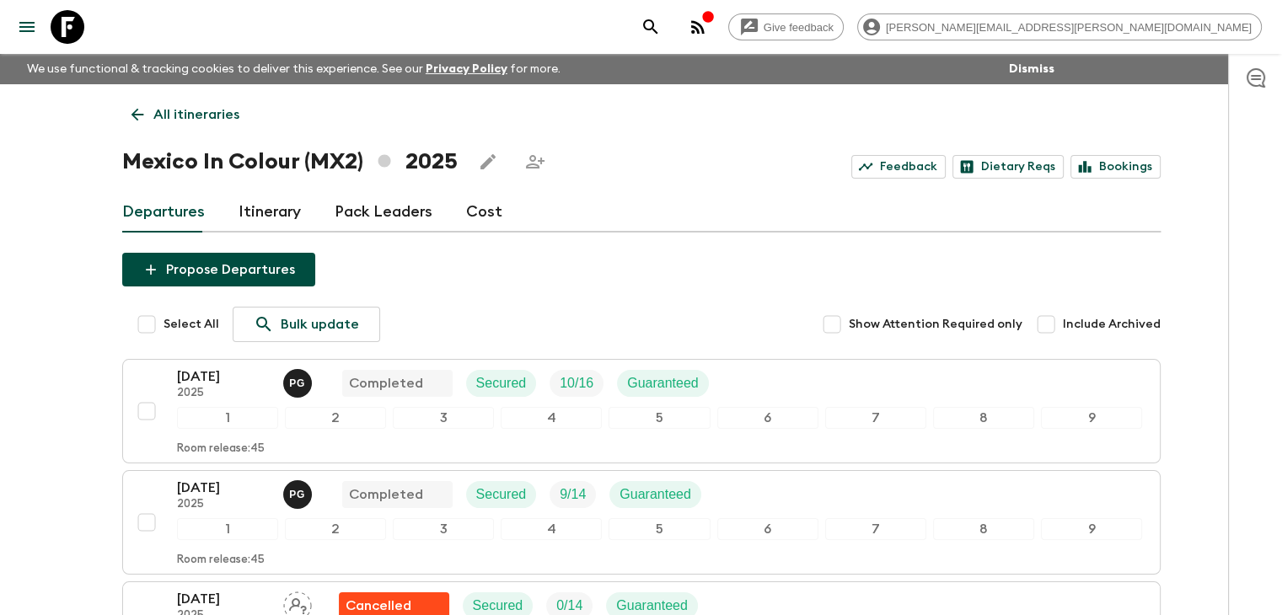
click at [146, 108] on link "All itineraries" at bounding box center [185, 115] width 126 height 34
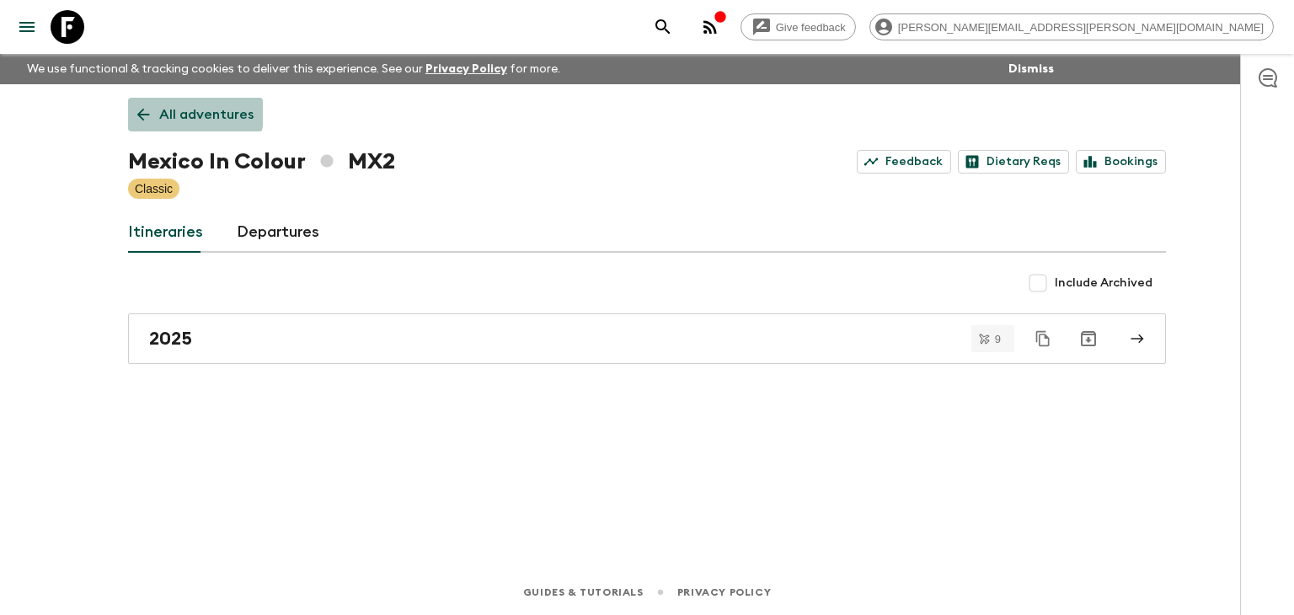
click at [148, 106] on icon at bounding box center [143, 114] width 19 height 19
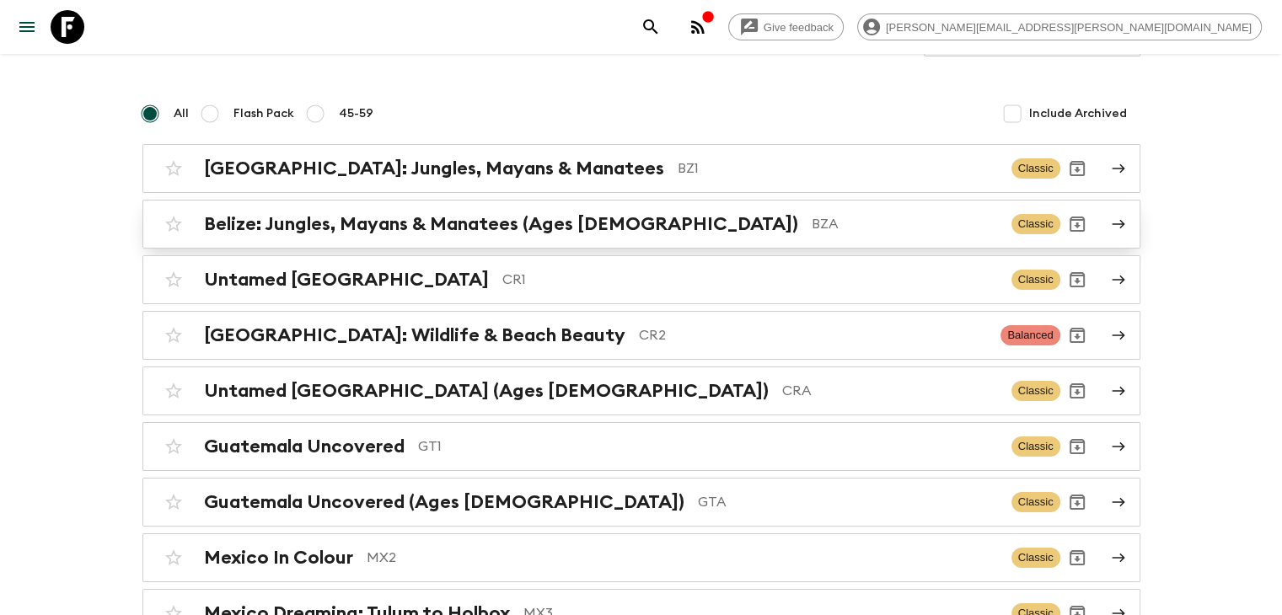
scroll to position [216, 0]
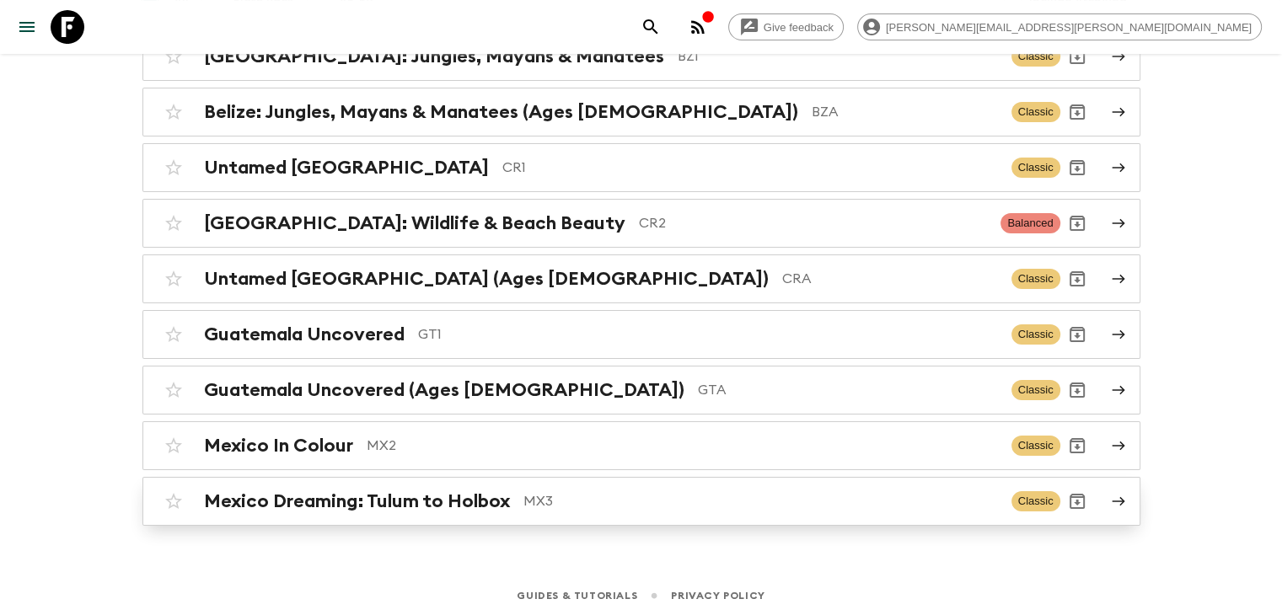
click at [403, 494] on h2 "Mexico Dreaming: Tulum to Holbox" at bounding box center [357, 501] width 306 height 22
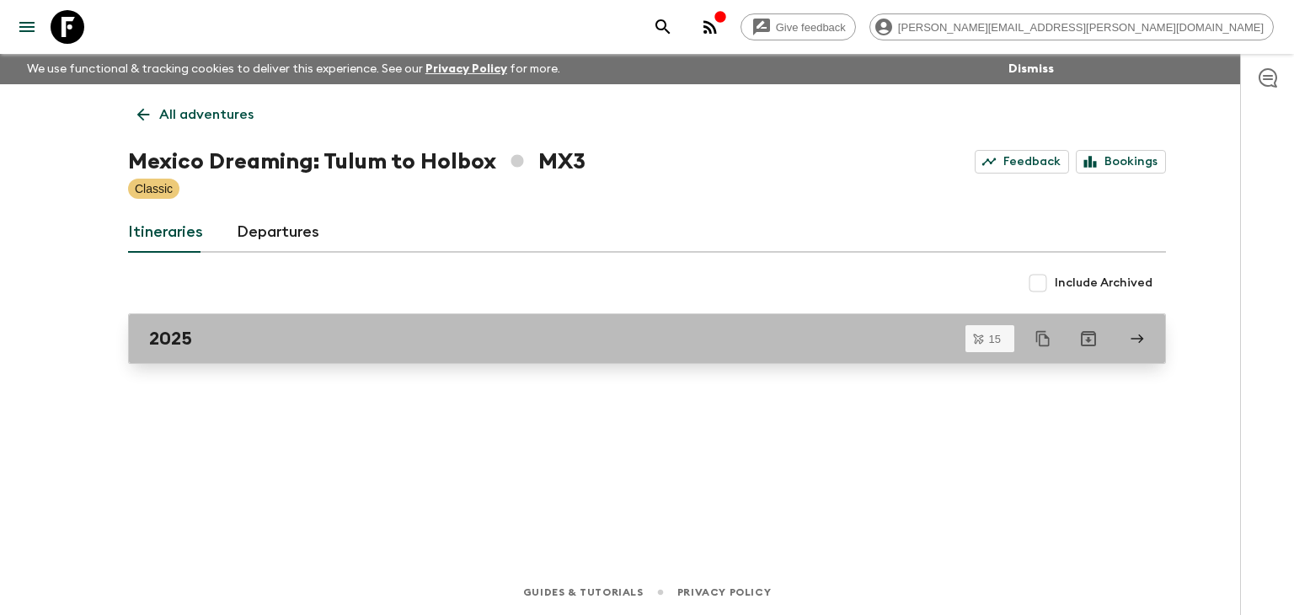
click at [361, 345] on div "2025" at bounding box center [631, 339] width 964 height 22
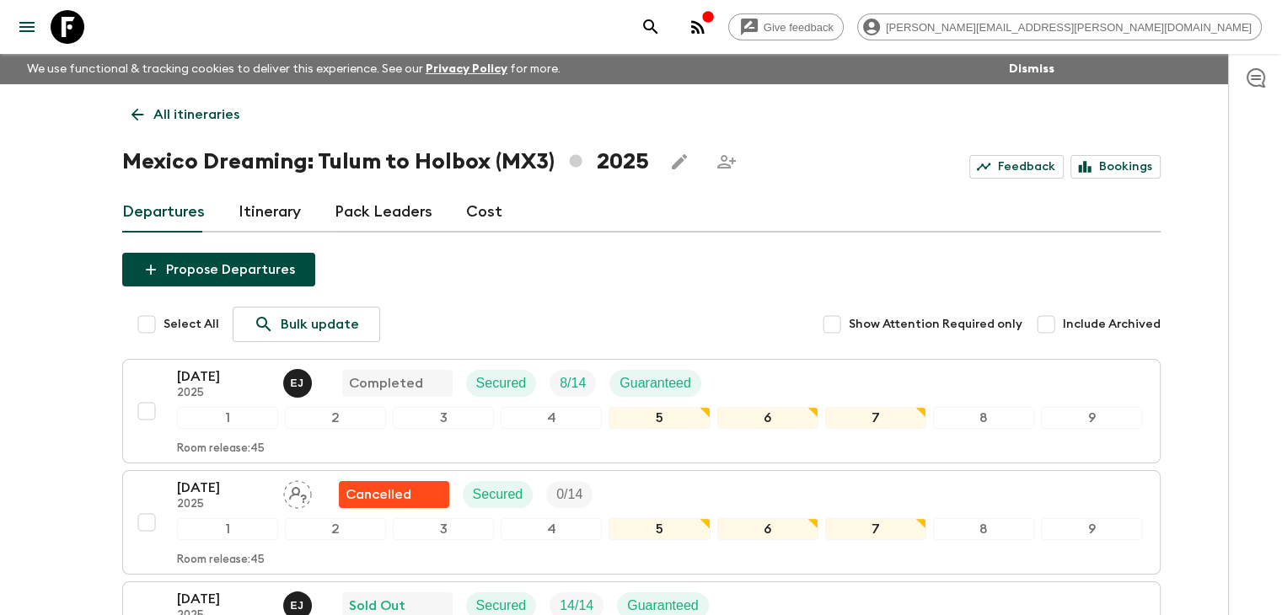
click at [144, 105] on icon at bounding box center [137, 114] width 19 height 19
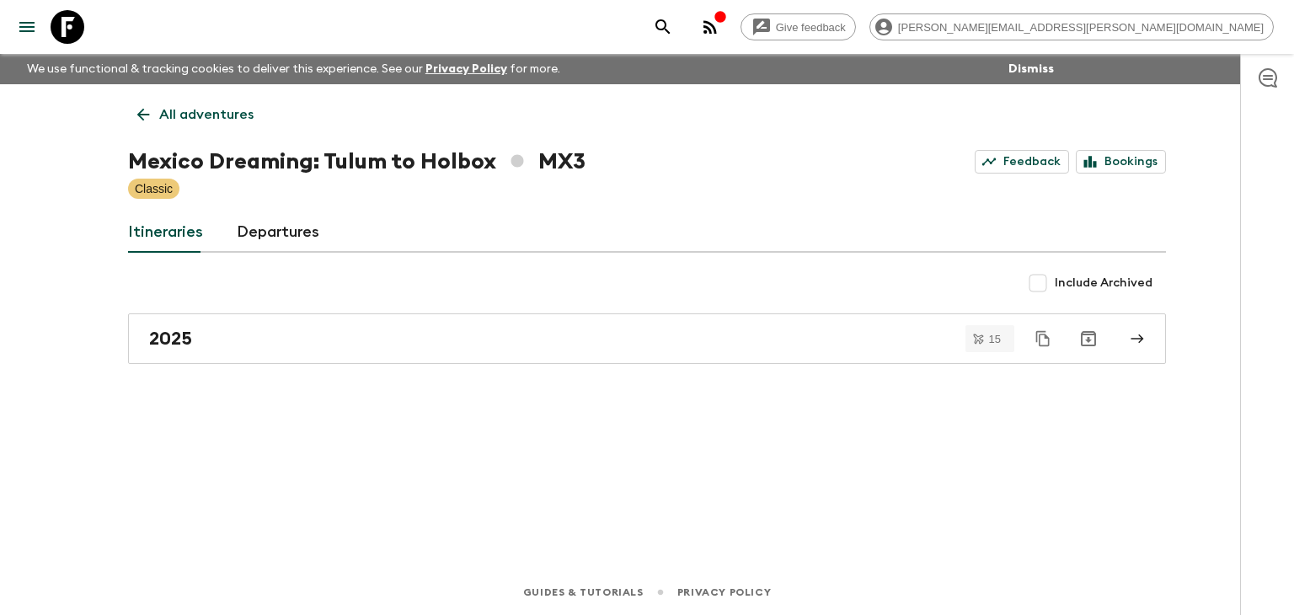
click at [141, 109] on icon at bounding box center [143, 114] width 19 height 19
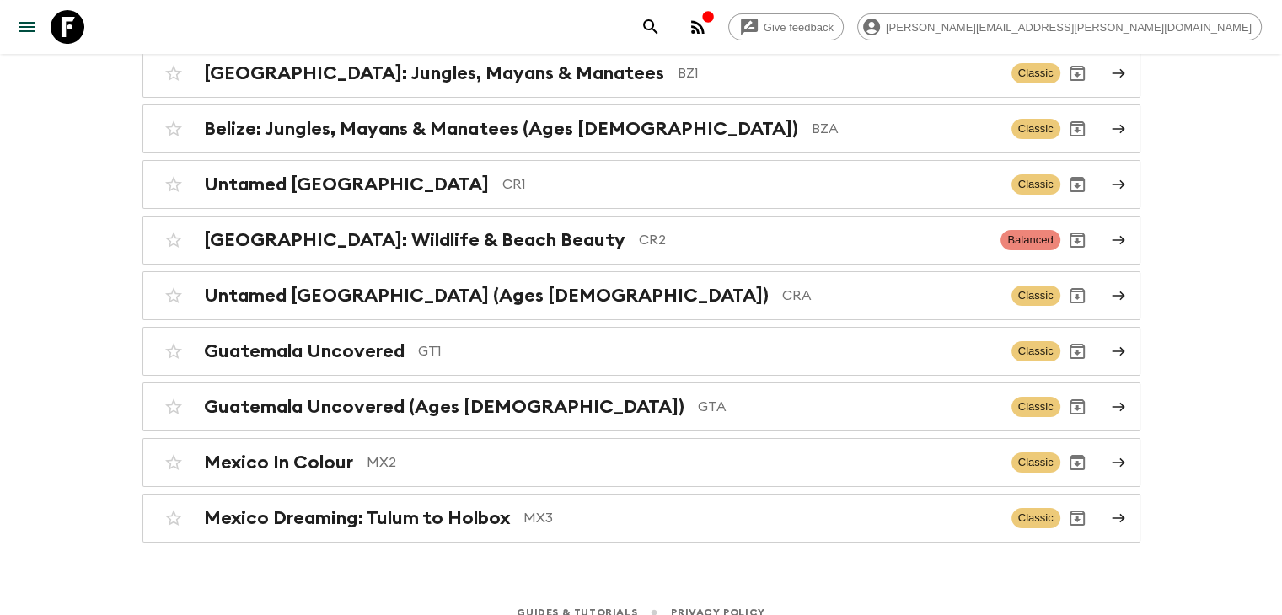
scroll to position [216, 0]
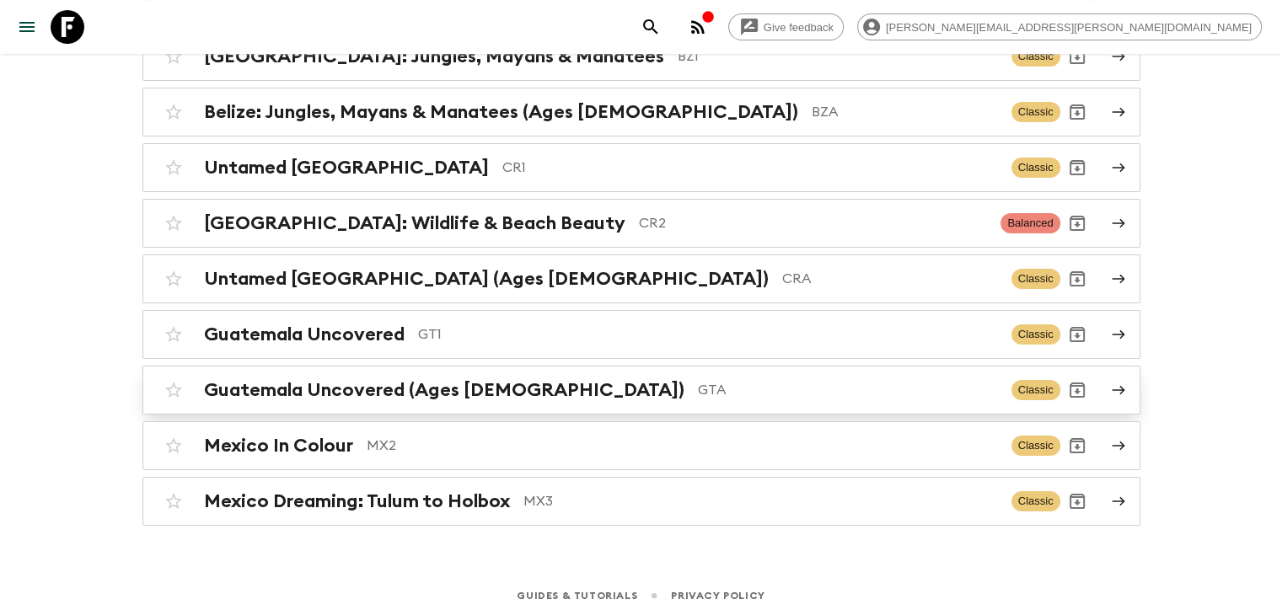
click at [361, 386] on h2 "Guatemala Uncovered (Ages [DEMOGRAPHIC_DATA])" at bounding box center [444, 390] width 480 height 22
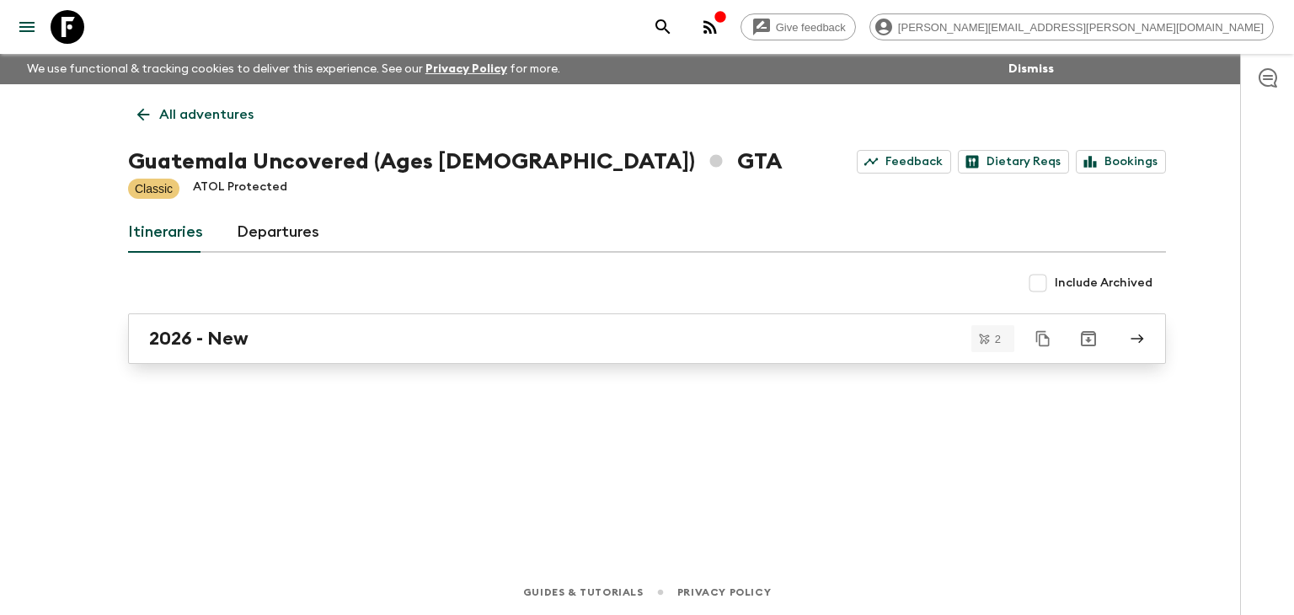
click at [336, 343] on div "2026 - New" at bounding box center [631, 339] width 964 height 22
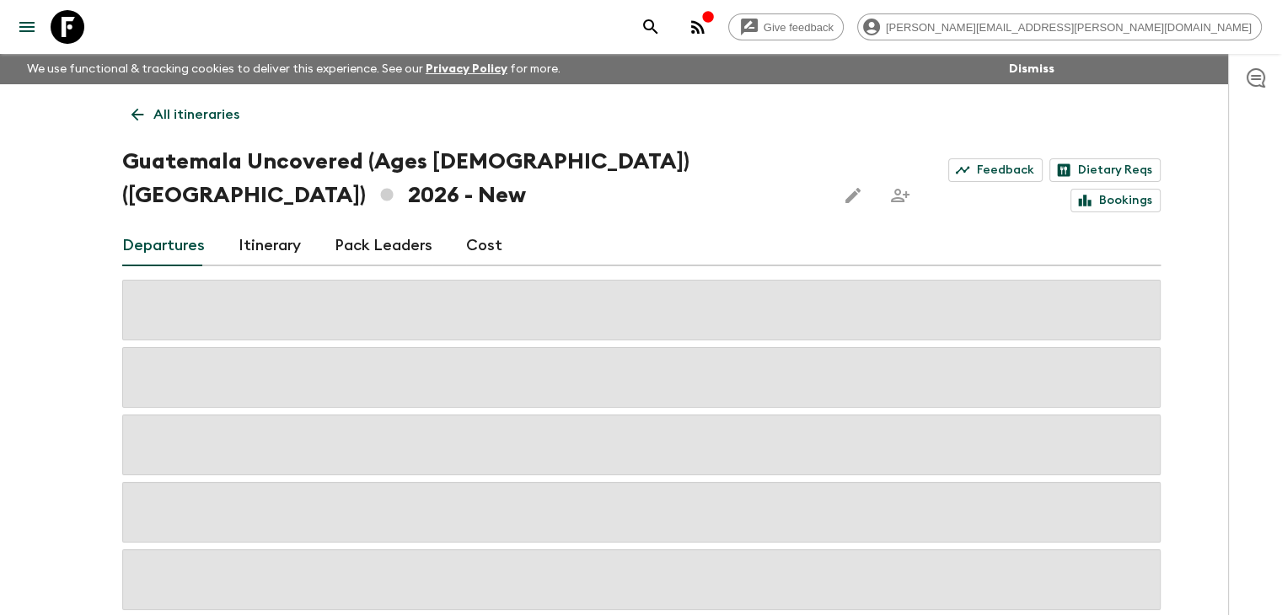
scroll to position [54, 0]
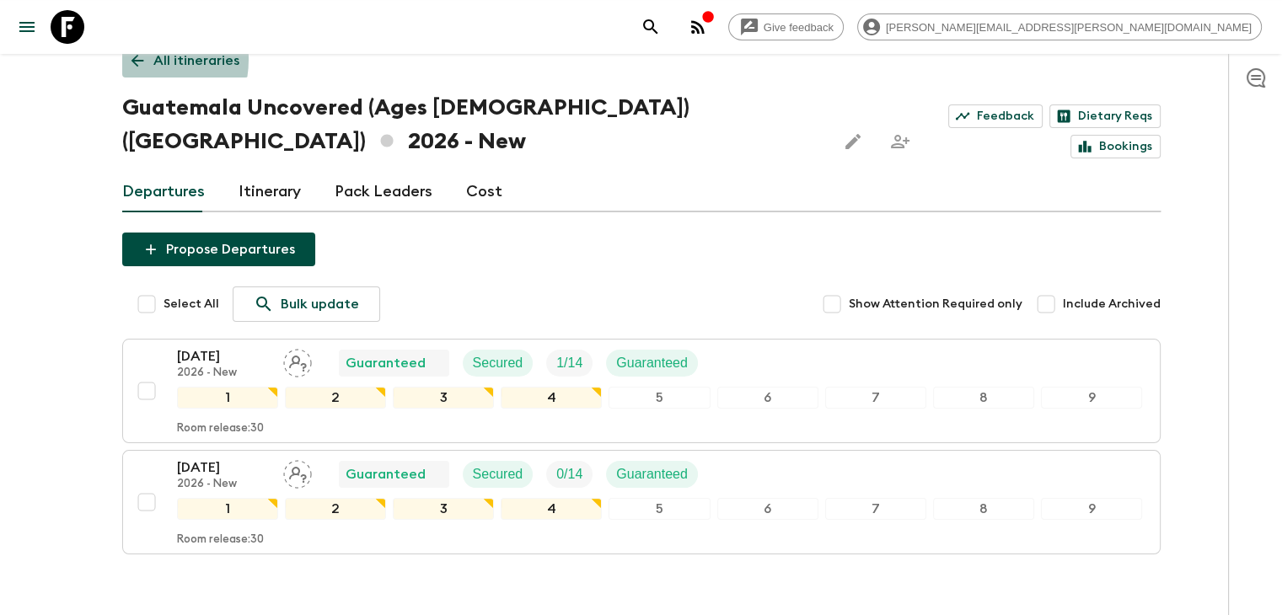
click at [131, 58] on icon at bounding box center [137, 61] width 13 height 13
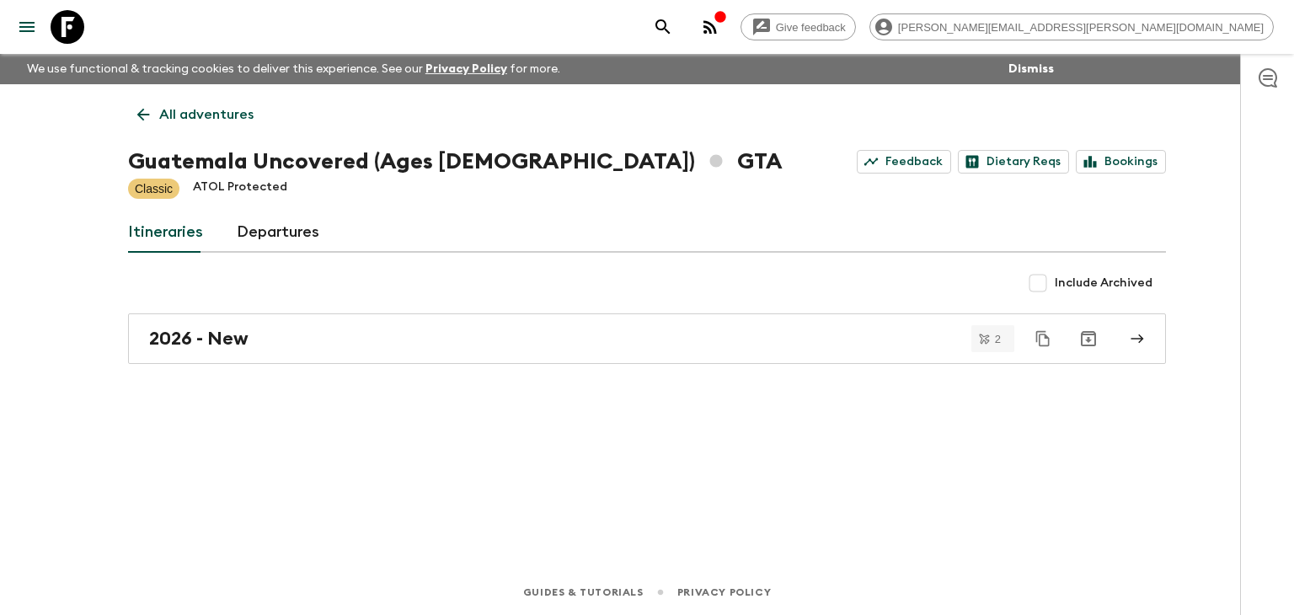
click at [131, 58] on p "We use functional & tracking cookies to deliver this experience. See our Privac…" at bounding box center [293, 69] width 547 height 30
click at [139, 115] on icon at bounding box center [143, 115] width 13 height 13
